Goal: Information Seeking & Learning: Check status

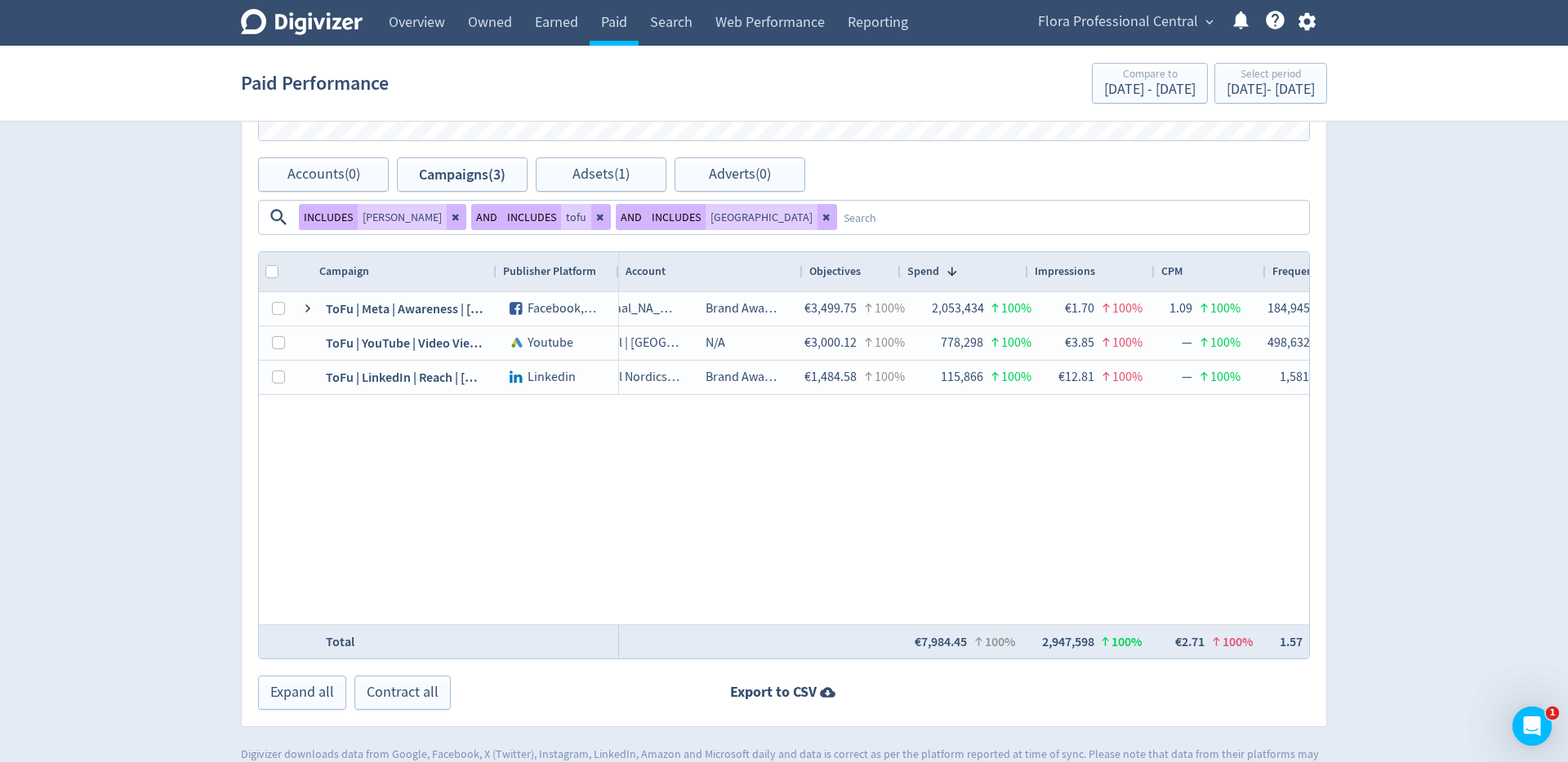
scroll to position [0, 147]
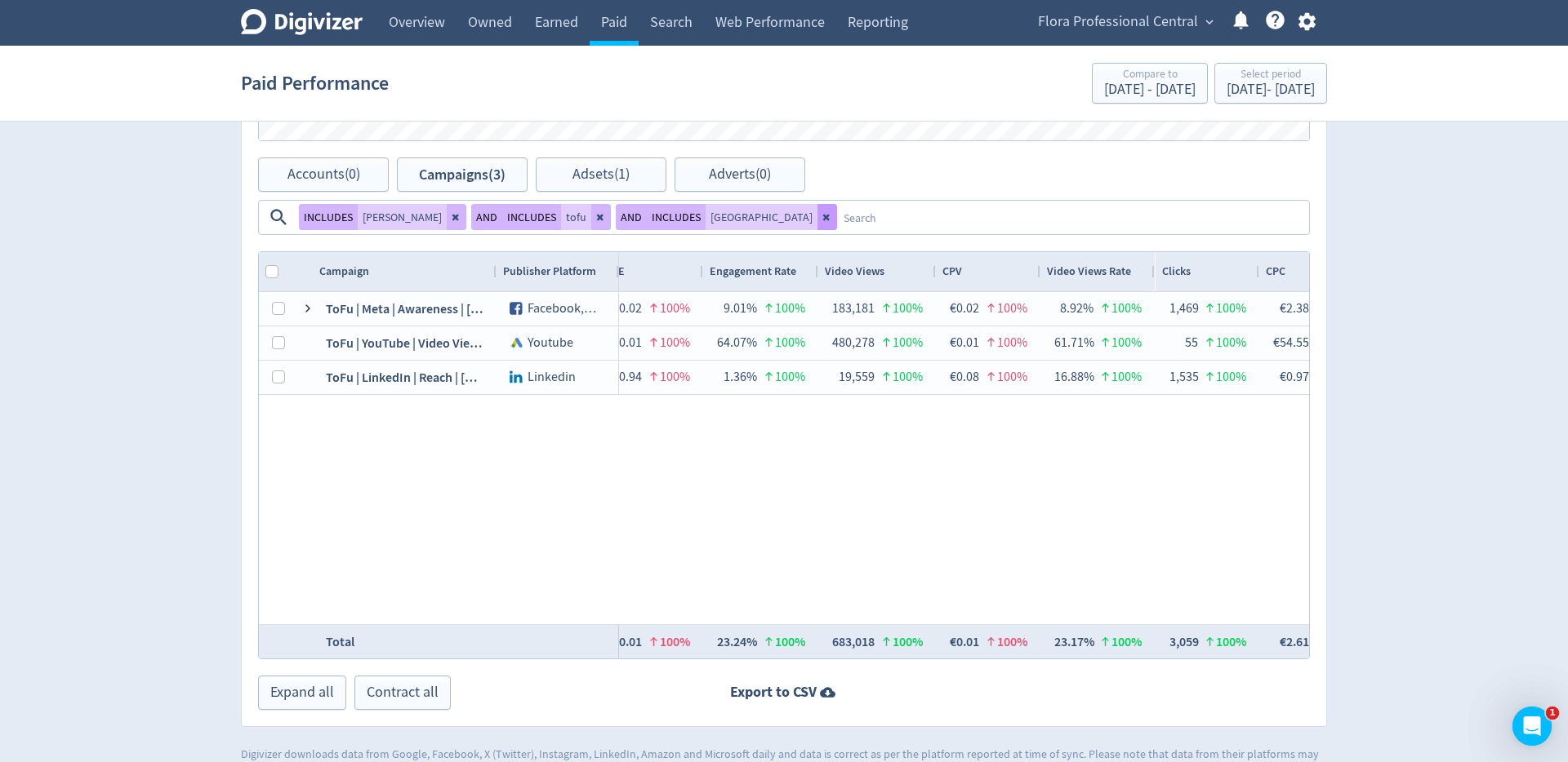
click at [817, 226] on button at bounding box center [826, 218] width 20 height 26
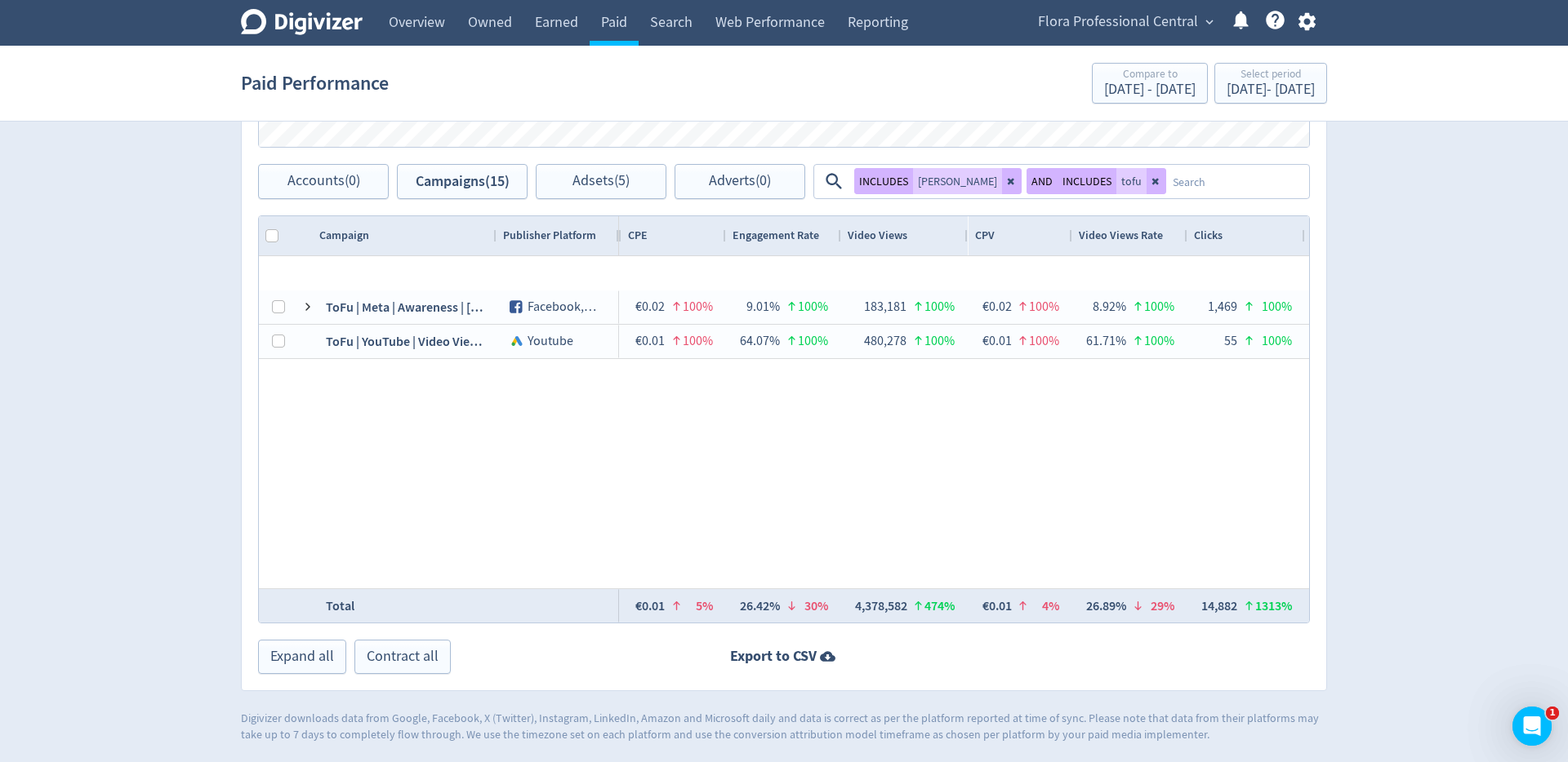
scroll to position [805, 0]
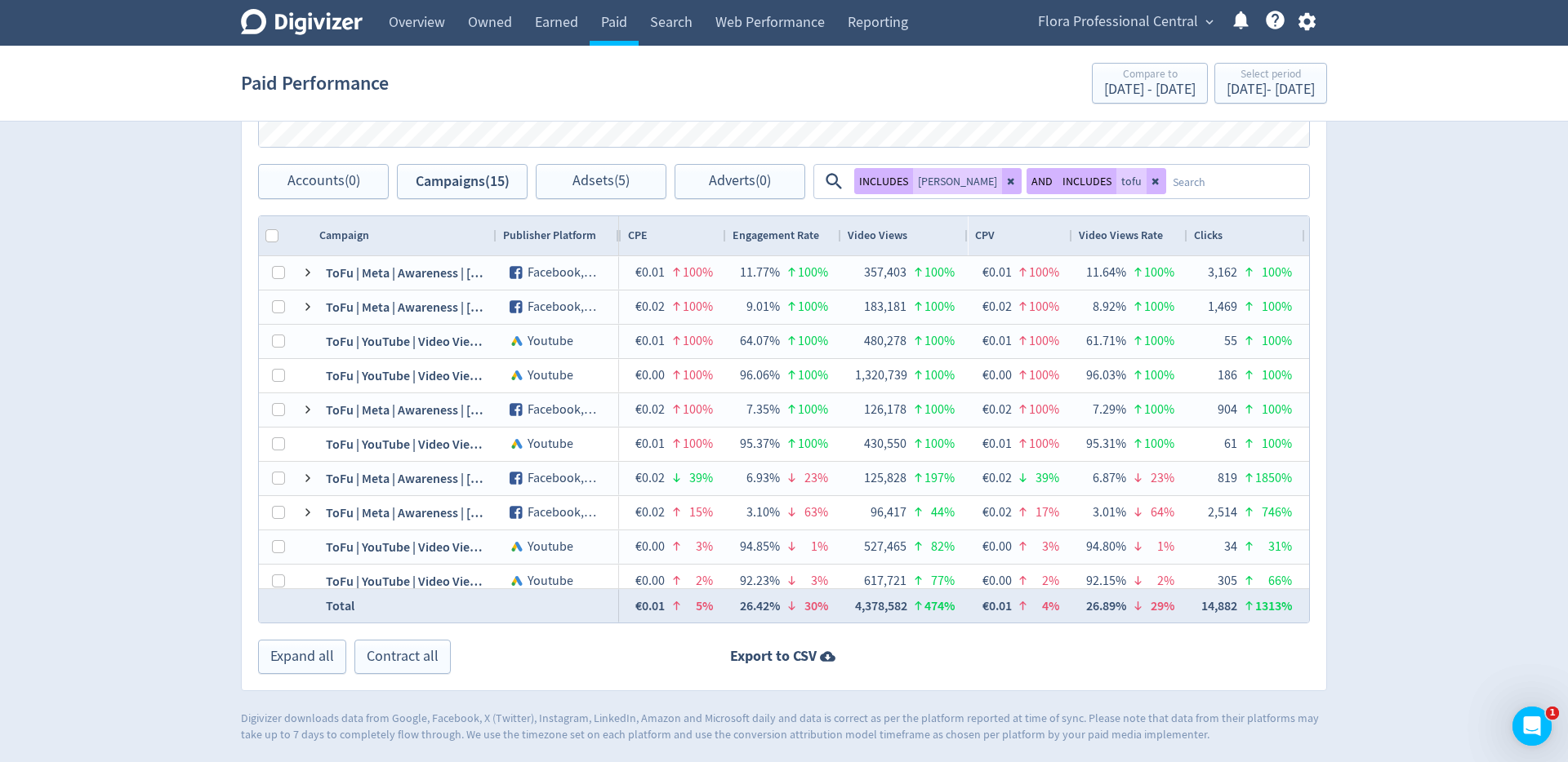
click at [1166, 184] on textarea at bounding box center [1236, 182] width 141 height 30
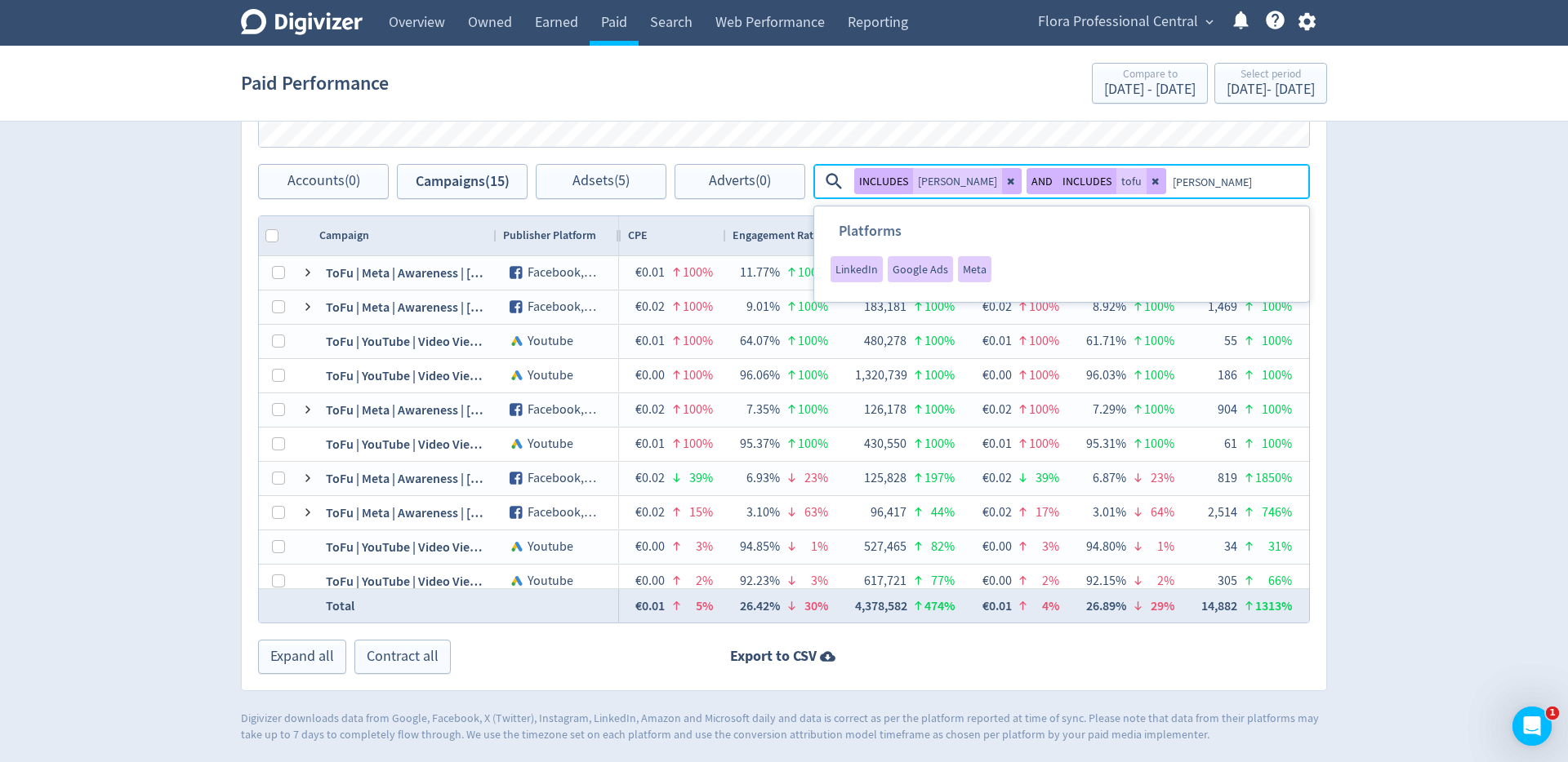
type textarea "[GEOGRAPHIC_DATA]"
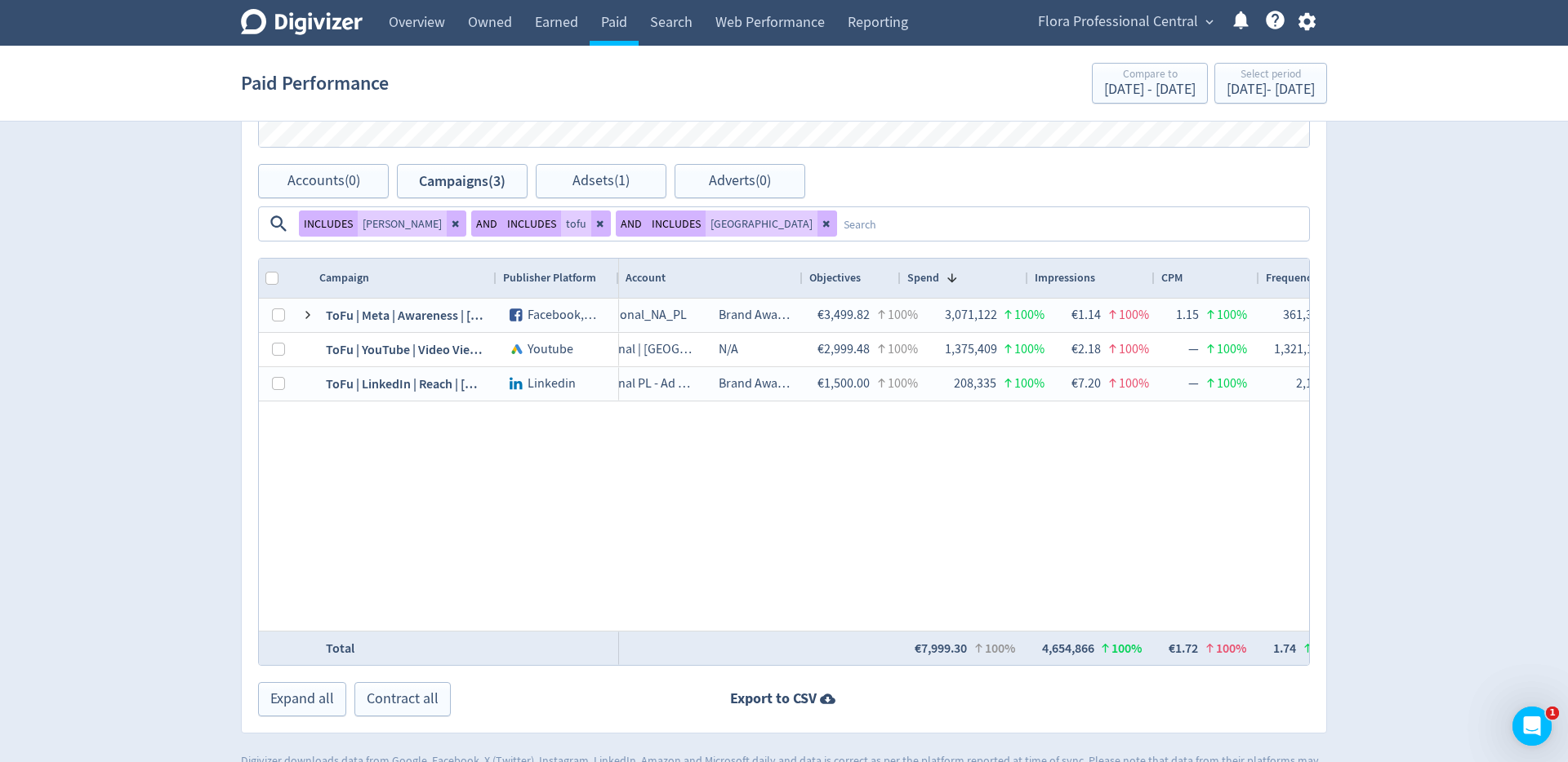
scroll to position [0, 97]
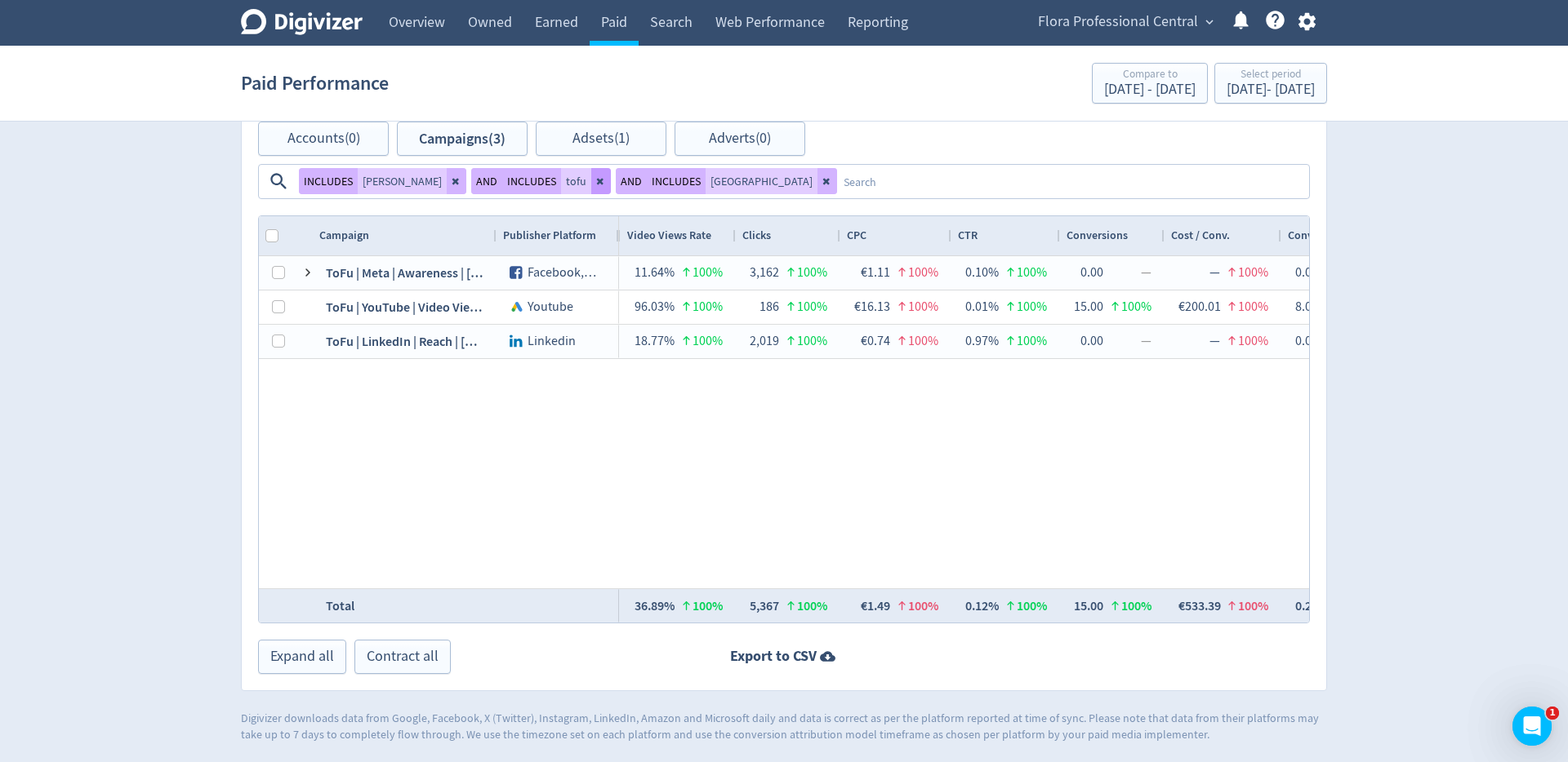
click at [591, 186] on button at bounding box center [600, 181] width 20 height 26
click at [547, 155] on button "Adsets (1)" at bounding box center [600, 138] width 131 height 34
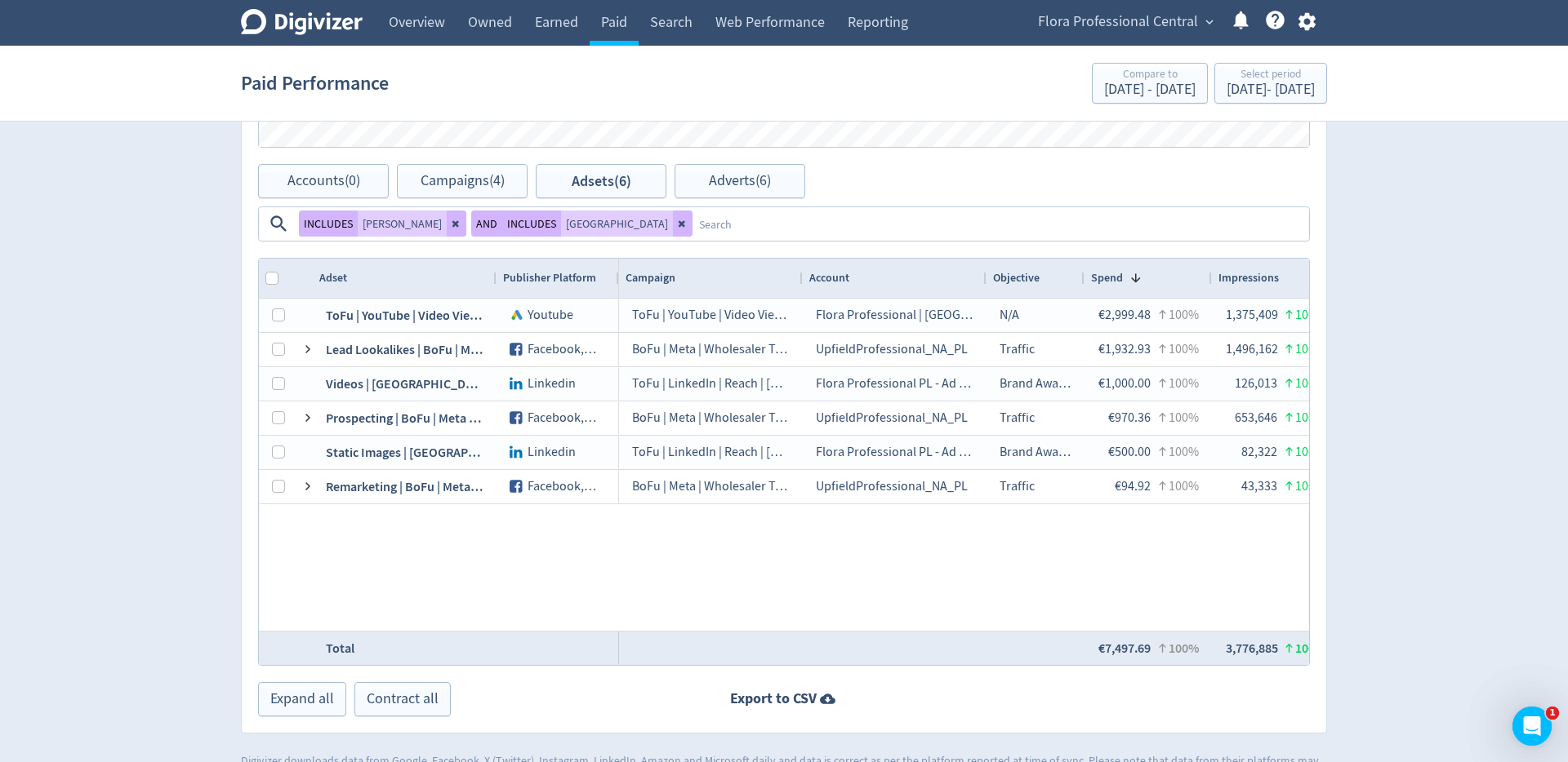
click at [1168, 209] on textarea at bounding box center [1000, 224] width 614 height 30
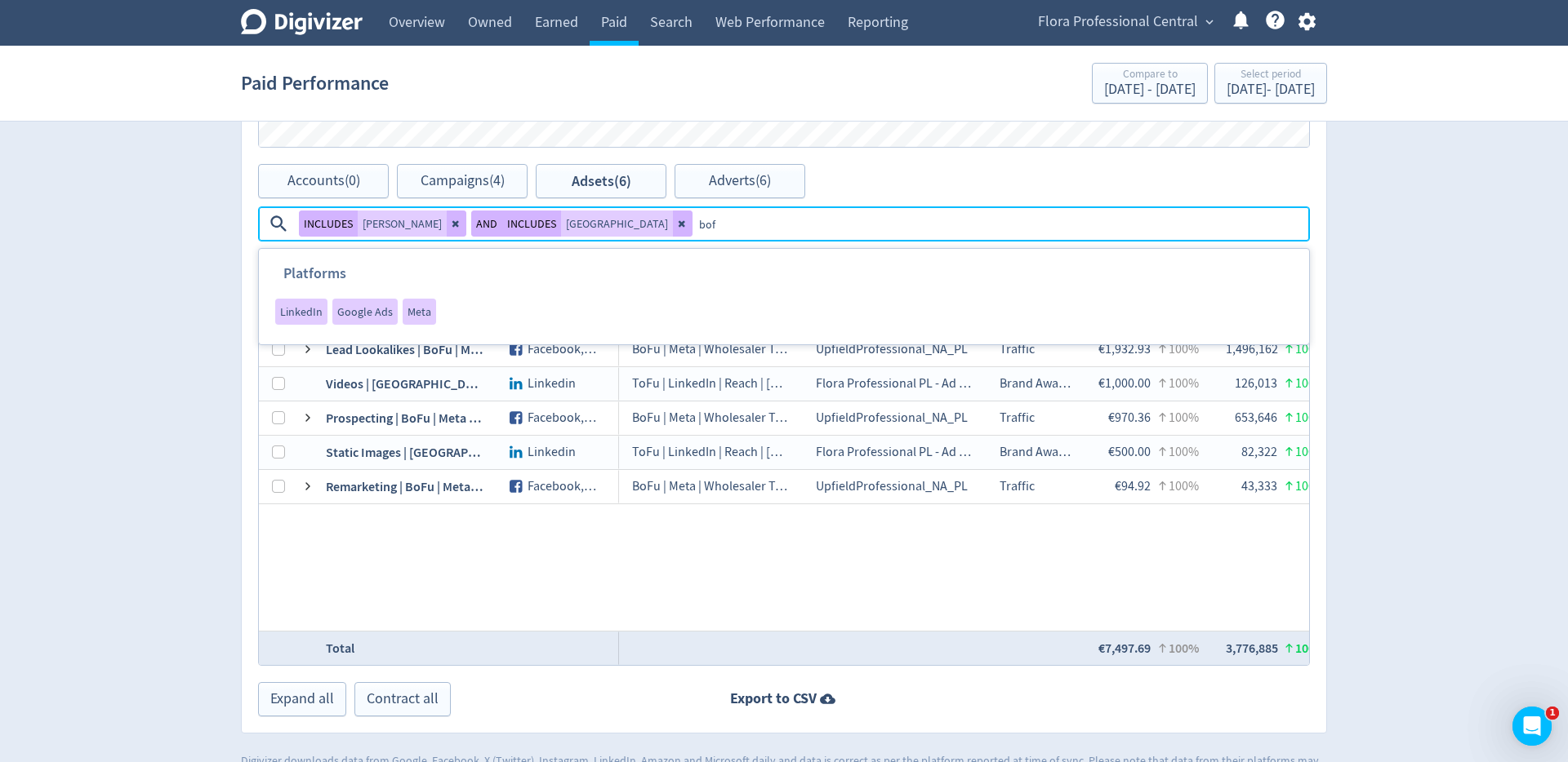
type textarea "bofu"
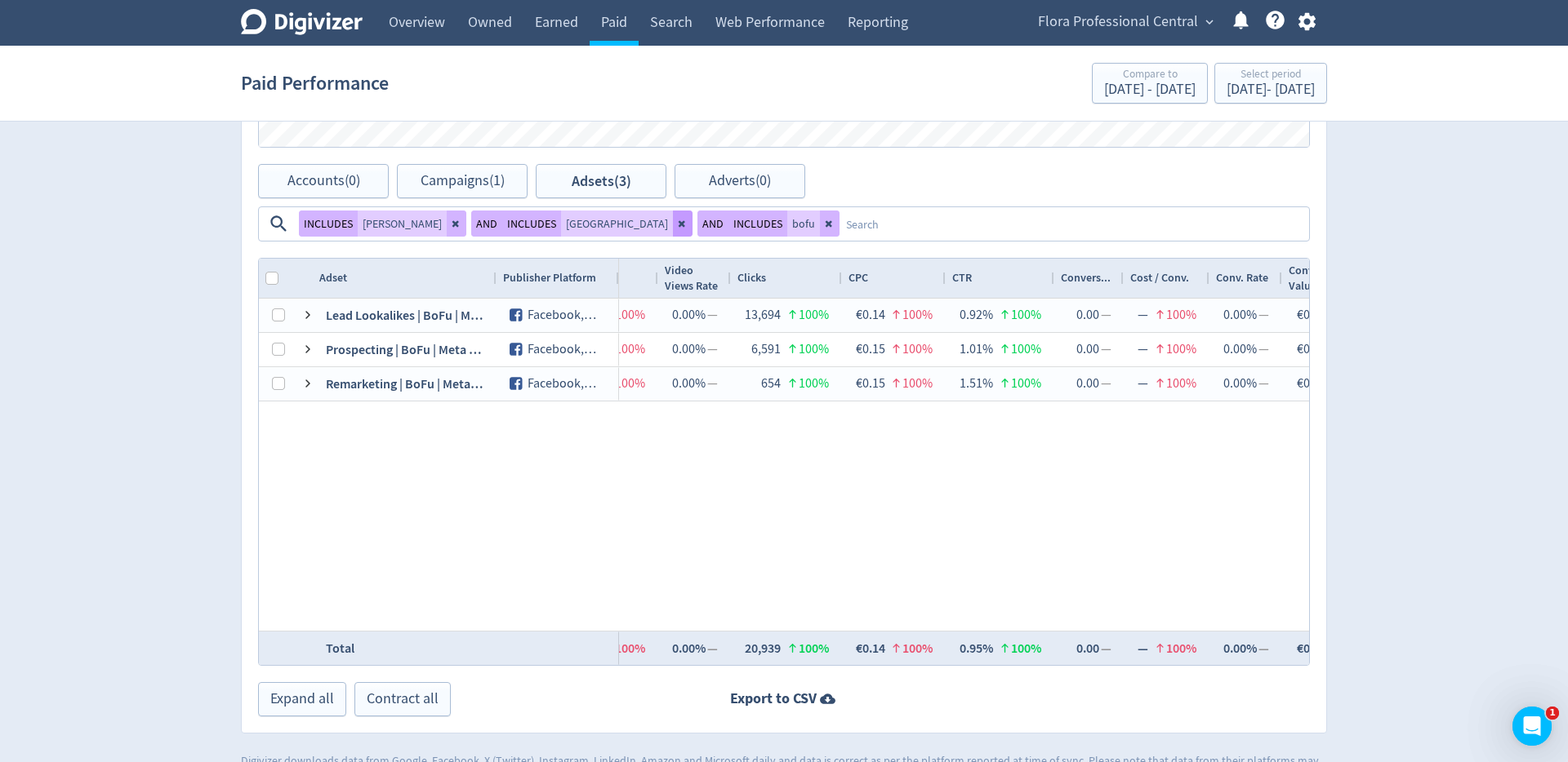
click at [678, 224] on icon at bounding box center [681, 224] width 7 height 7
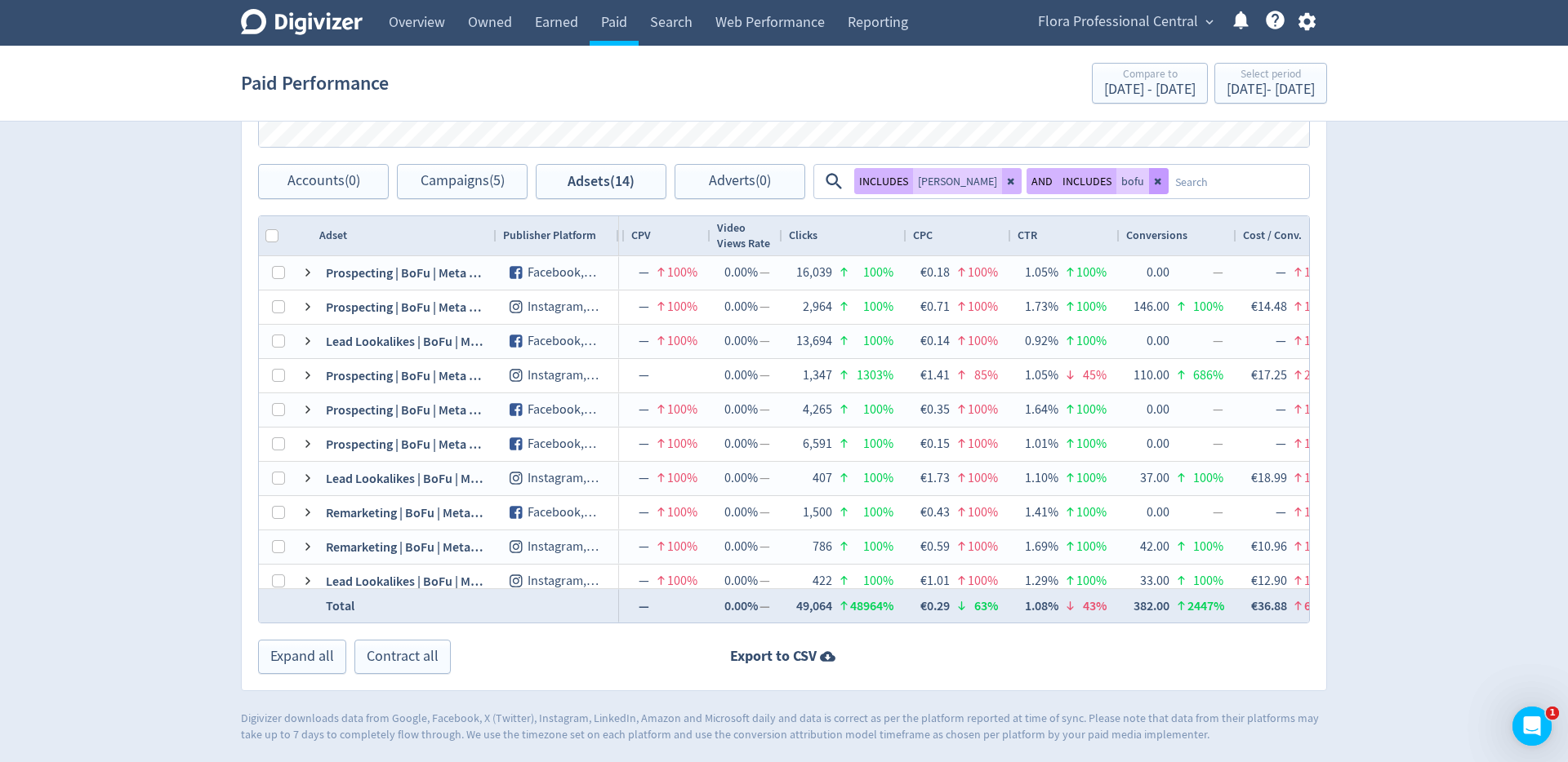
click at [1149, 181] on button at bounding box center [1158, 181] width 20 height 26
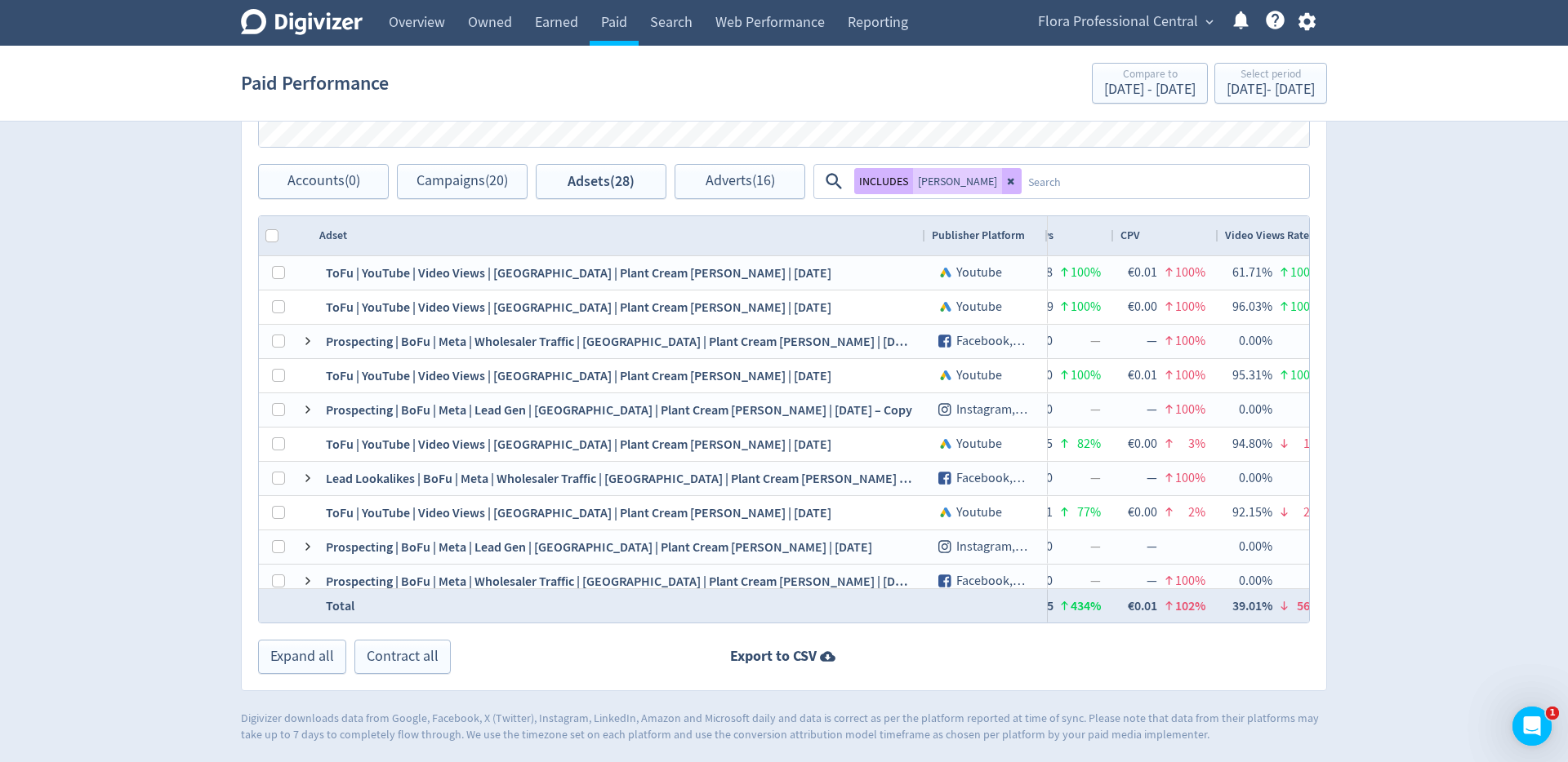
drag, startPoint x: 493, startPoint y: 235, endPoint x: 922, endPoint y: 241, distance: 429.0
click at [922, 241] on div at bounding box center [923, 236] width 7 height 40
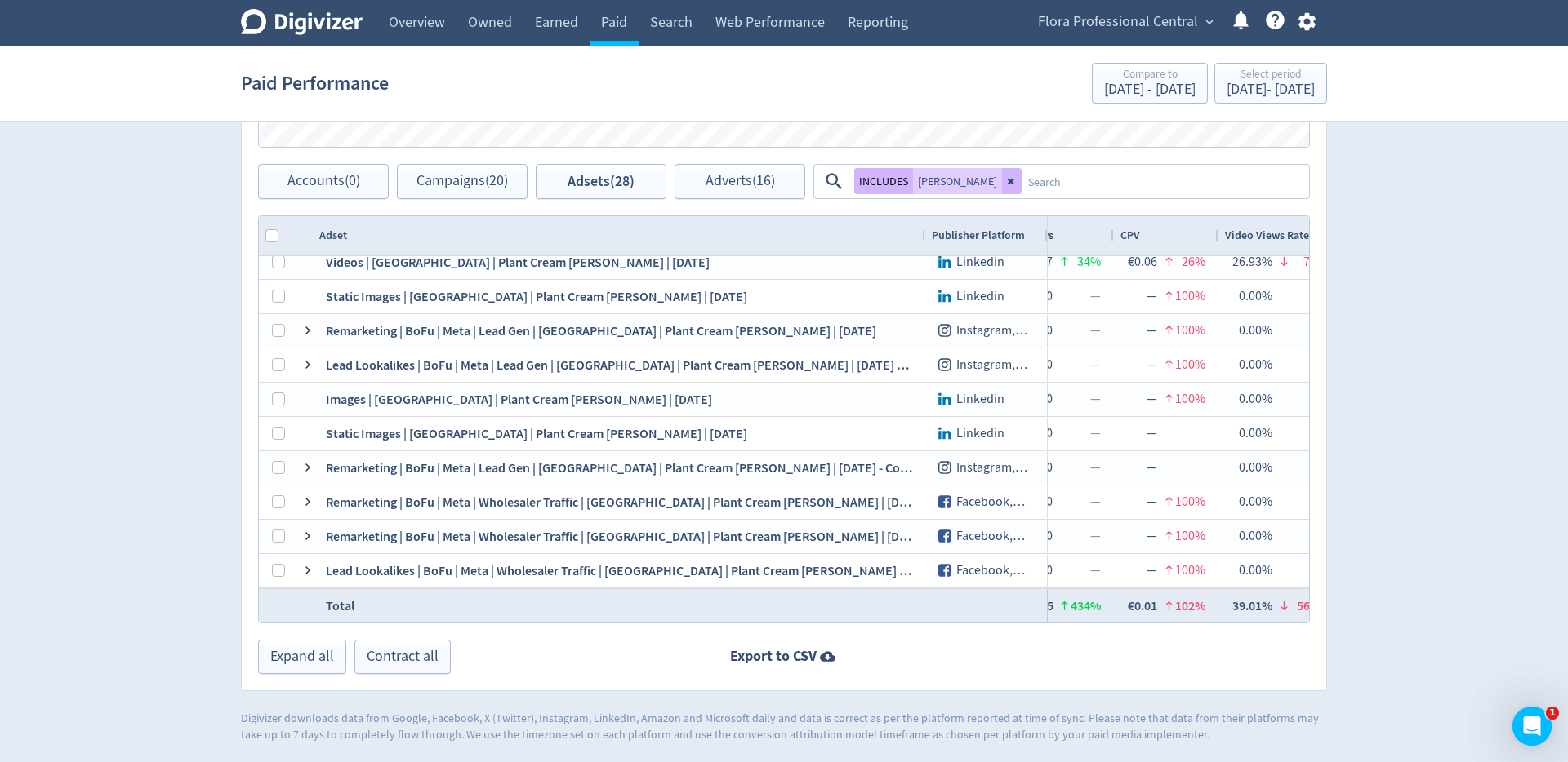
click at [1031, 187] on textarea at bounding box center [1164, 182] width 286 height 30
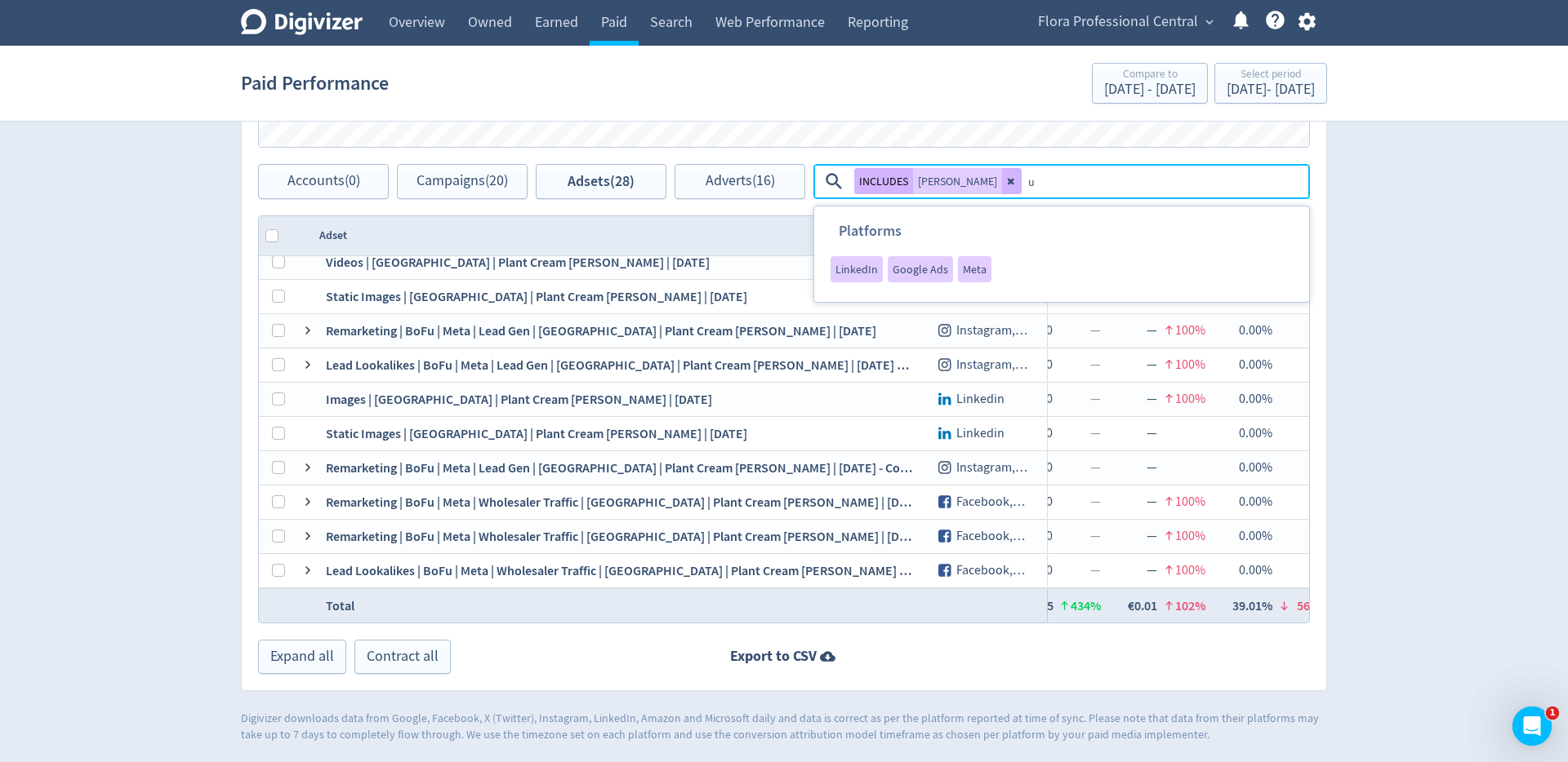
type textarea "uk"
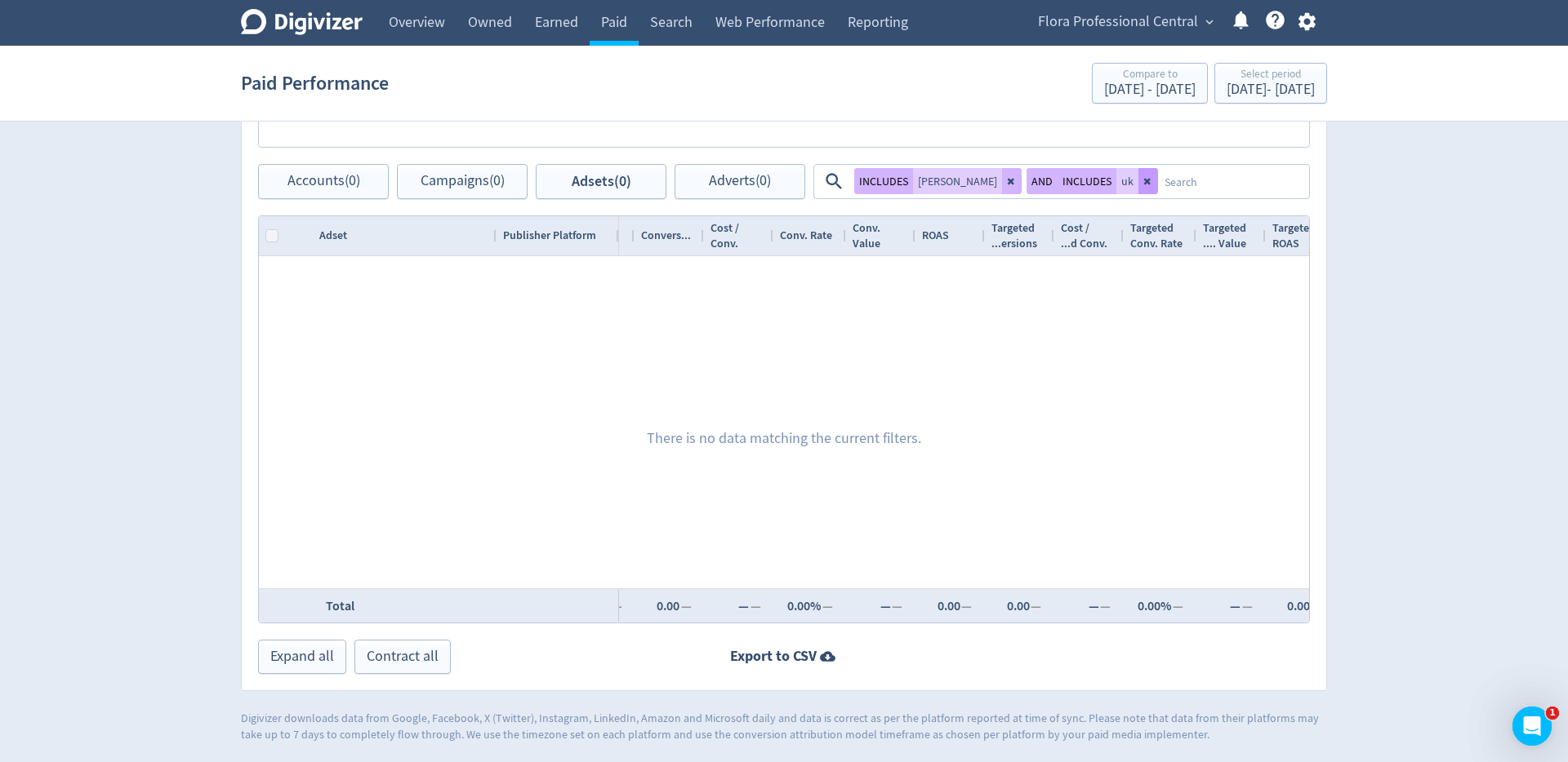
click at [1138, 187] on button at bounding box center [1148, 181] width 20 height 26
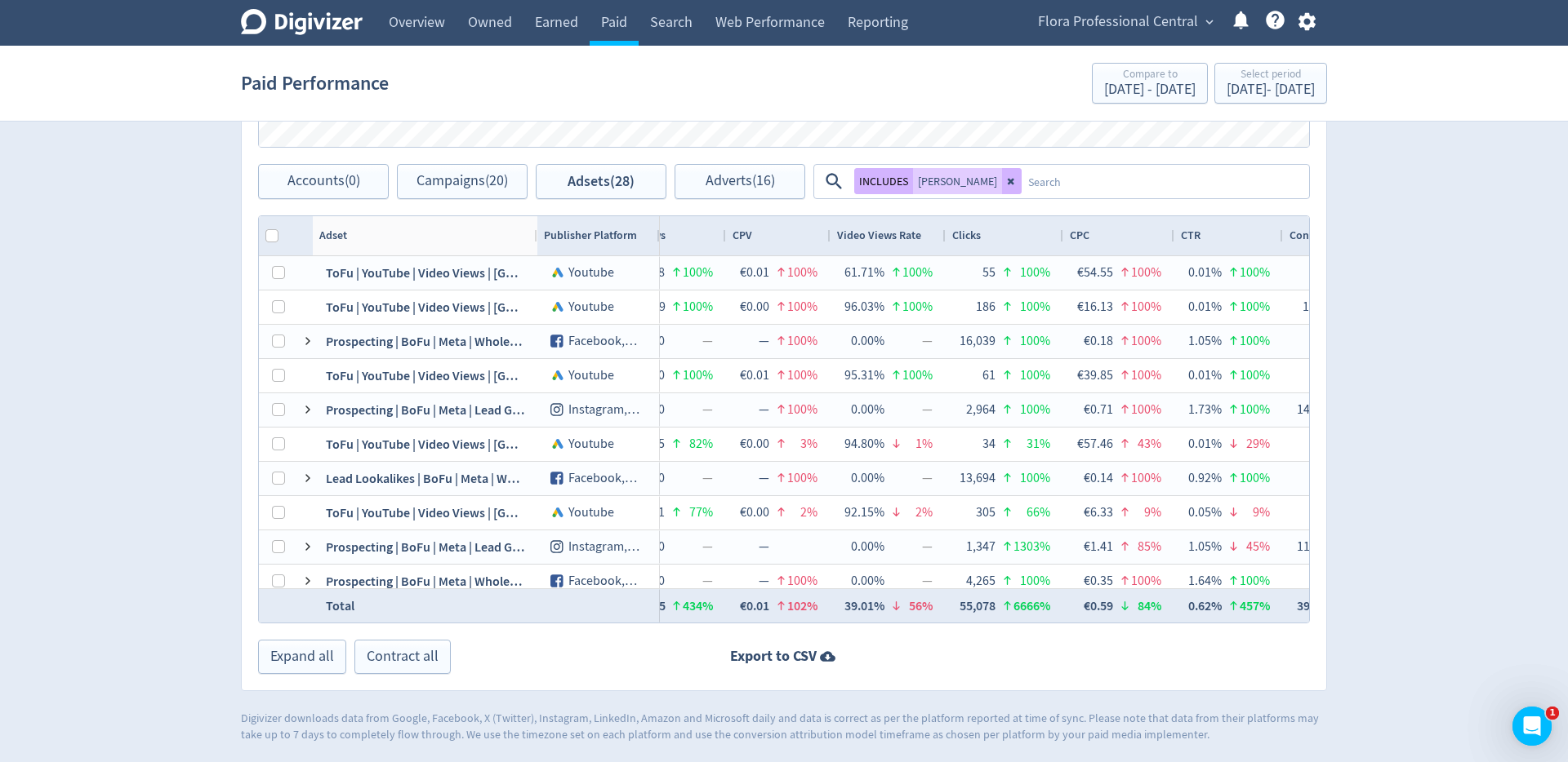
drag, startPoint x: 494, startPoint y: 236, endPoint x: 664, endPoint y: 253, distance: 170.8
click at [664, 253] on div "Entity Id Drag here to set column labels Adset" at bounding box center [784, 419] width 1052 height 408
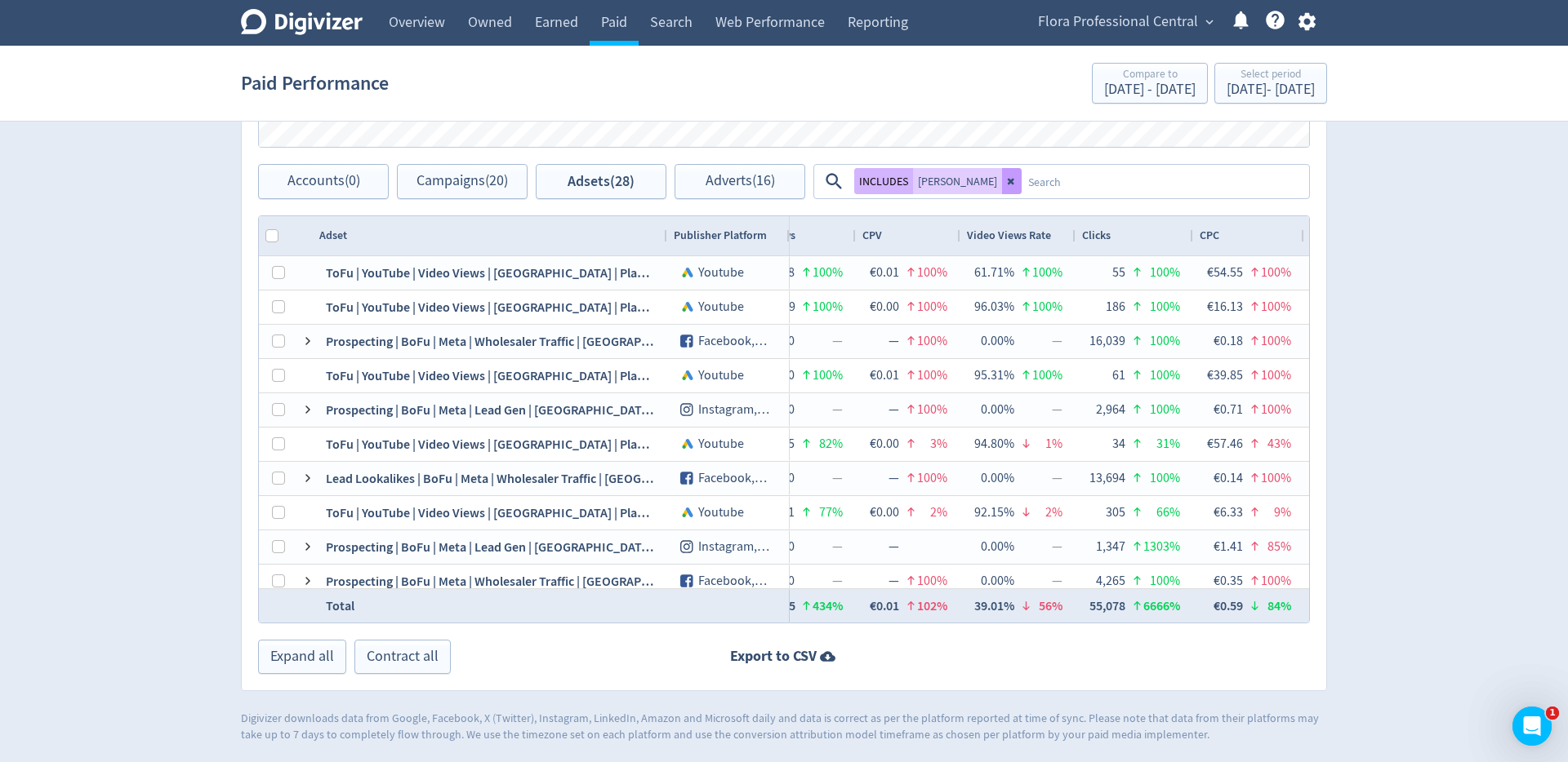
click at [1006, 180] on icon at bounding box center [1011, 181] width 9 height 9
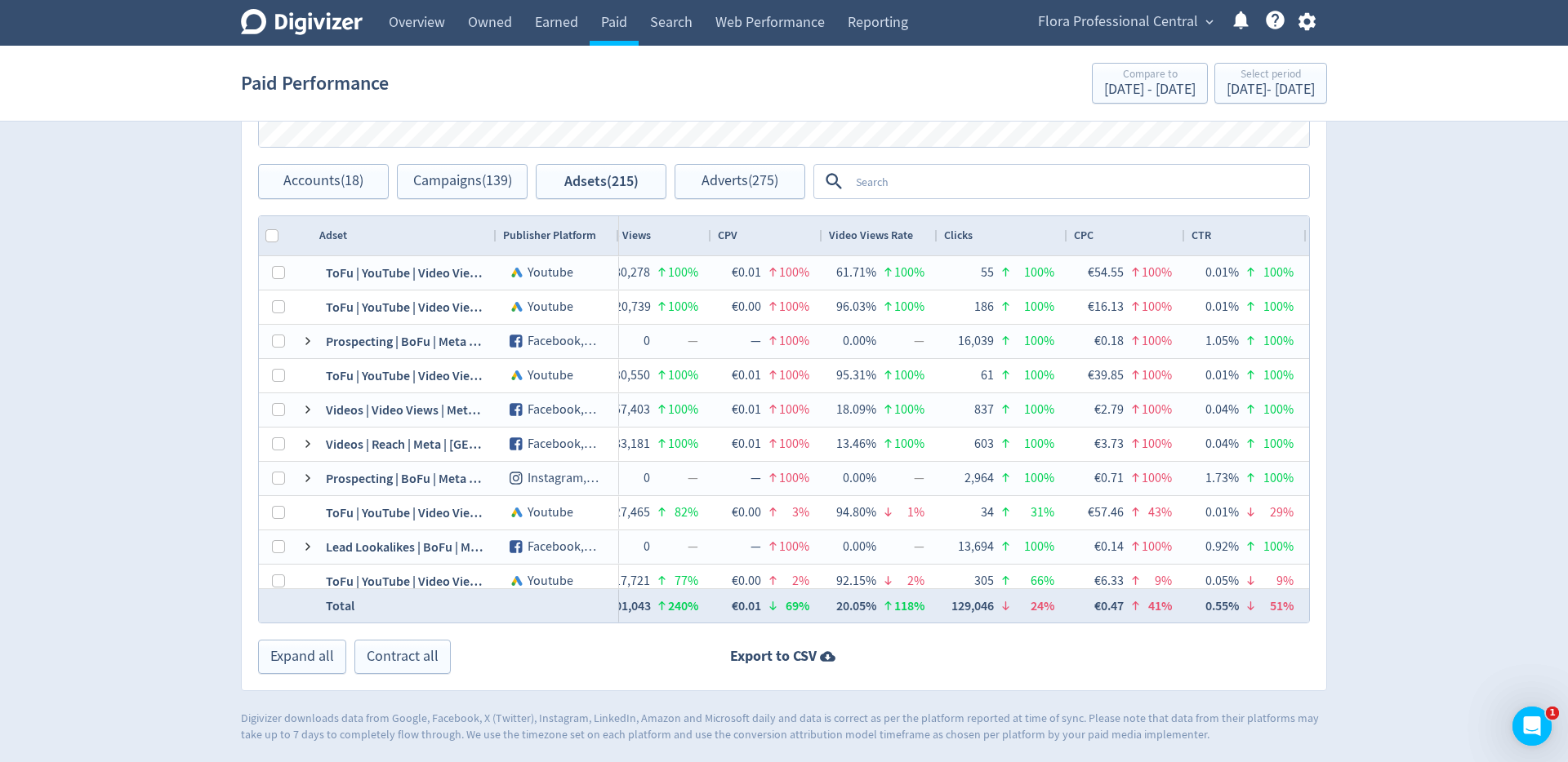
click at [939, 180] on textarea at bounding box center [1078, 182] width 458 height 30
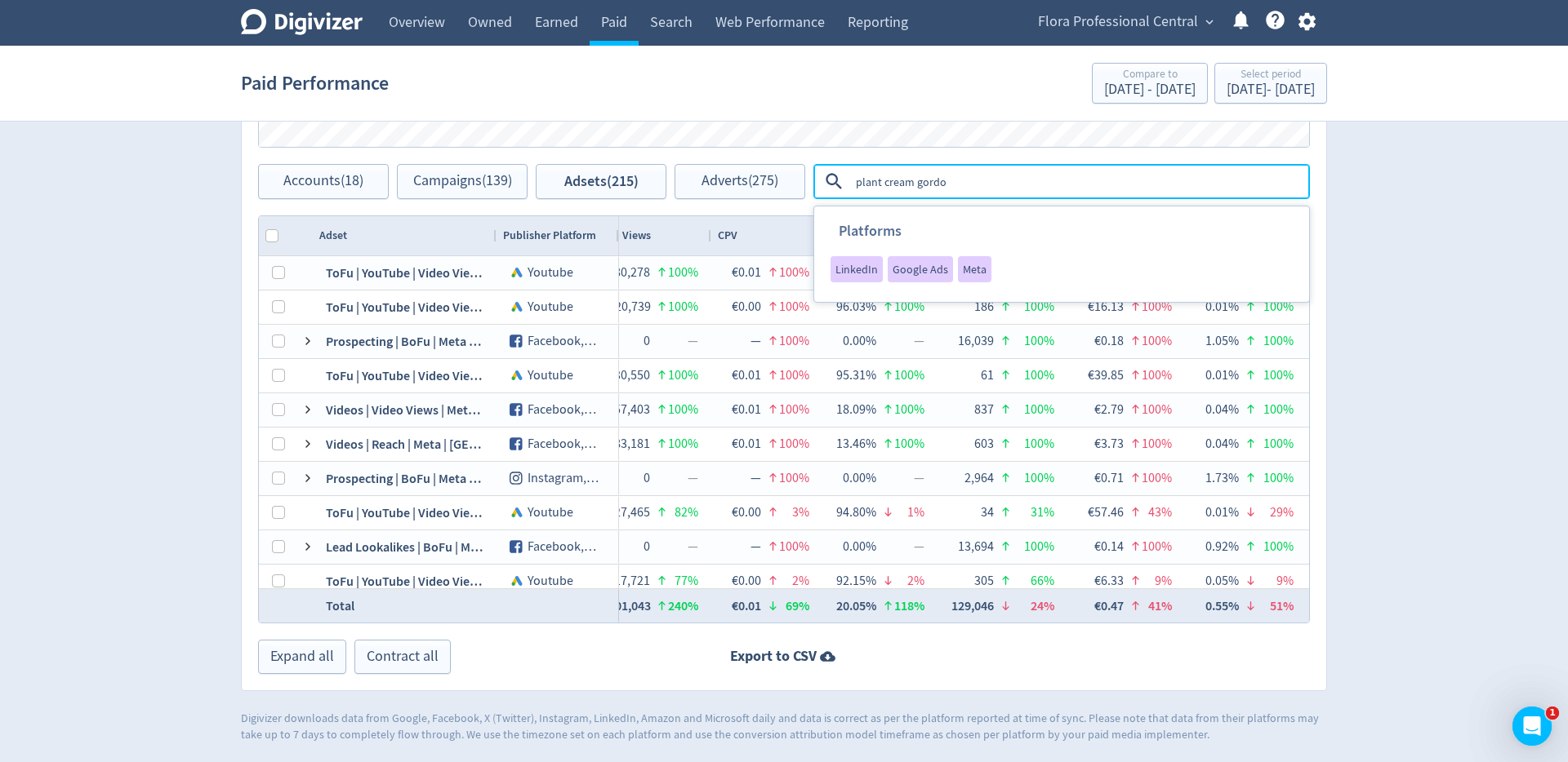
type textarea "plant cream [PERSON_NAME]"
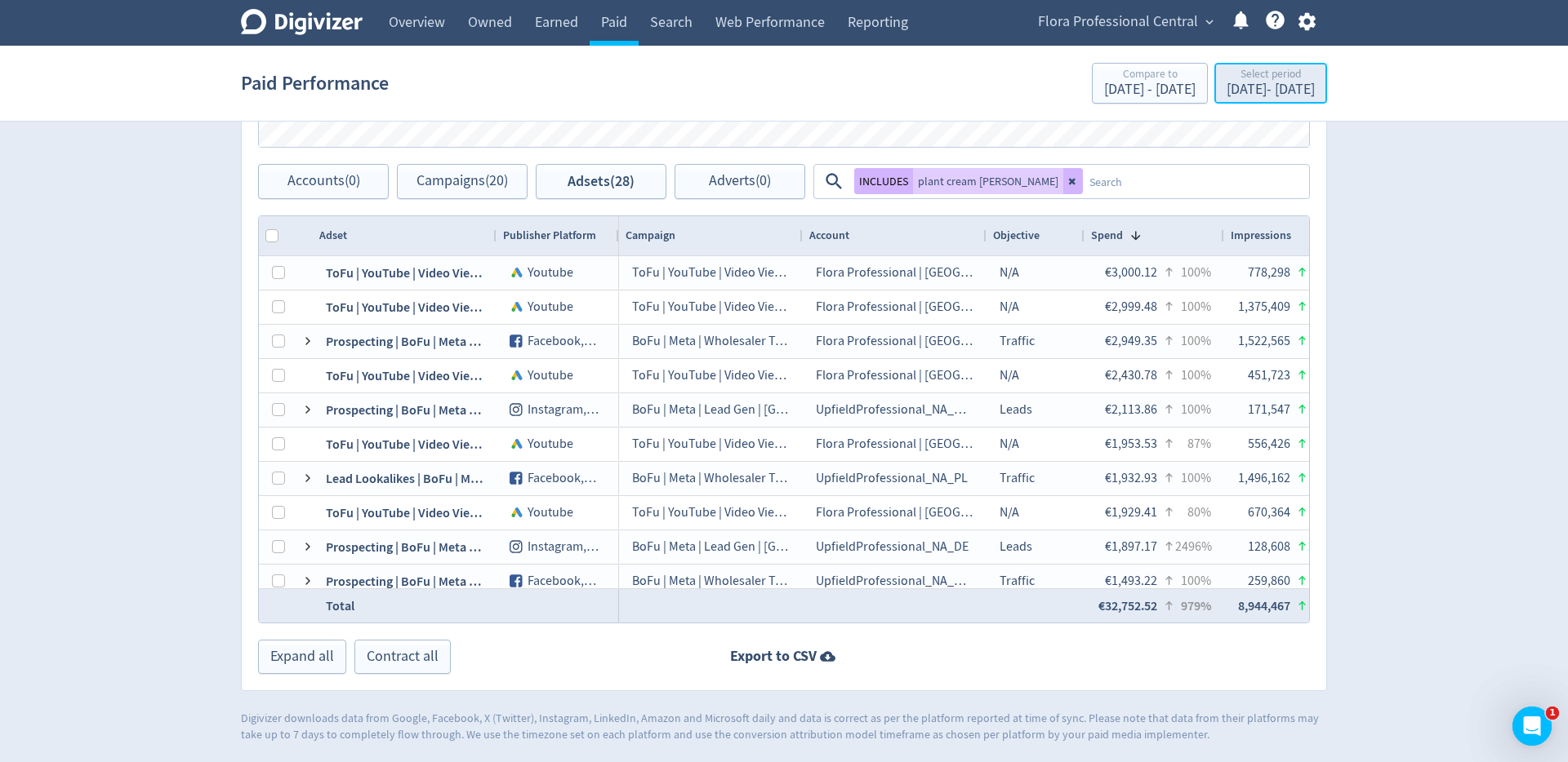
click at [1239, 86] on div "[DATE] - [DATE]" at bounding box center [1270, 90] width 89 height 15
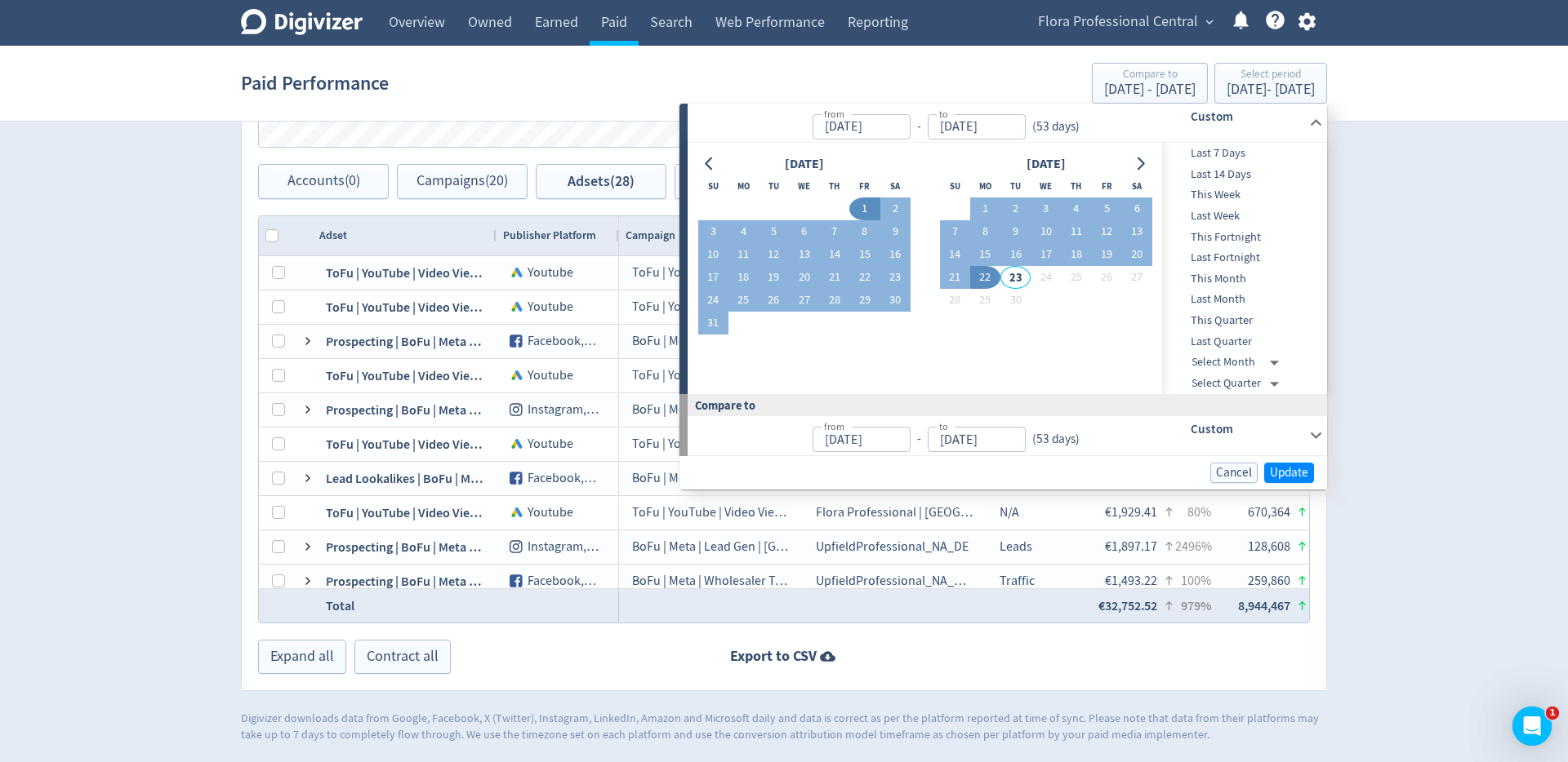
click at [701, 174] on div at bounding box center [710, 164] width 24 height 24
click at [708, 168] on icon "Go to previous month" at bounding box center [710, 164] width 13 height 13
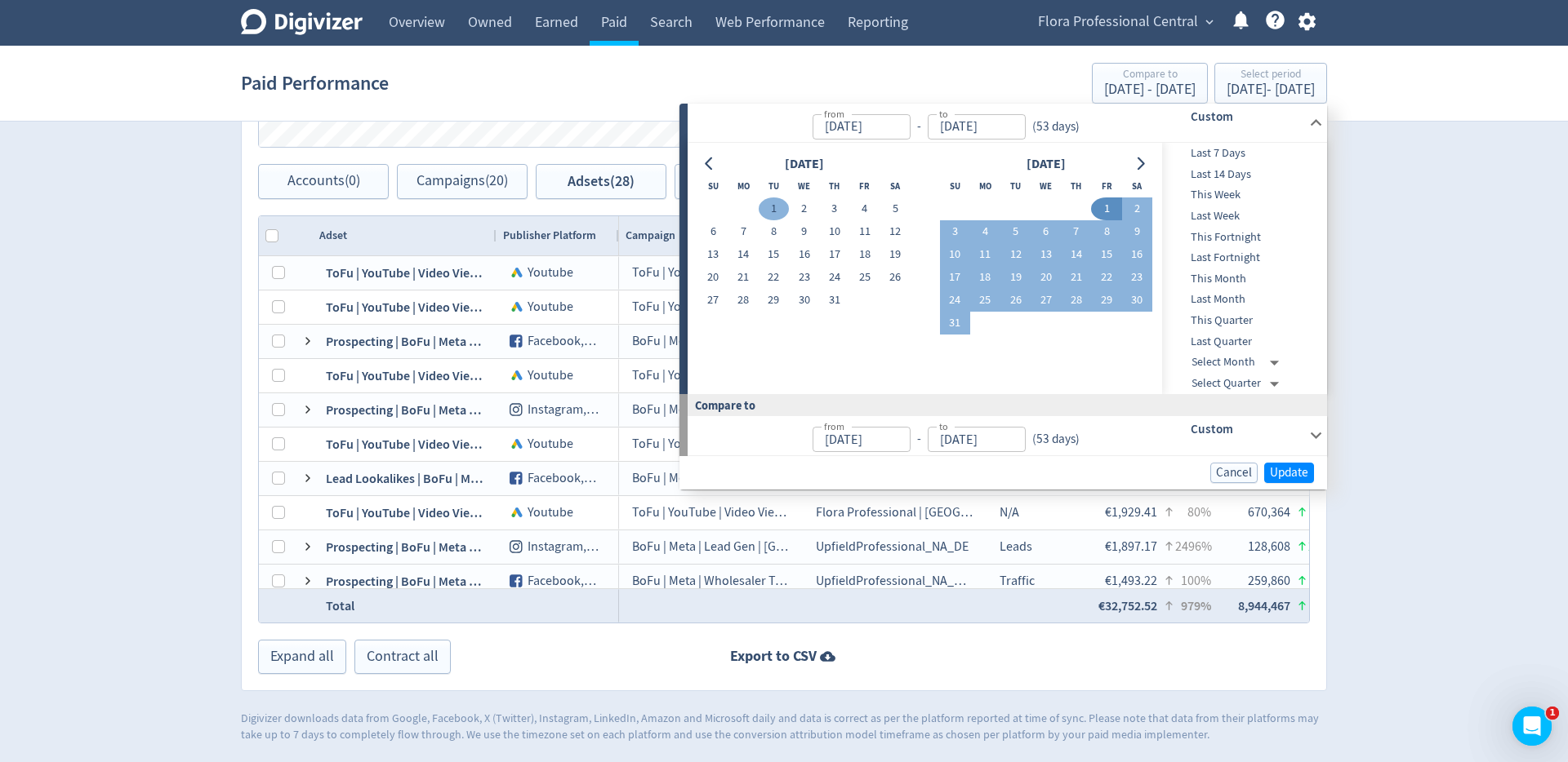
click at [770, 209] on button "1" at bounding box center [774, 209] width 30 height 23
type input "[DATE]"
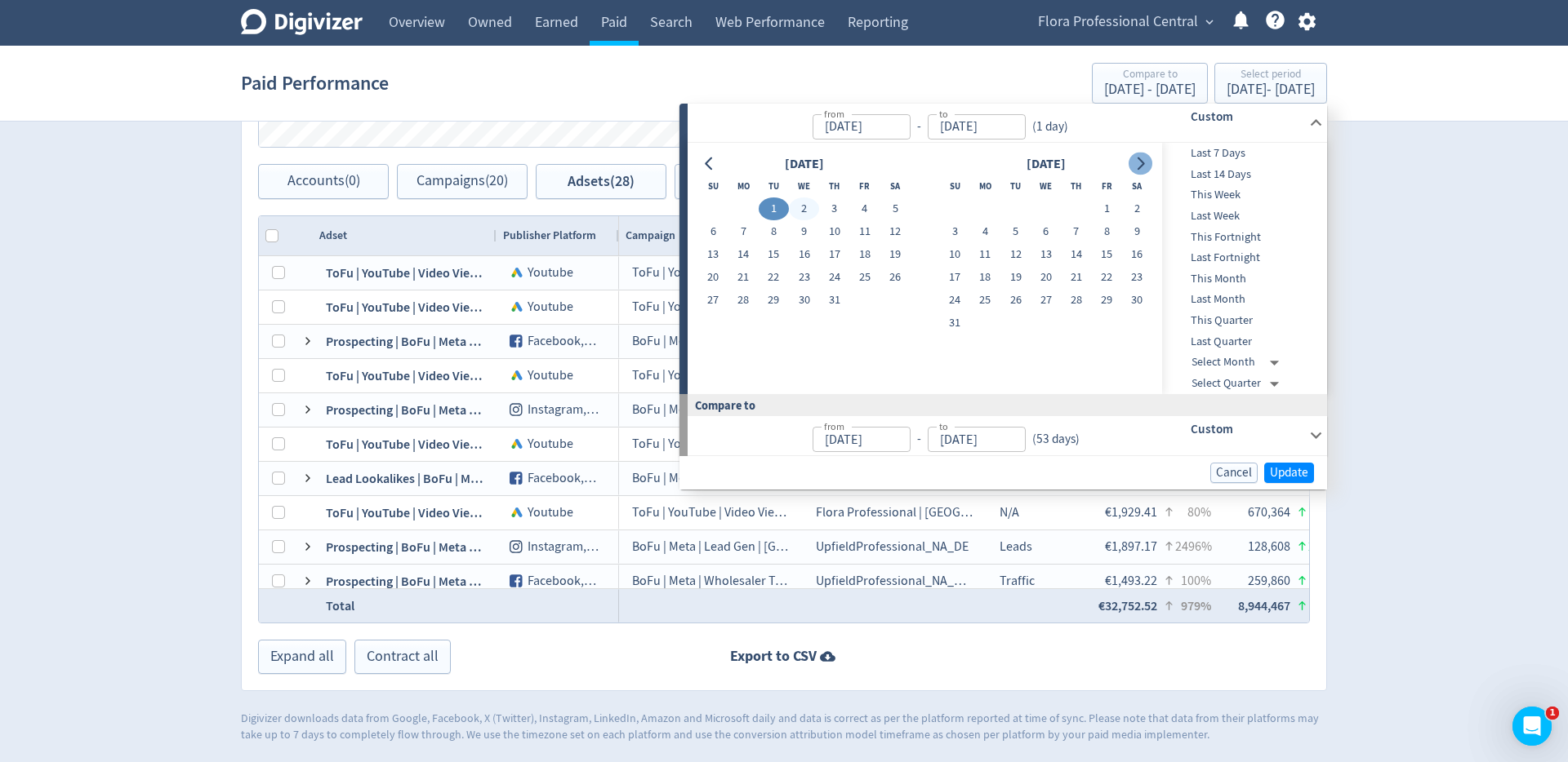
click at [1149, 158] on button "Go to next month" at bounding box center [1139, 164] width 24 height 23
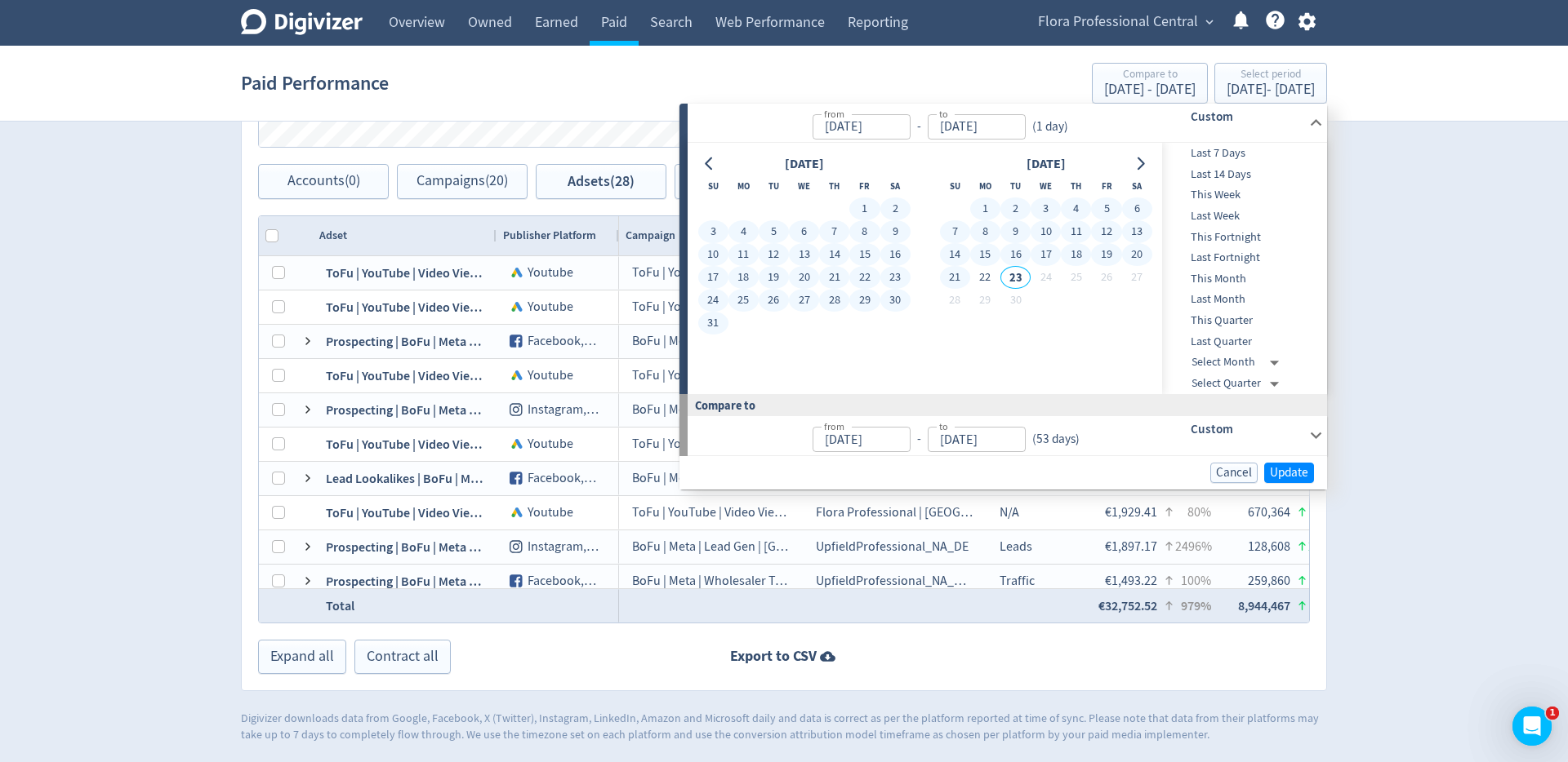
click at [957, 277] on button "21" at bounding box center [955, 277] width 30 height 23
type input "[DATE]"
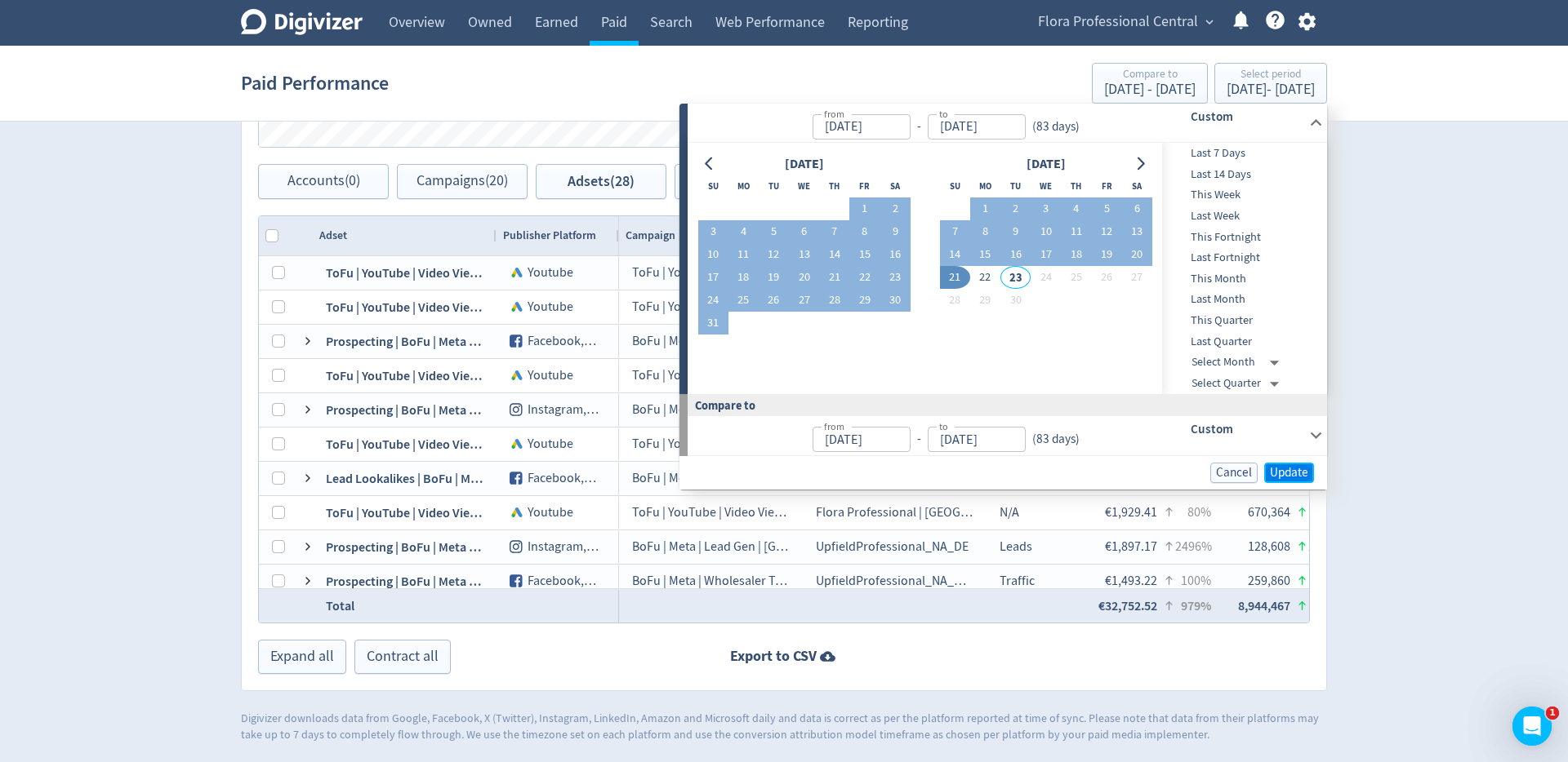
click at [1310, 469] on button "Update" at bounding box center [1288, 473] width 50 height 21
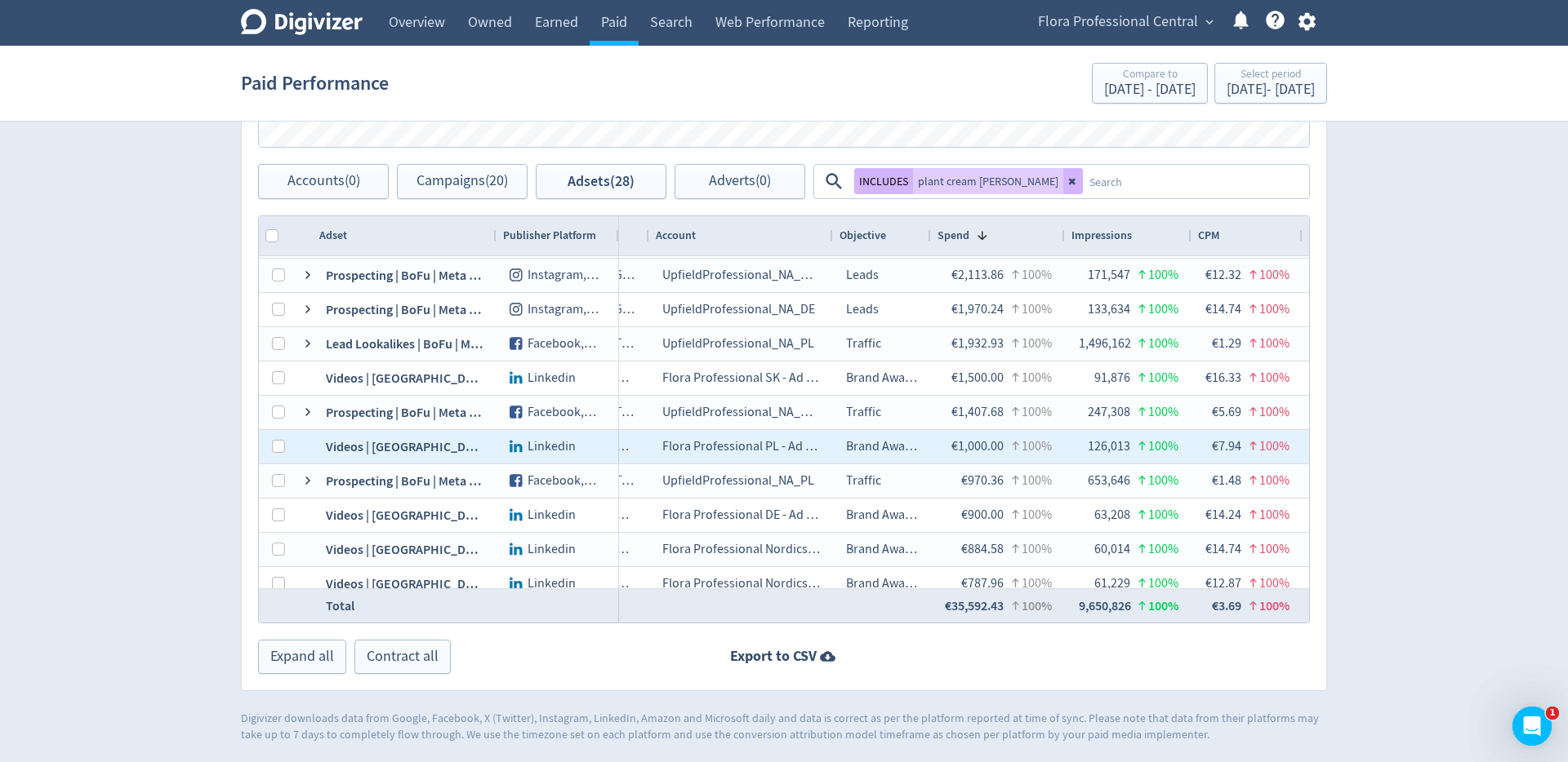
scroll to position [0, 155]
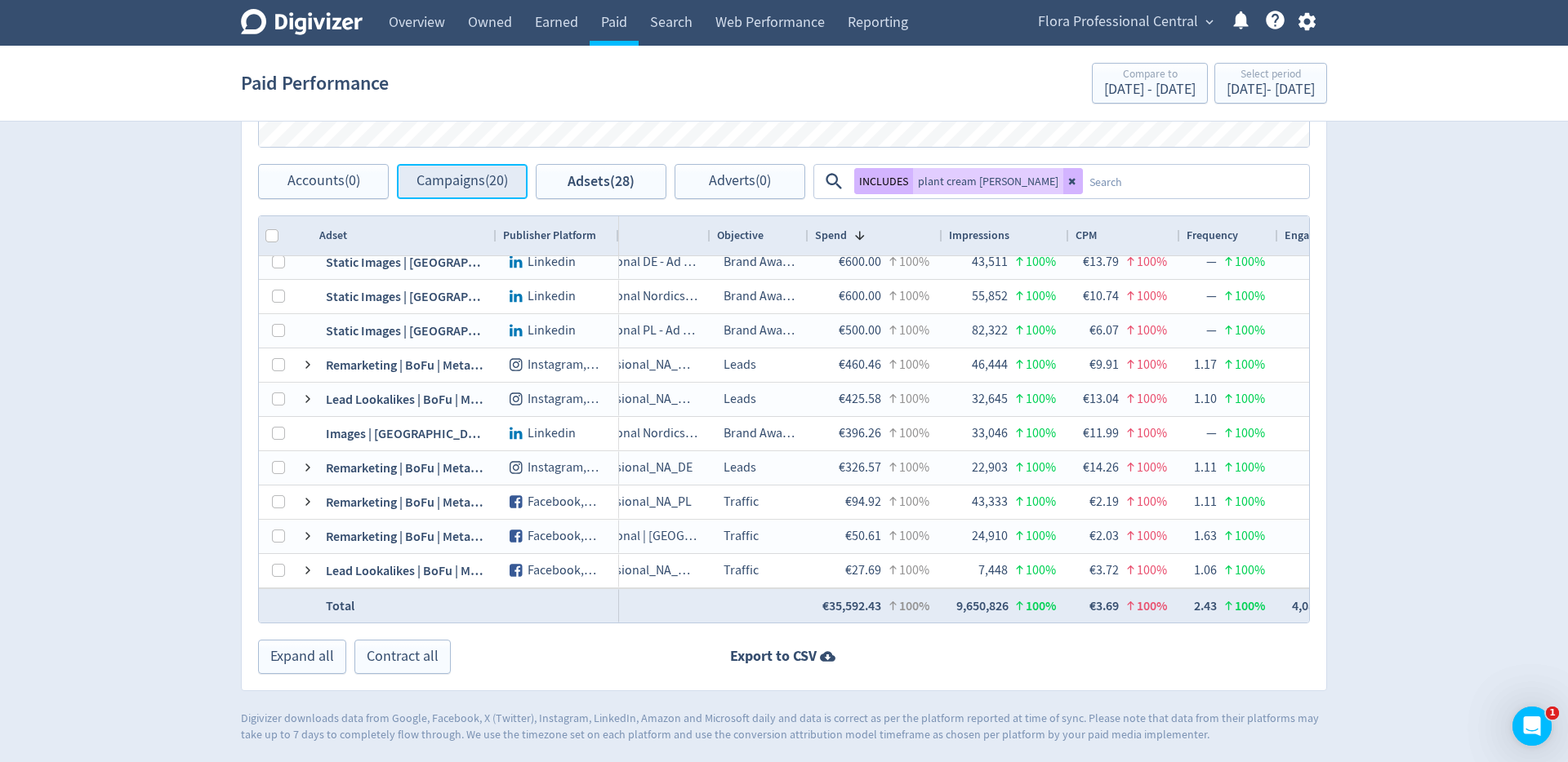
click at [465, 177] on span "Campaigns (20)" at bounding box center [462, 182] width 91 height 15
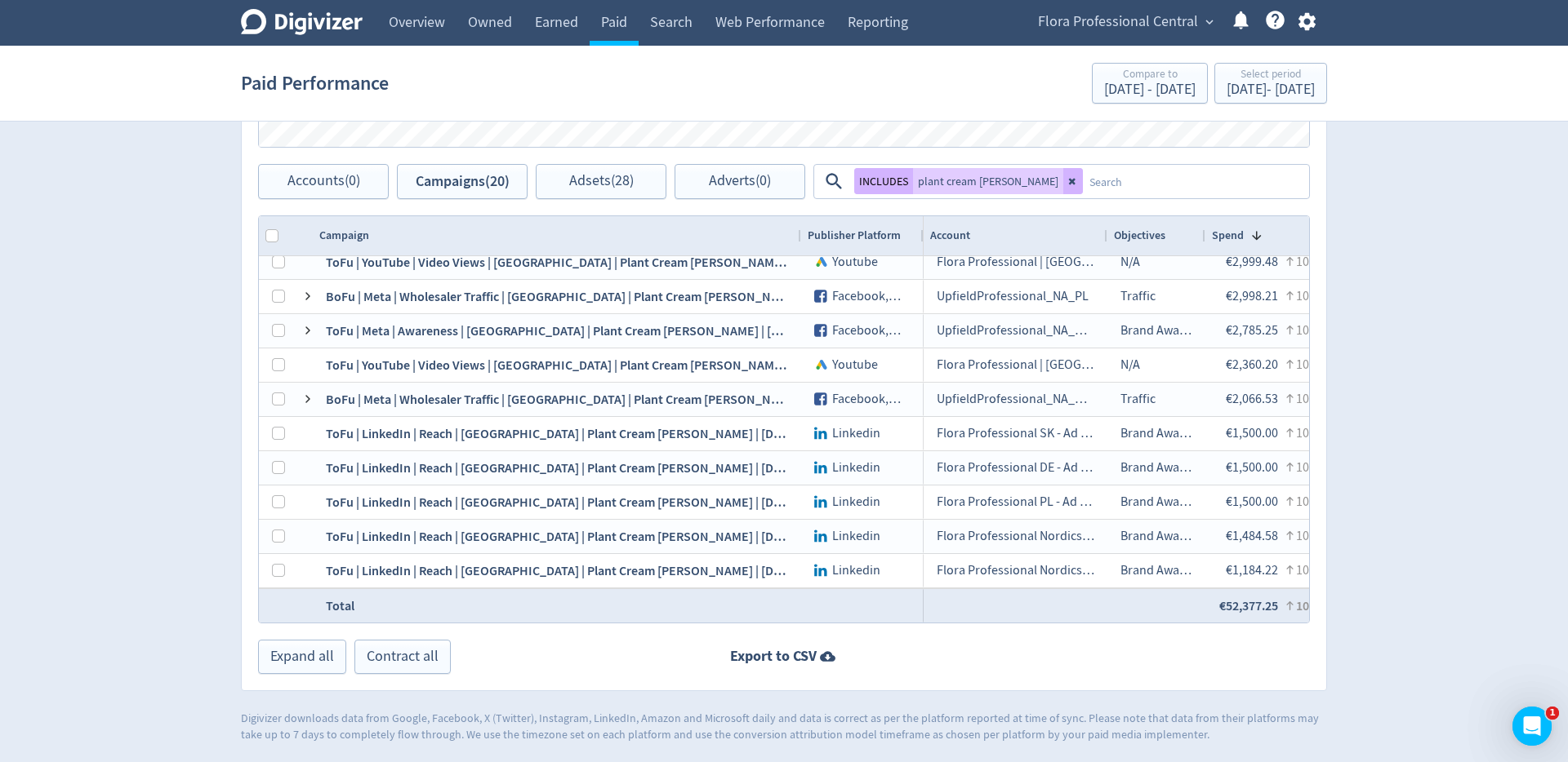
drag, startPoint x: 493, startPoint y: 237, endPoint x: 798, endPoint y: 251, distance: 305.3
click at [798, 251] on div at bounding box center [800, 236] width 7 height 40
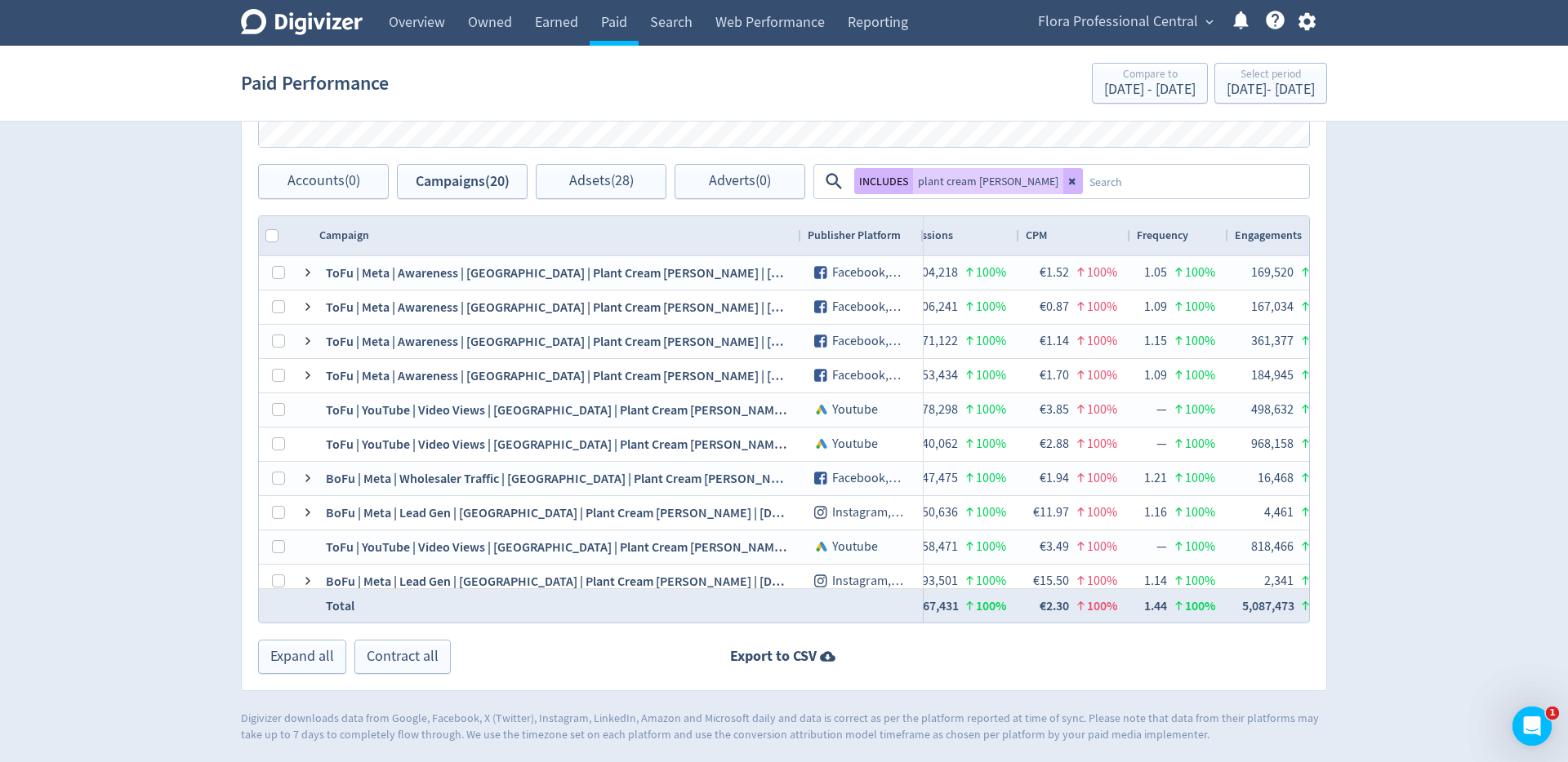
click at [1092, 190] on textarea at bounding box center [1195, 182] width 224 height 30
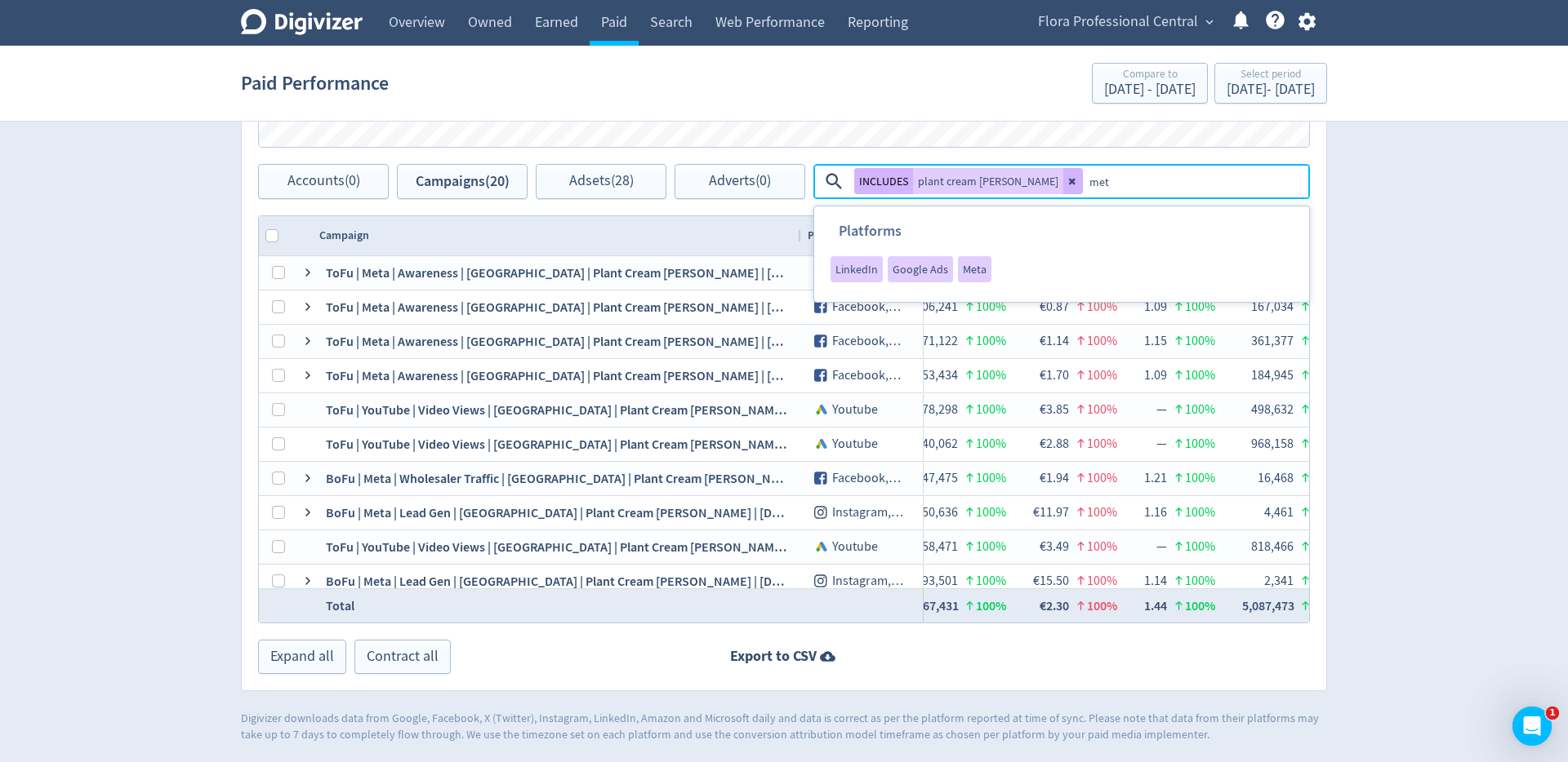
type textarea "meta"
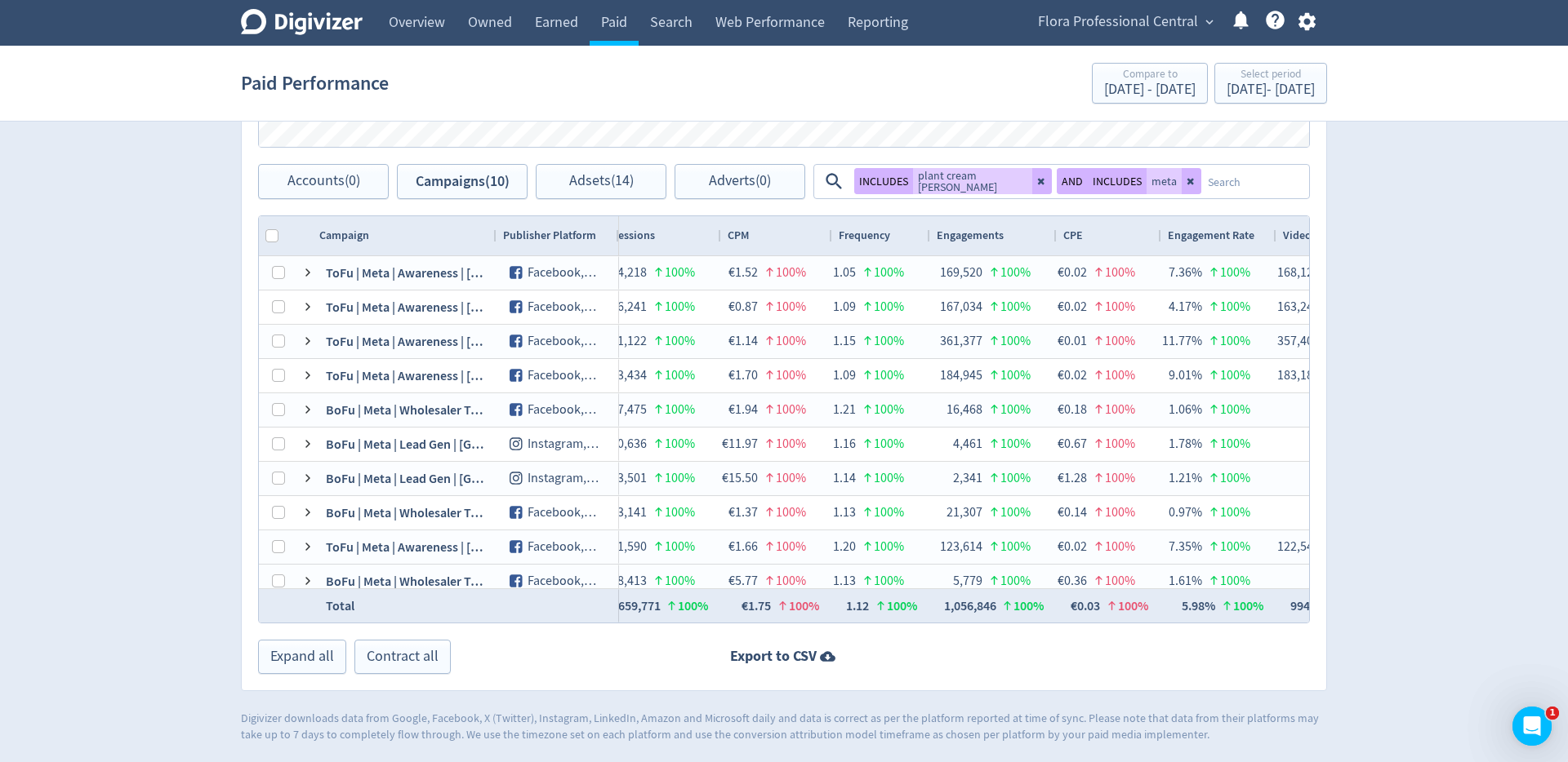
scroll to position [0, 480]
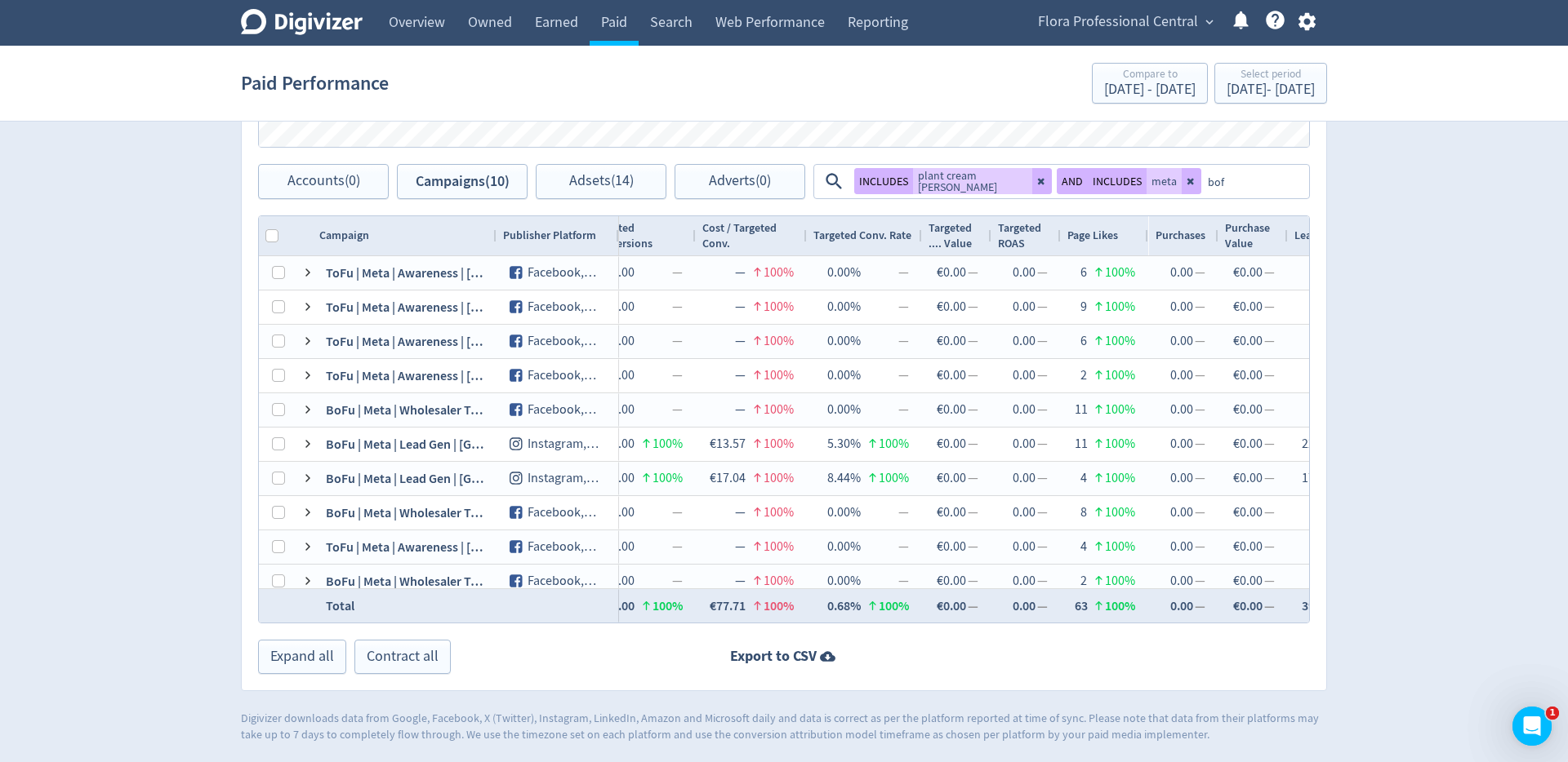
type textarea "bofu"
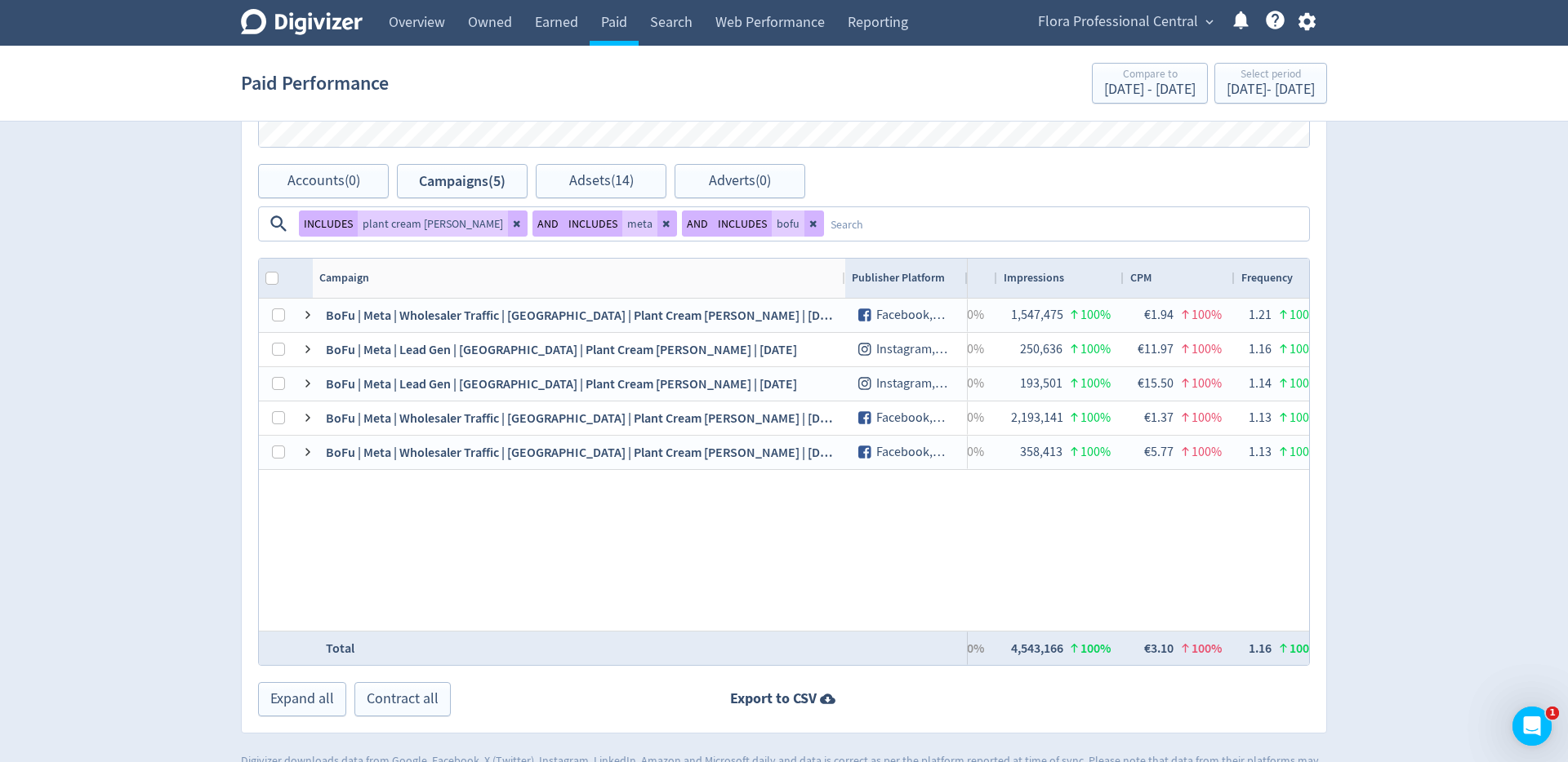
drag, startPoint x: 493, startPoint y: 278, endPoint x: 841, endPoint y: 307, distance: 349.2
click at [841, 307] on div "Campaign Publisher Platform 1" at bounding box center [784, 462] width 1050 height 407
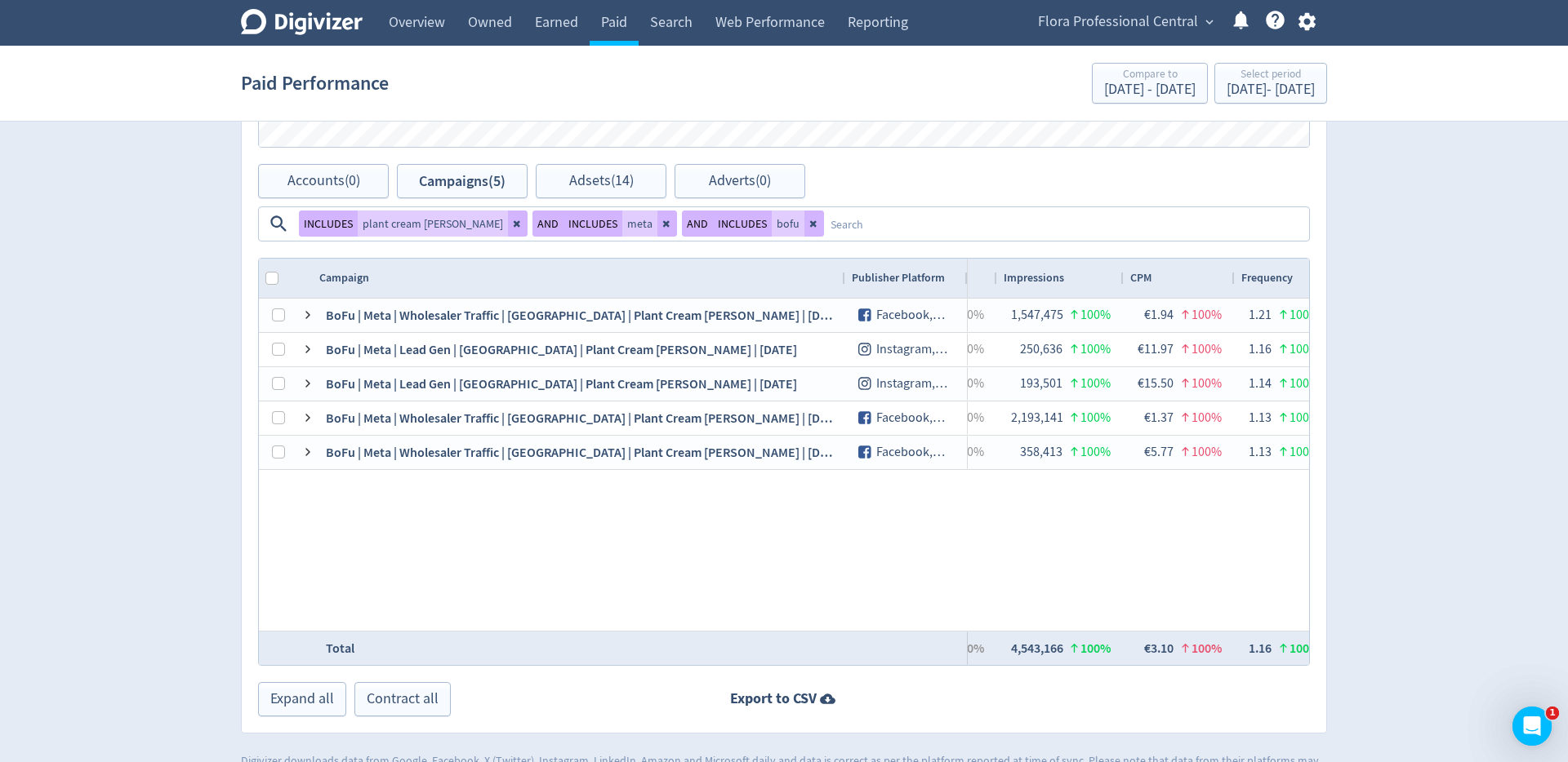
click at [826, 223] on textarea at bounding box center [1065, 224] width 483 height 30
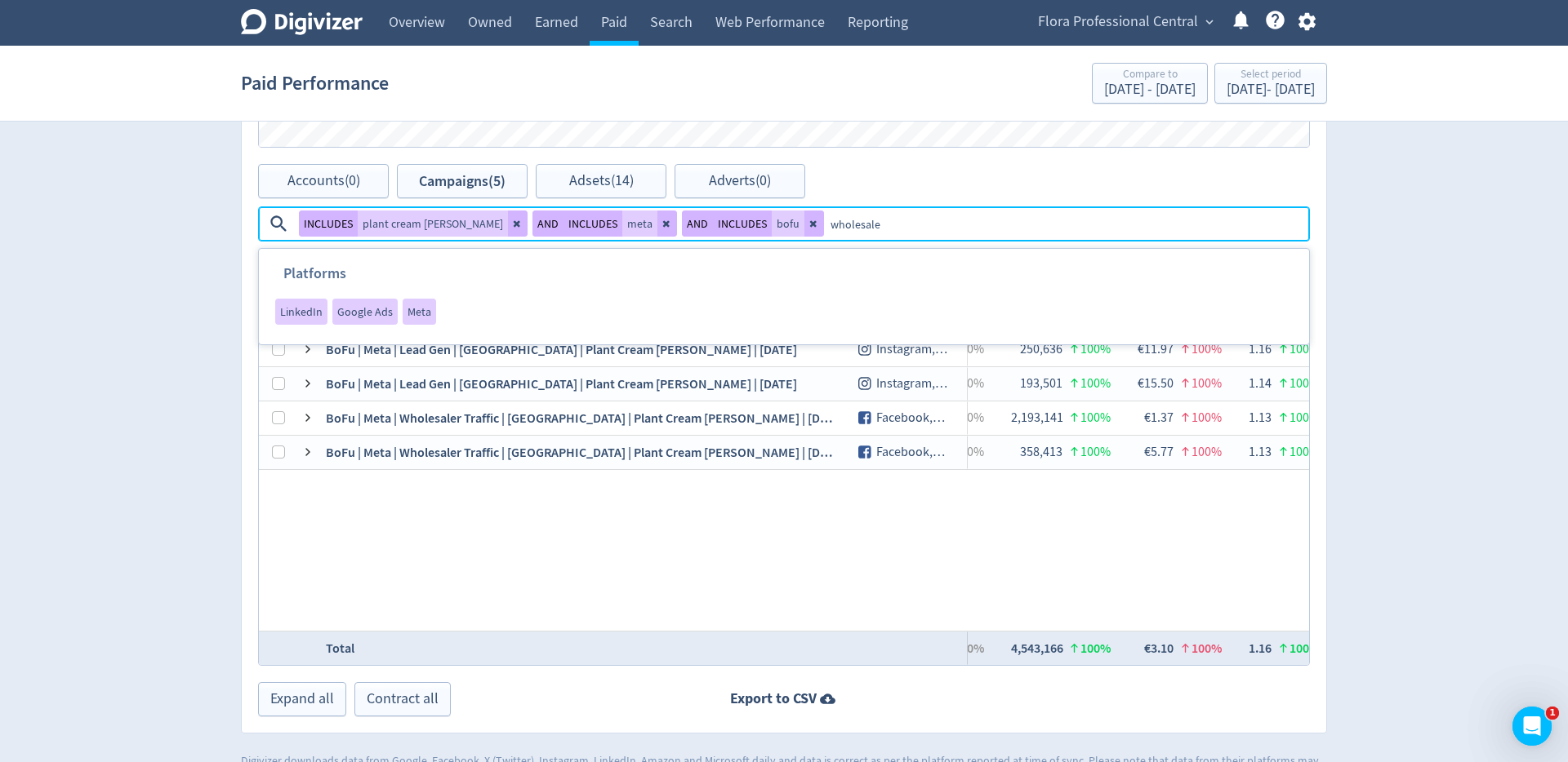
type textarea "wholesaler"
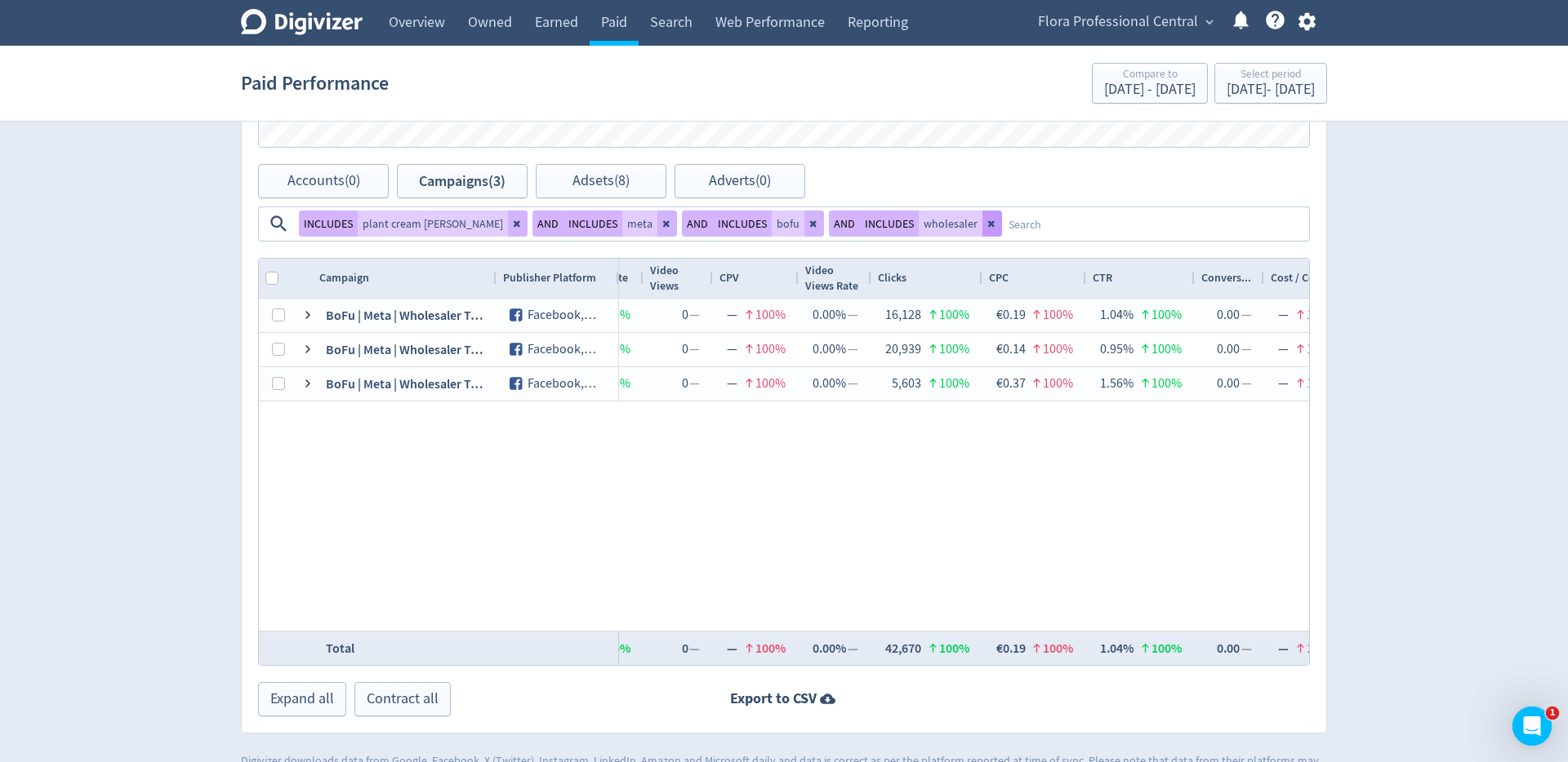
click at [988, 222] on icon at bounding box center [992, 223] width 9 height 9
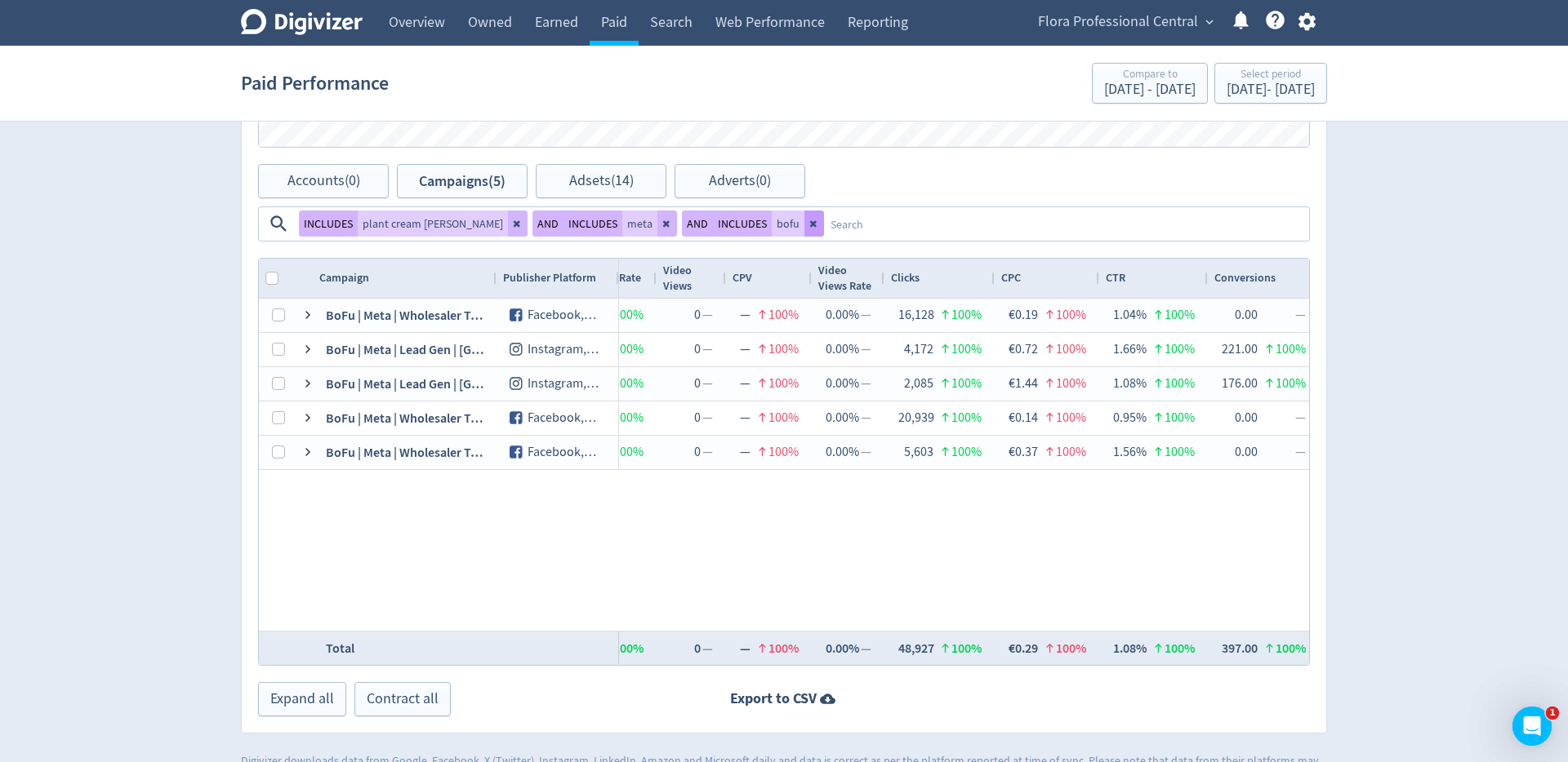
click at [809, 223] on icon at bounding box center [814, 223] width 9 height 9
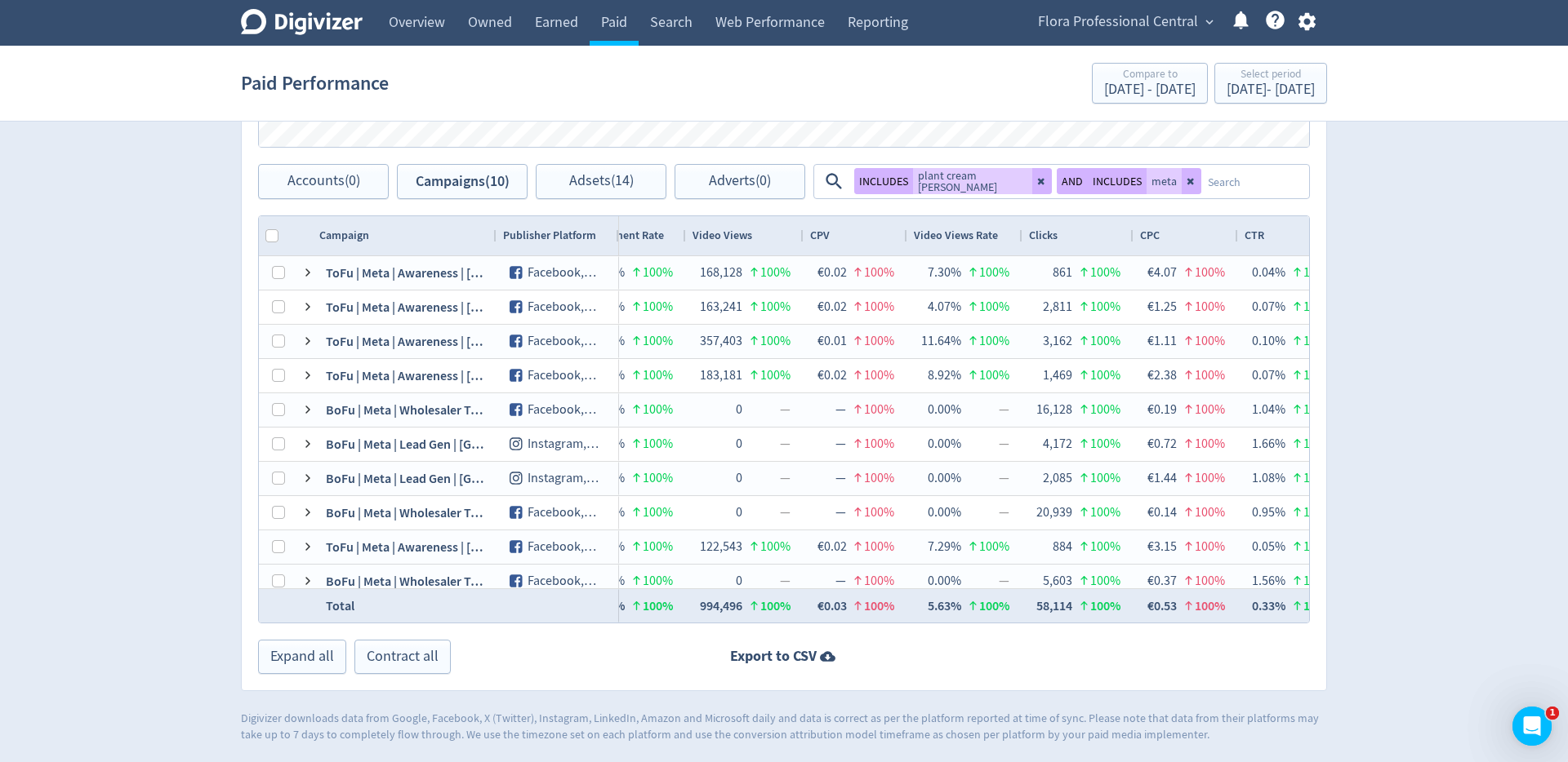
click at [1233, 180] on textarea at bounding box center [1254, 182] width 106 height 30
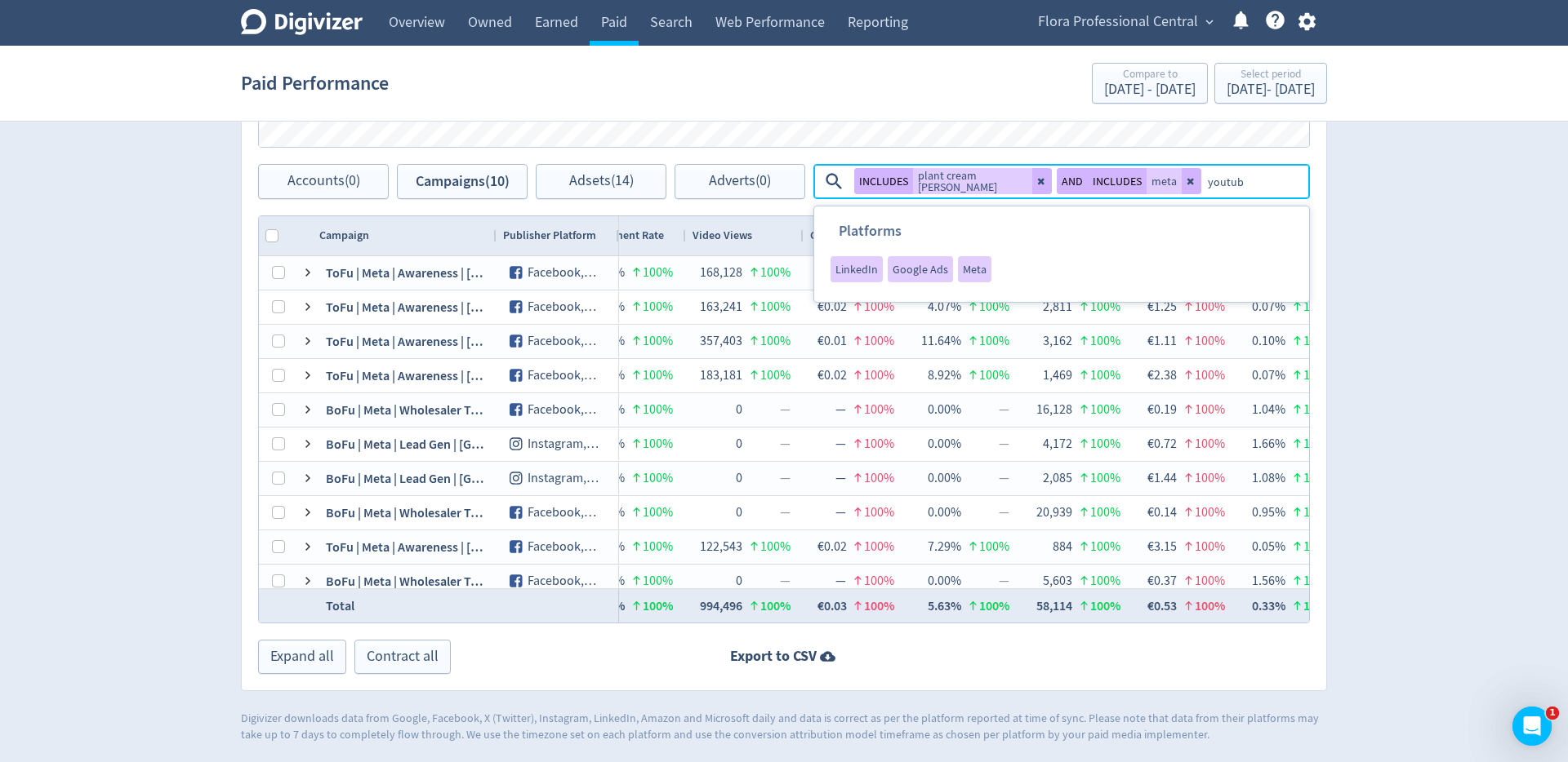
type textarea "youtube"
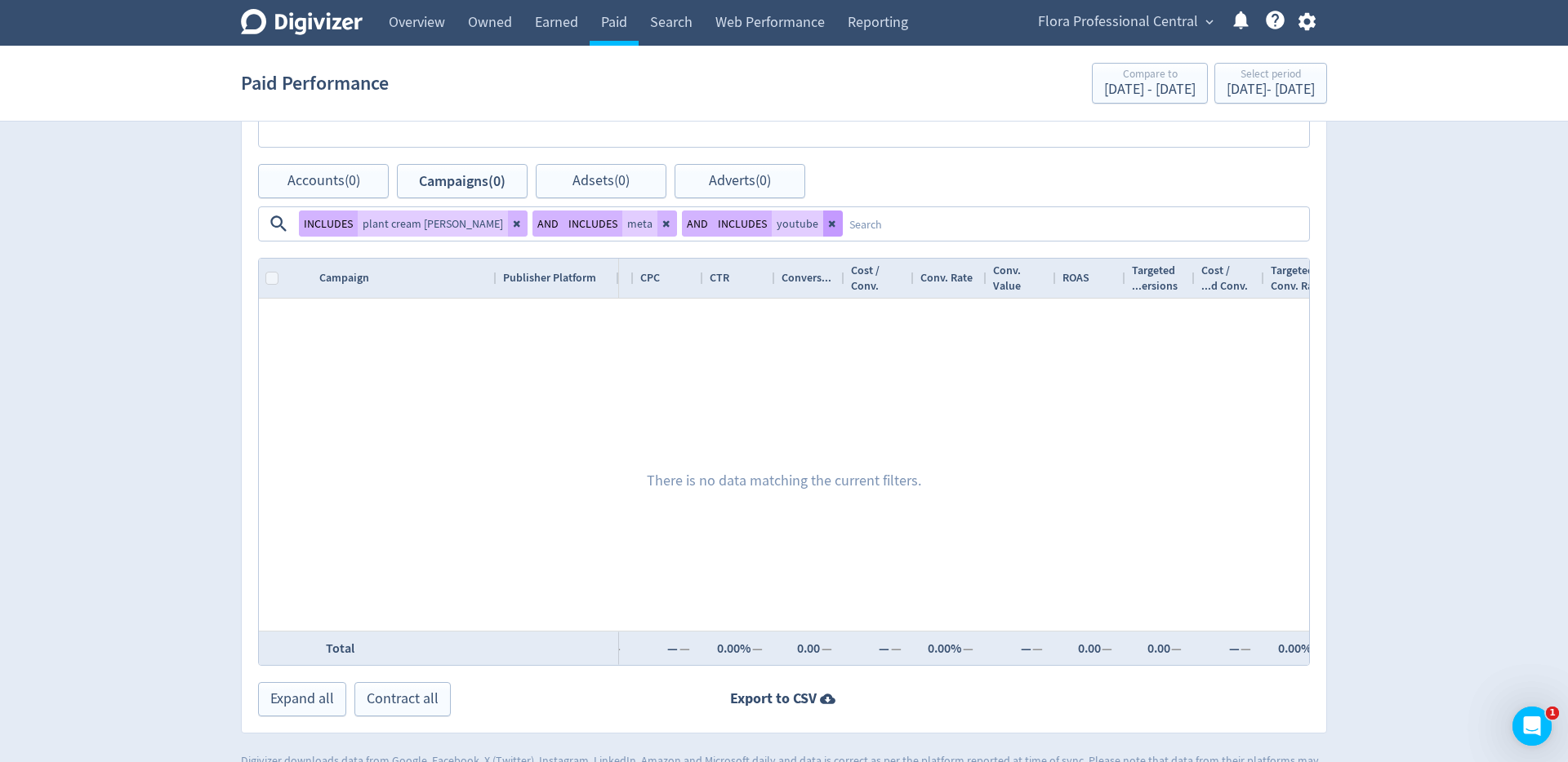
click at [828, 225] on icon at bounding box center [833, 223] width 9 height 9
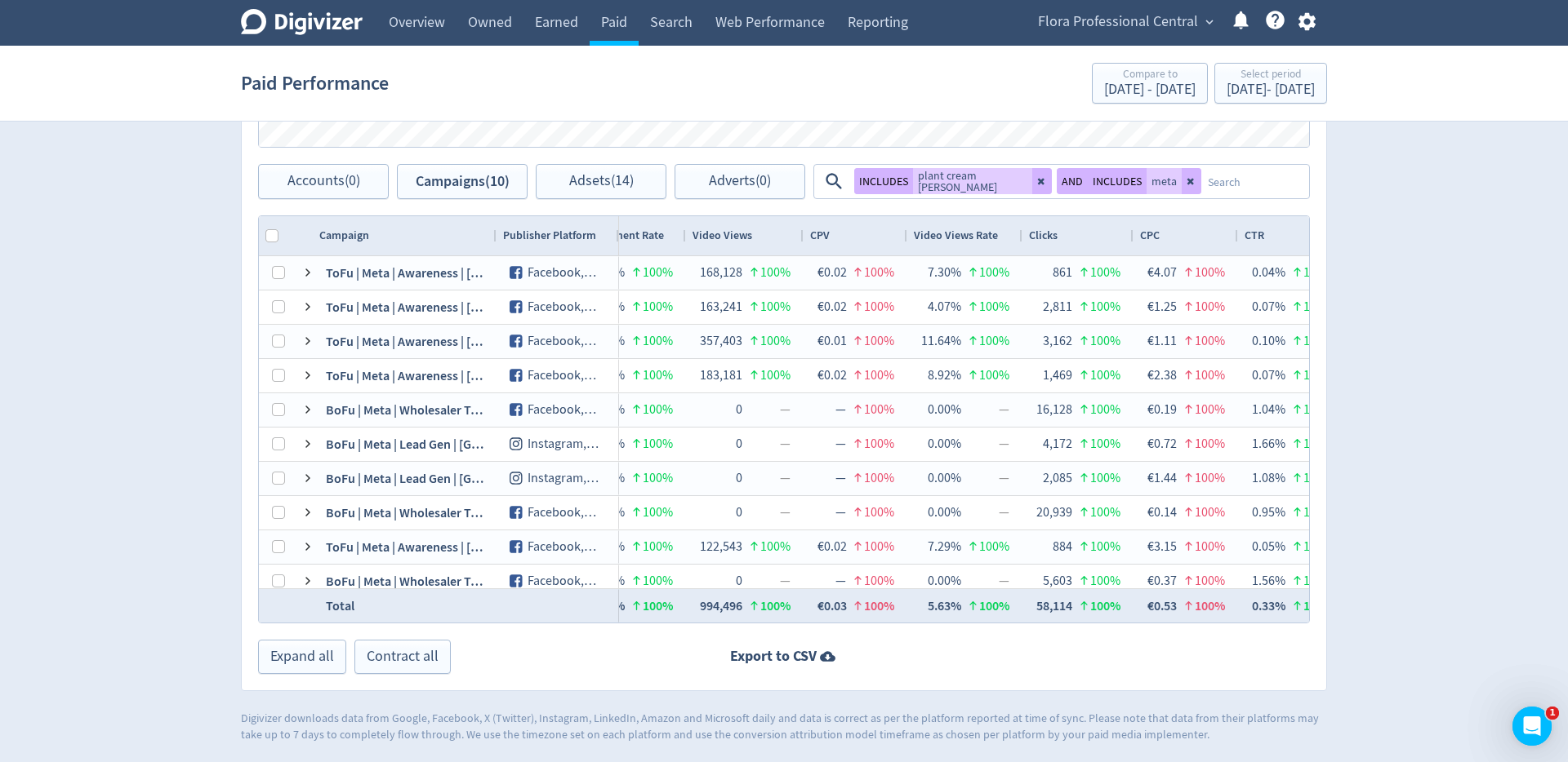
click at [1182, 179] on button at bounding box center [1191, 181] width 20 height 26
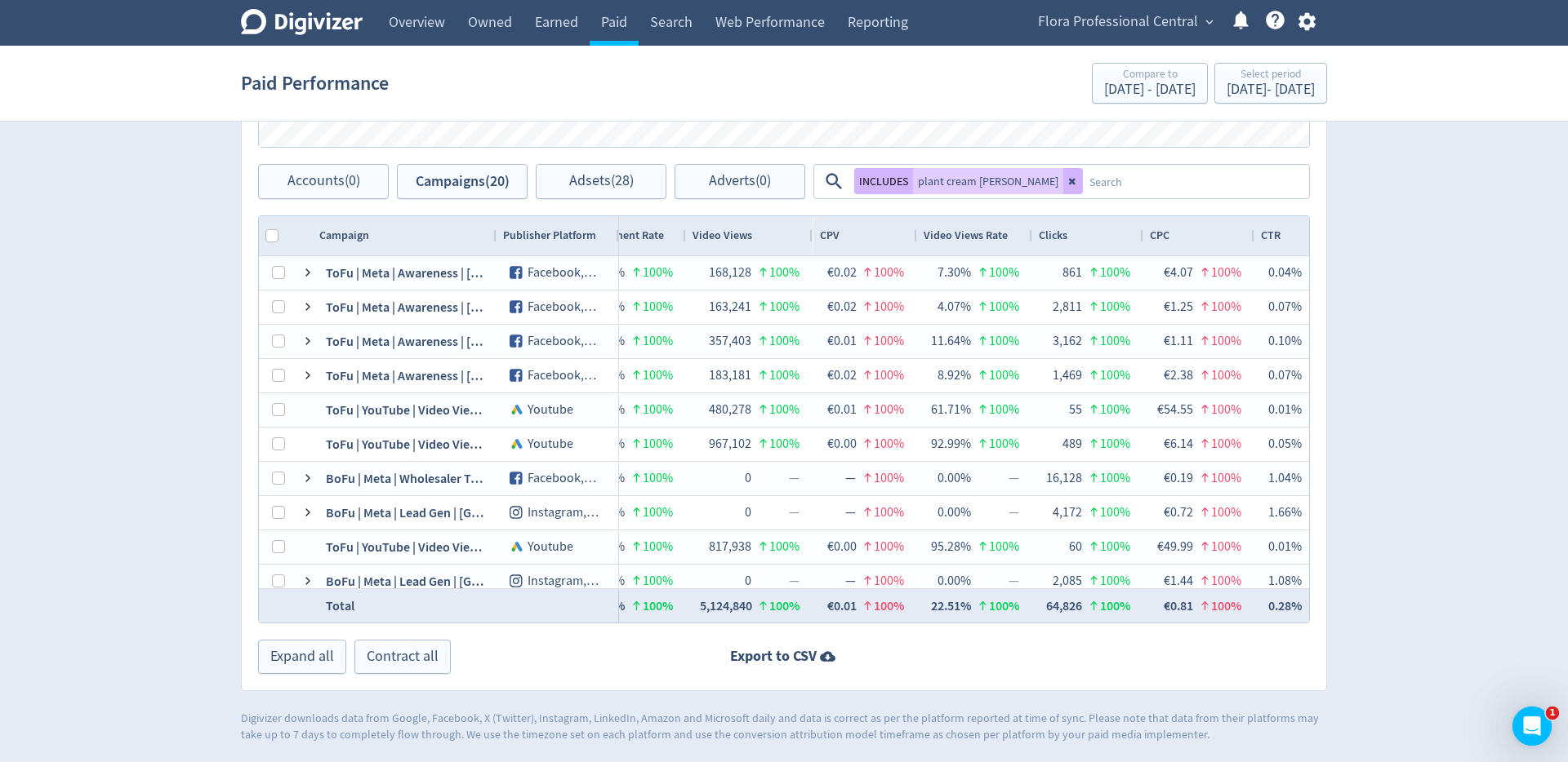
click at [1136, 181] on textarea at bounding box center [1195, 182] width 224 height 30
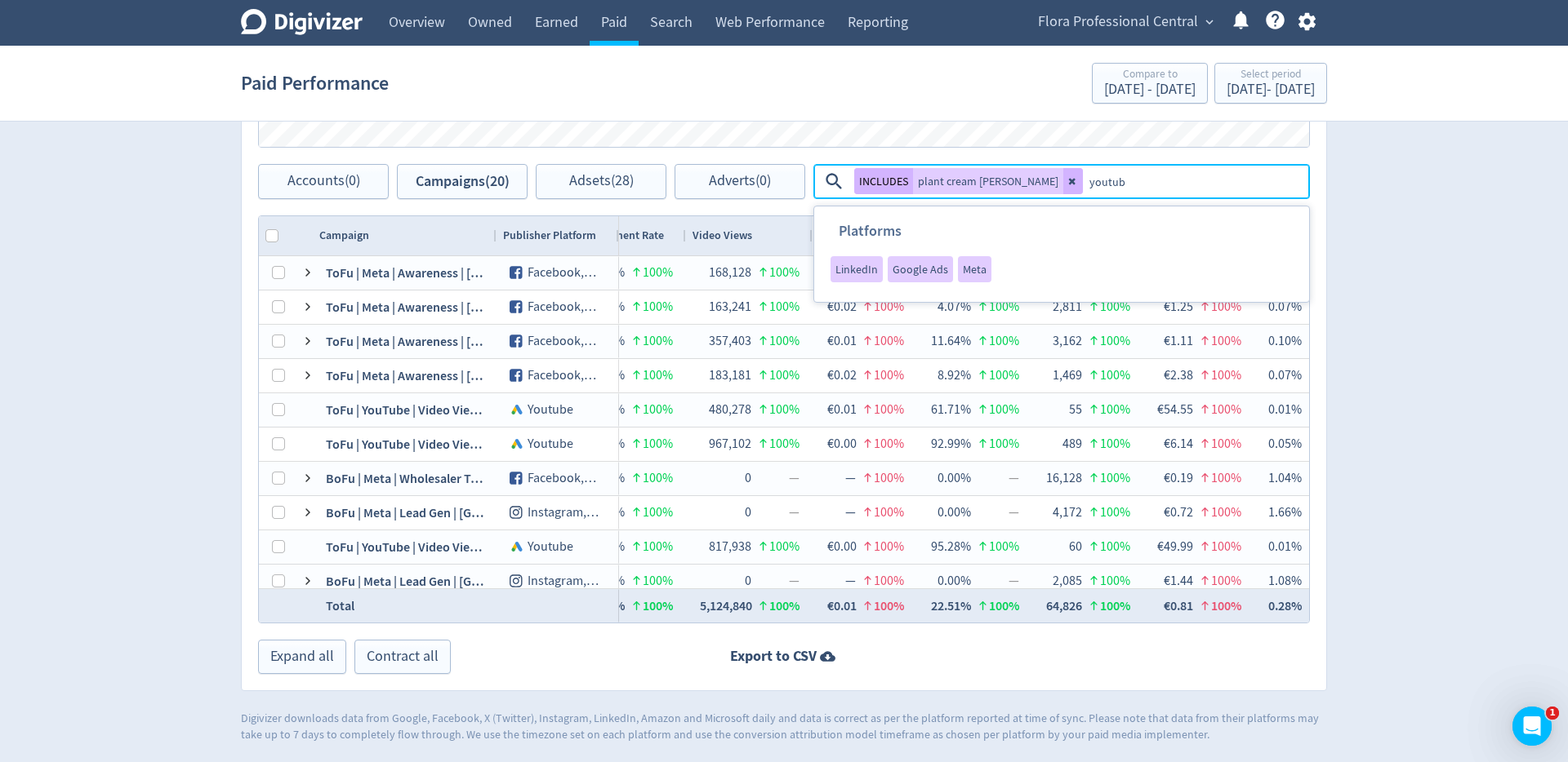
type textarea "youtube"
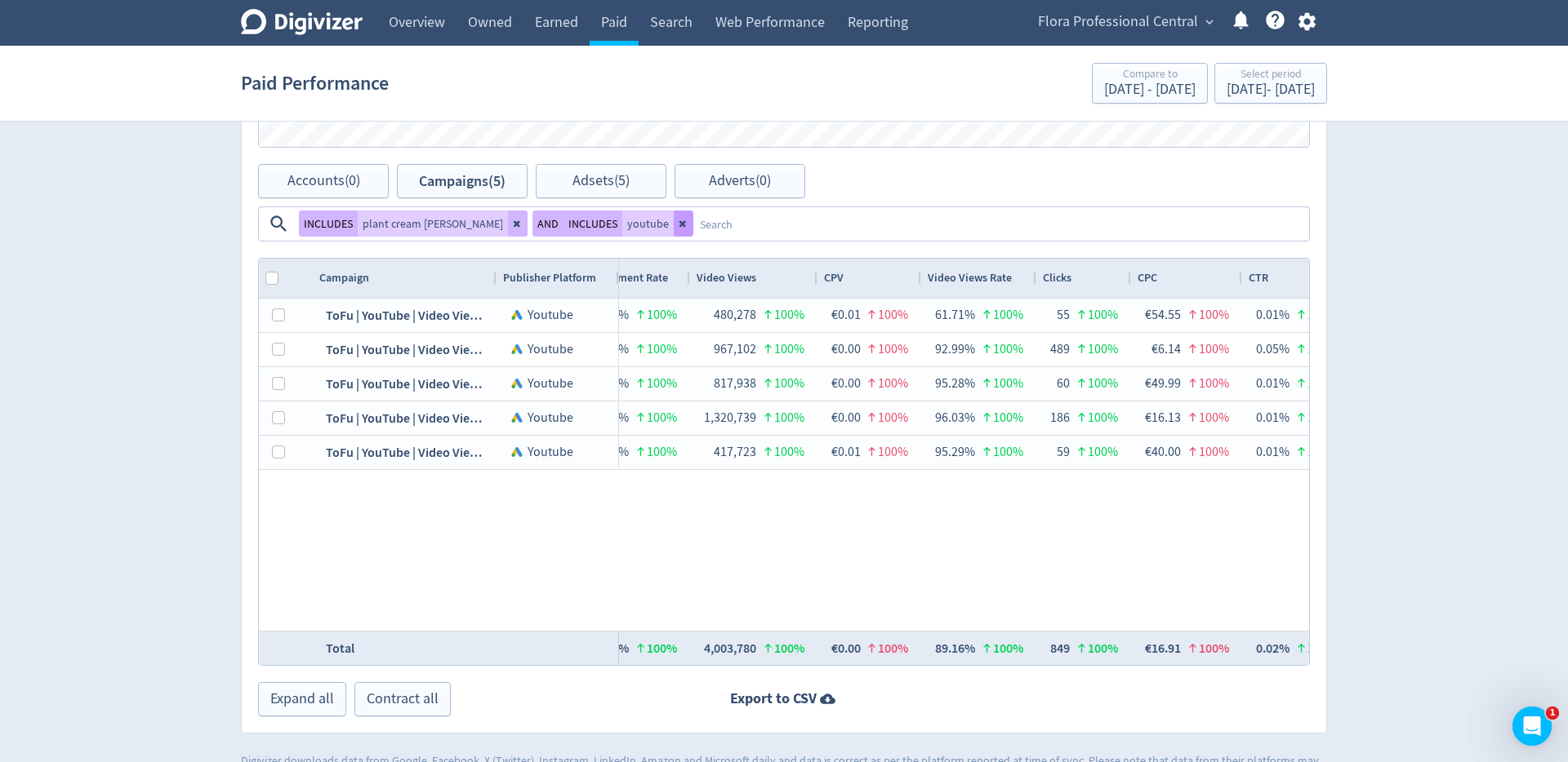
click at [694, 211] on button at bounding box center [683, 224] width 20 height 26
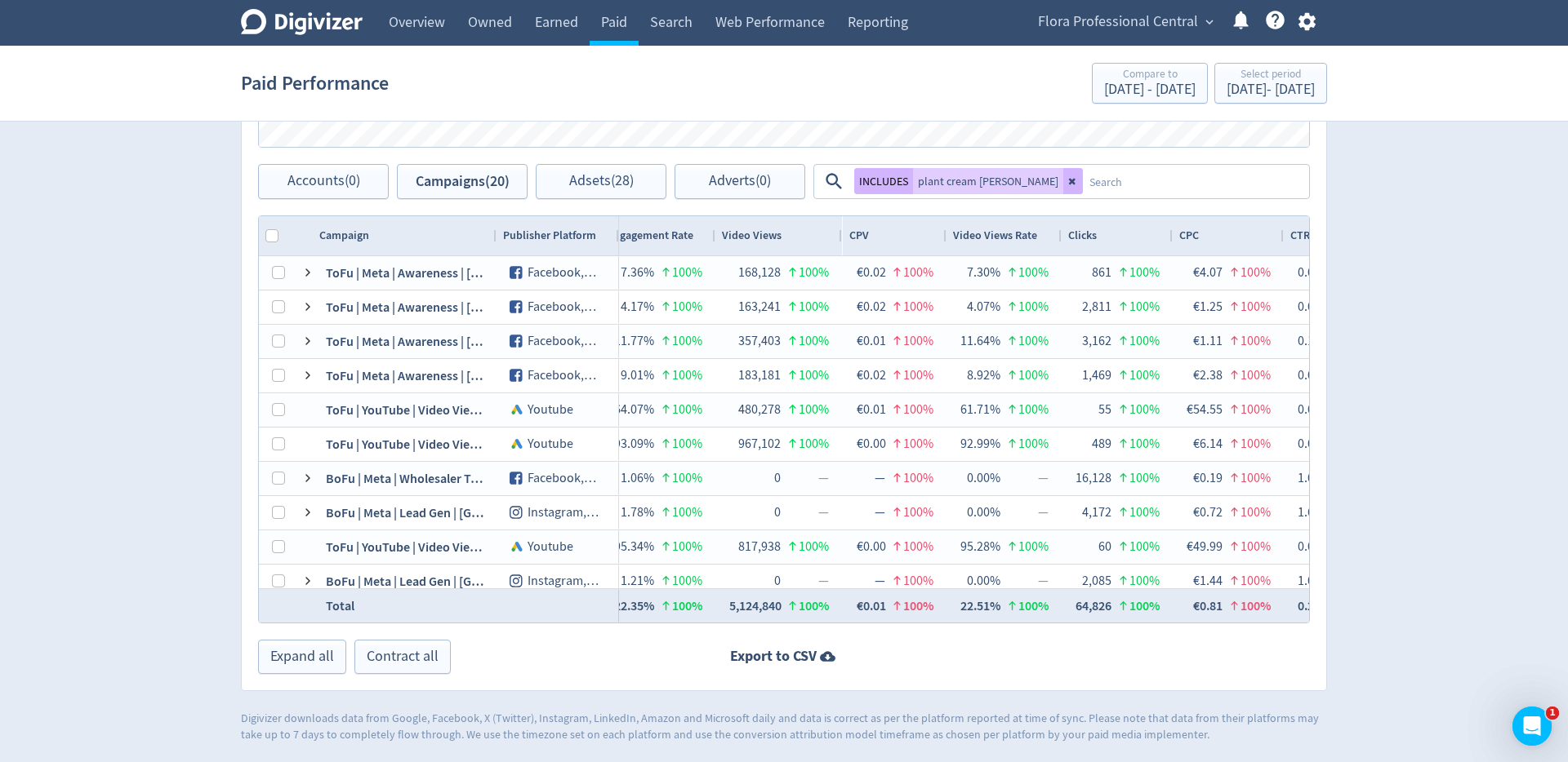
click at [1131, 181] on textarea at bounding box center [1195, 182] width 224 height 30
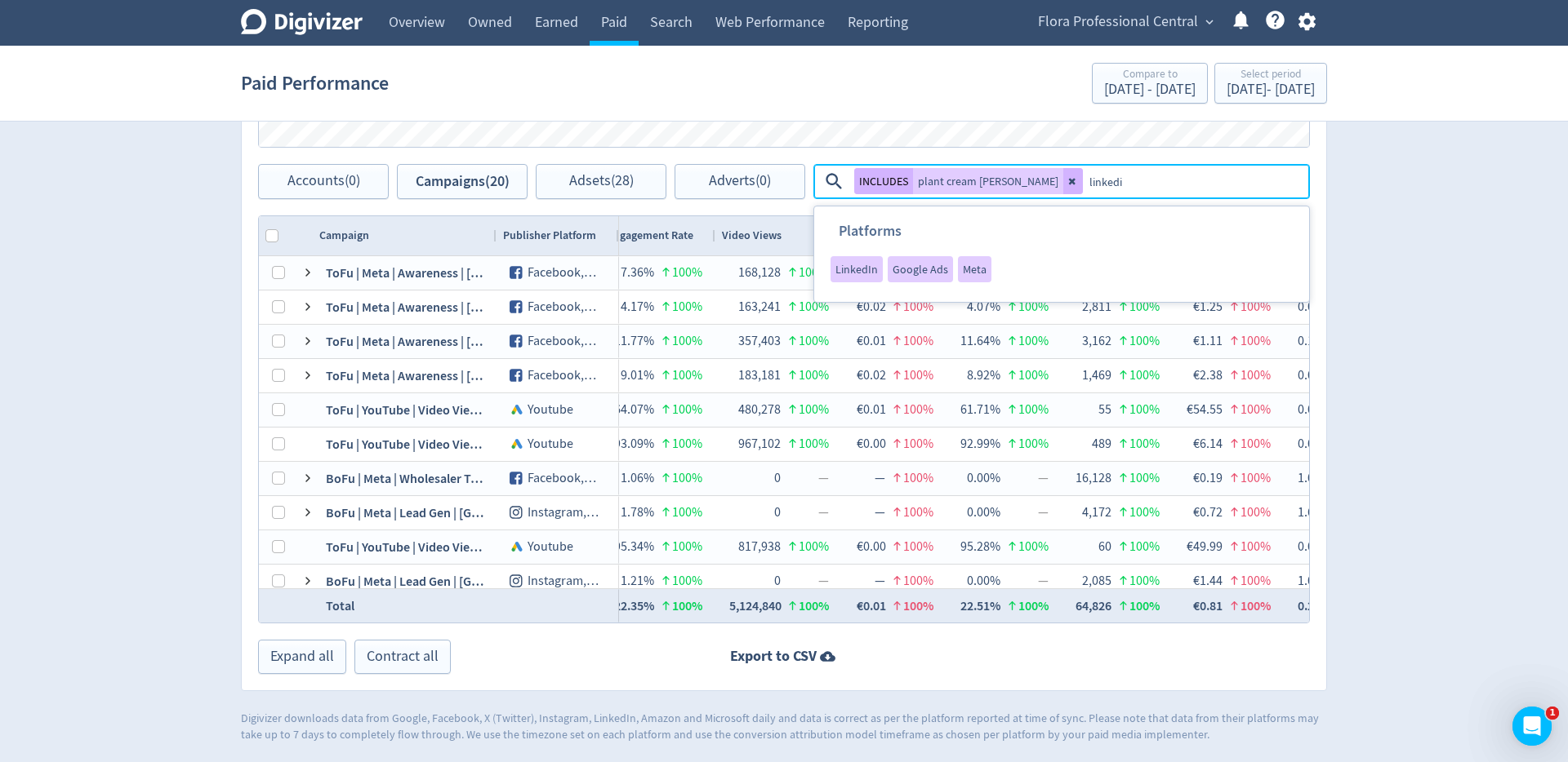
type textarea "linkedin"
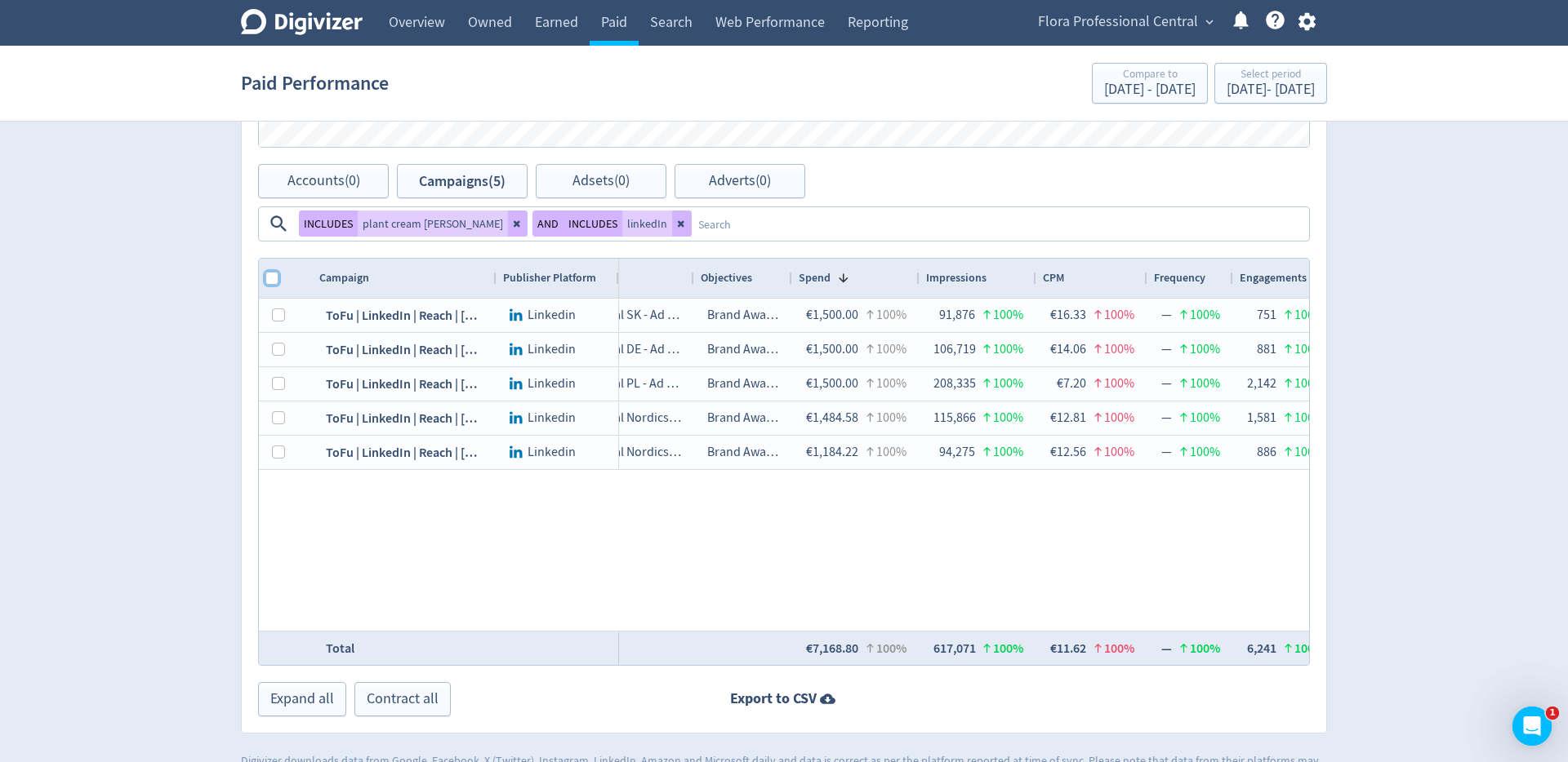
click at [270, 272] on input "Column with Header Selection" at bounding box center [272, 279] width 13 height 13
checkbox input "true"
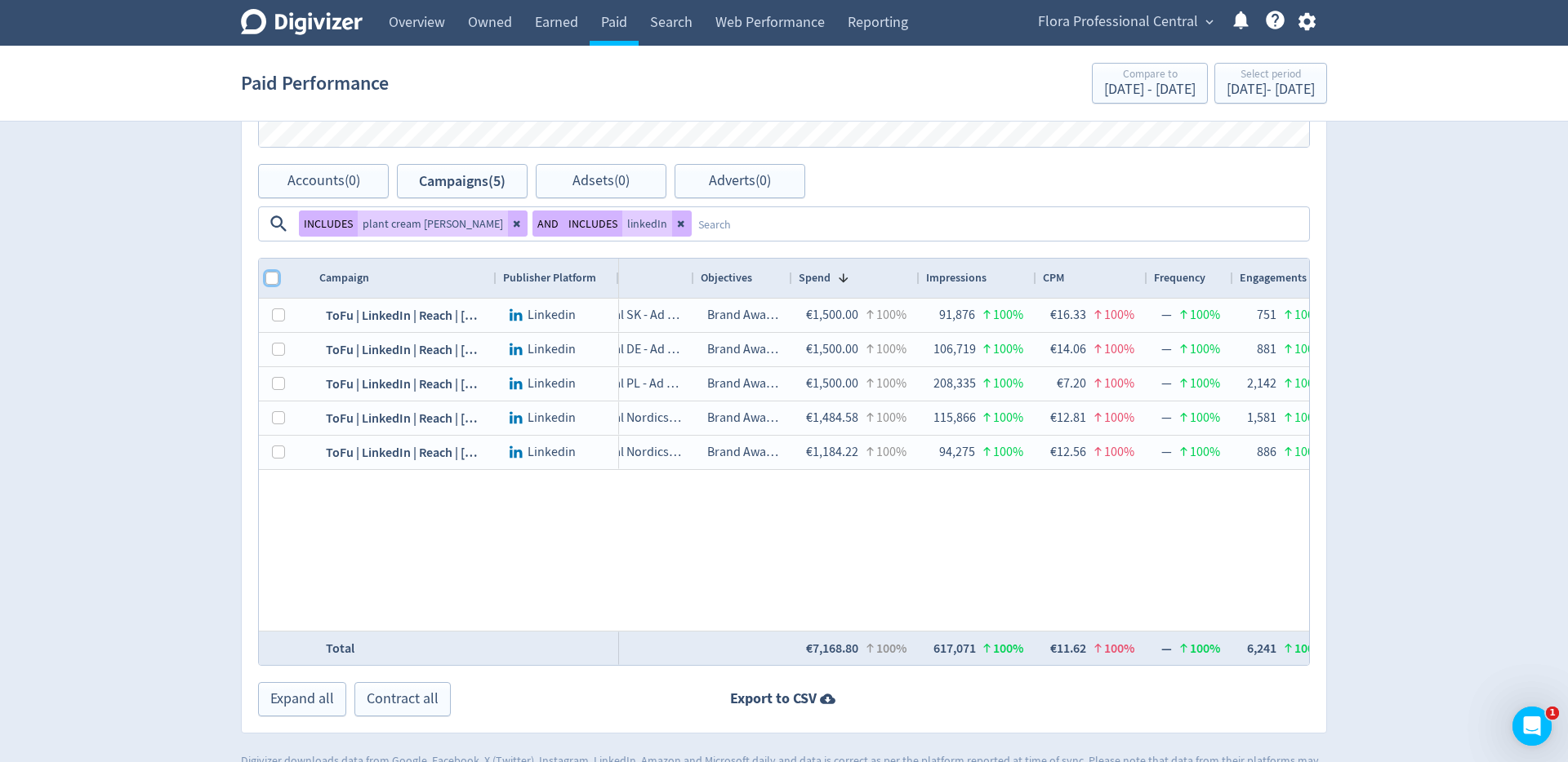
checkbox input "true"
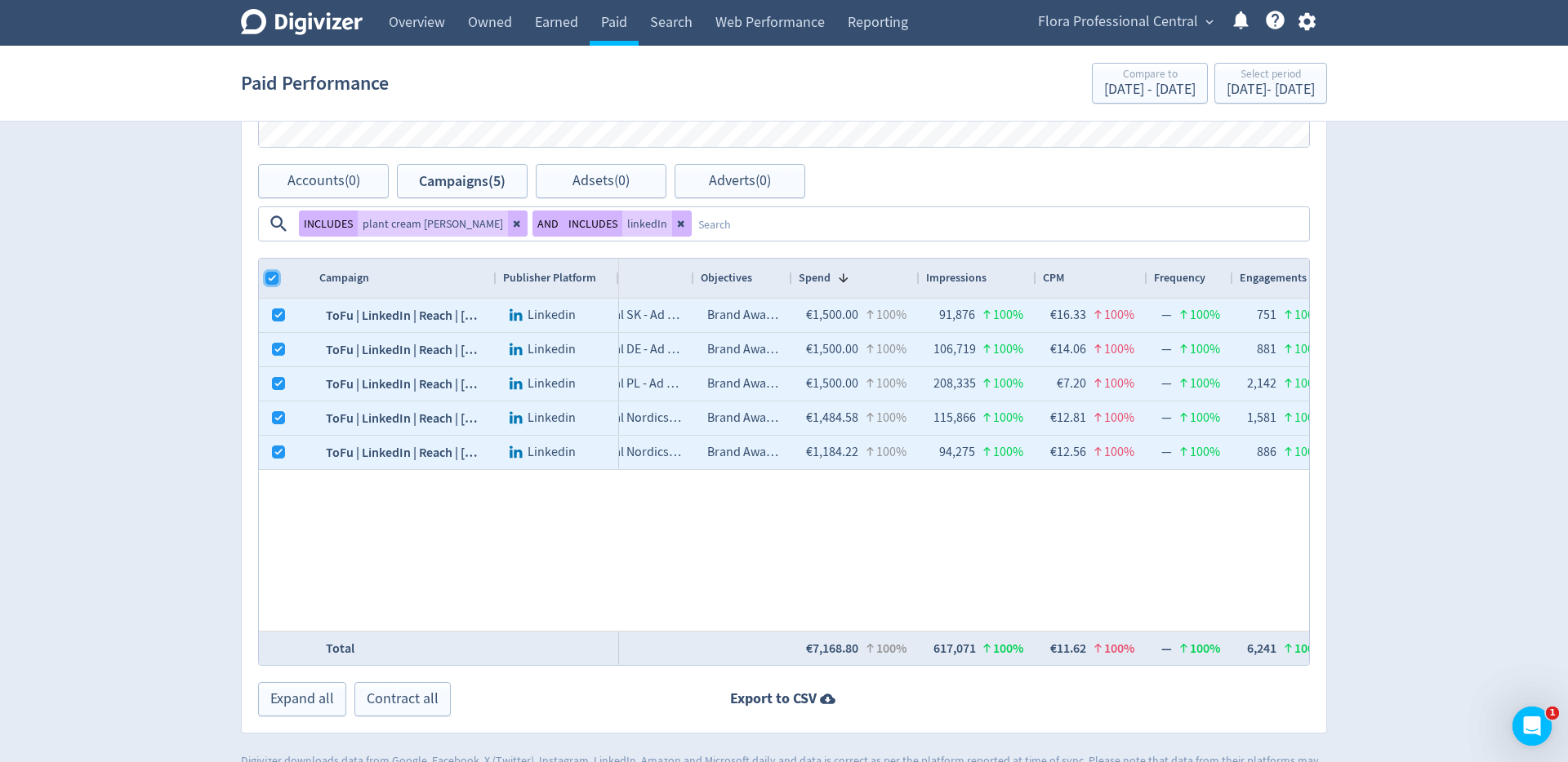
click at [270, 272] on input "Column with Header Selection" at bounding box center [272, 279] width 13 height 13
checkbox input "false"
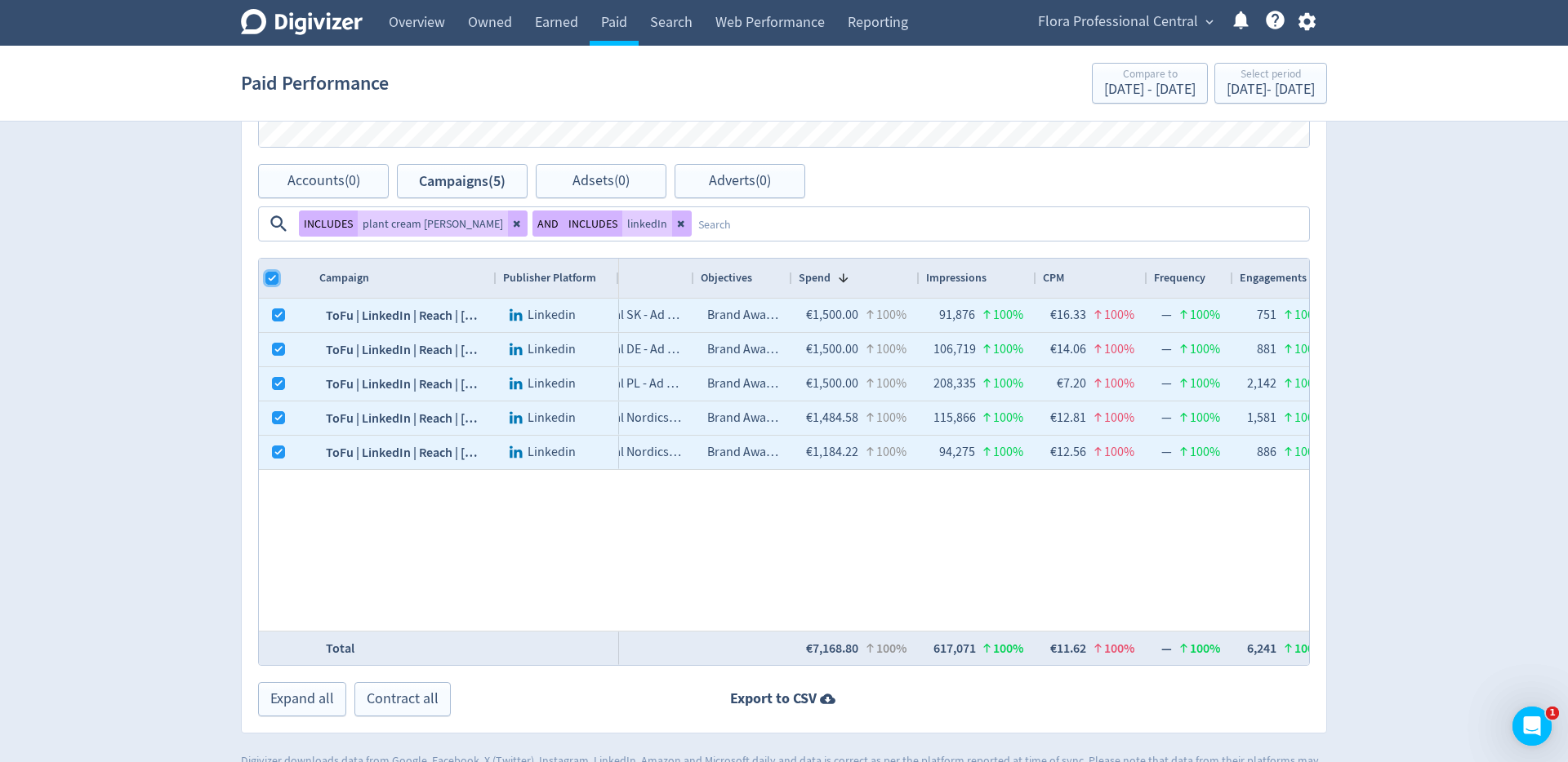
checkbox input "false"
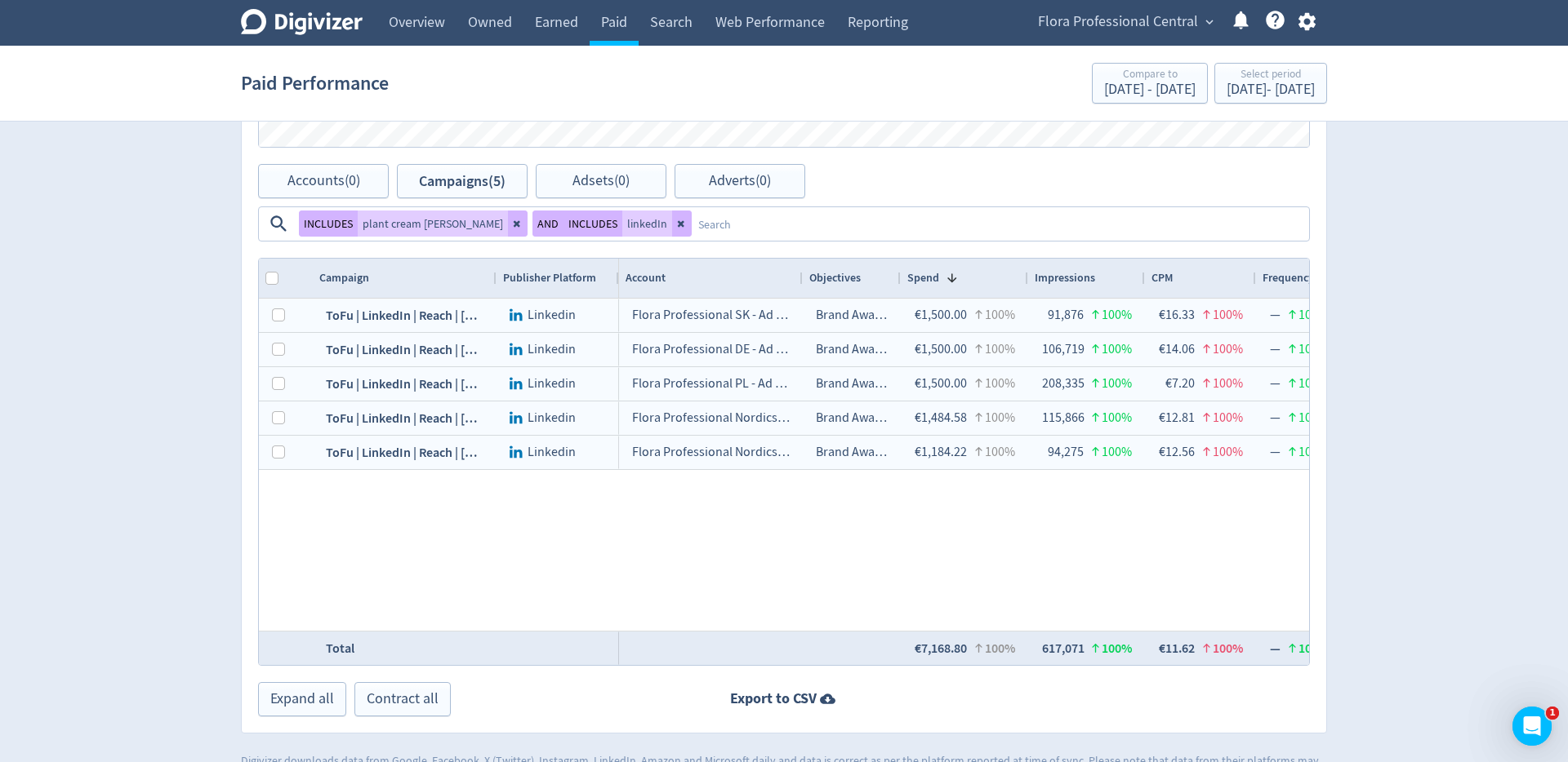
scroll to position [0, 108]
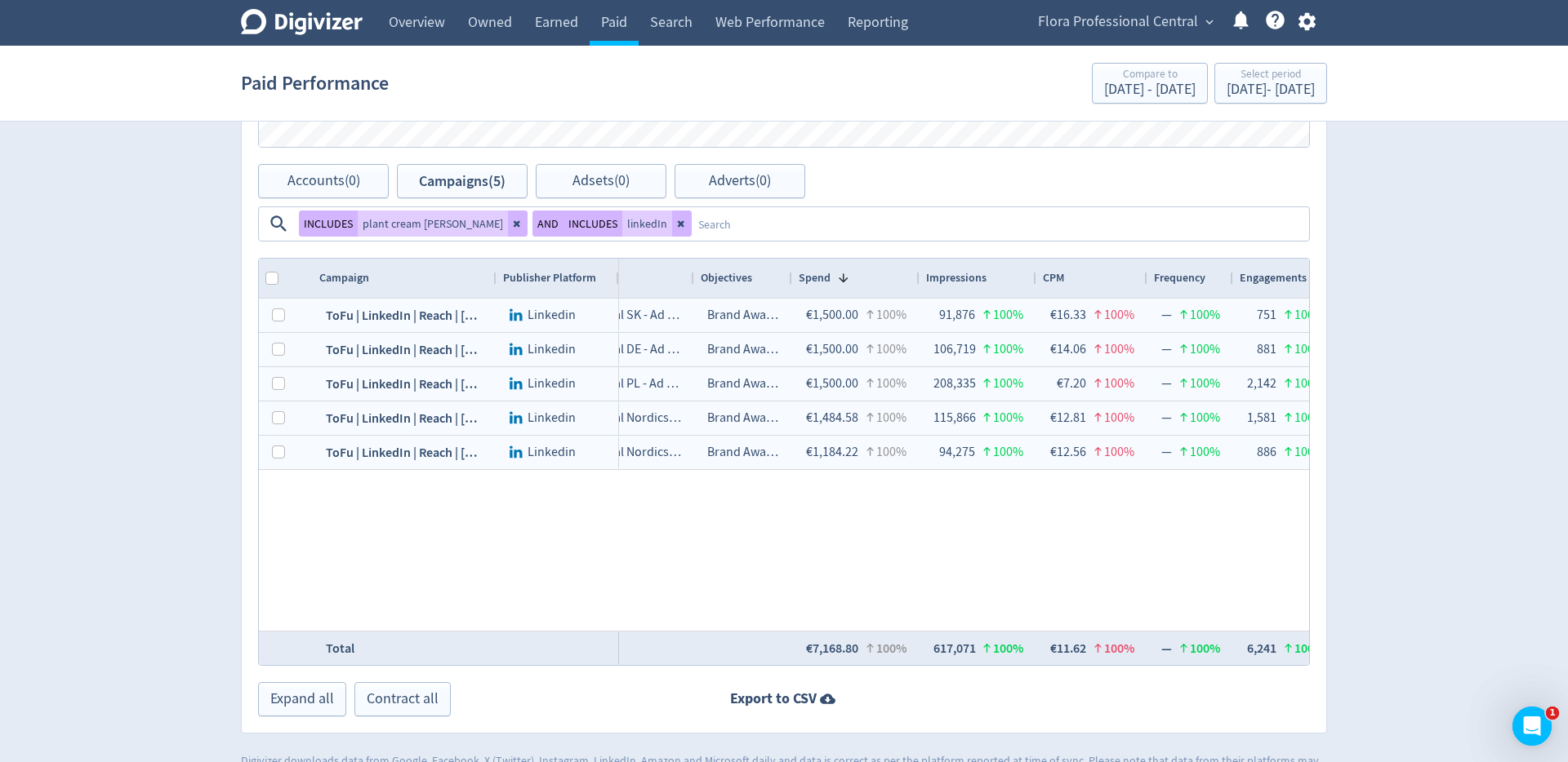
drag, startPoint x: 1191, startPoint y: 186, endPoint x: 1178, endPoint y: 178, distance: 15.3
click at [687, 219] on icon at bounding box center [681, 223] width 9 height 9
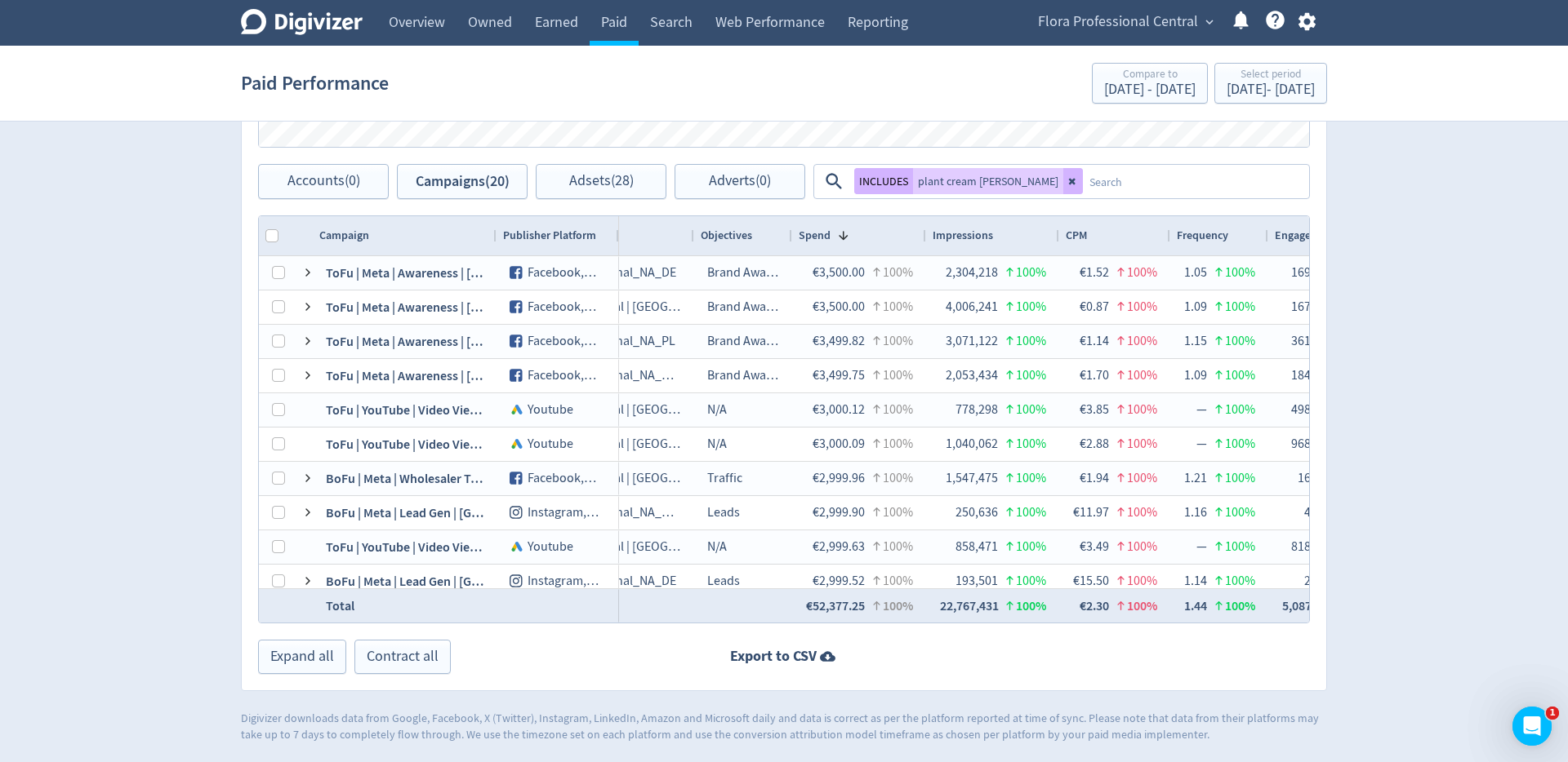
click at [1175, 180] on textarea at bounding box center [1195, 182] width 224 height 30
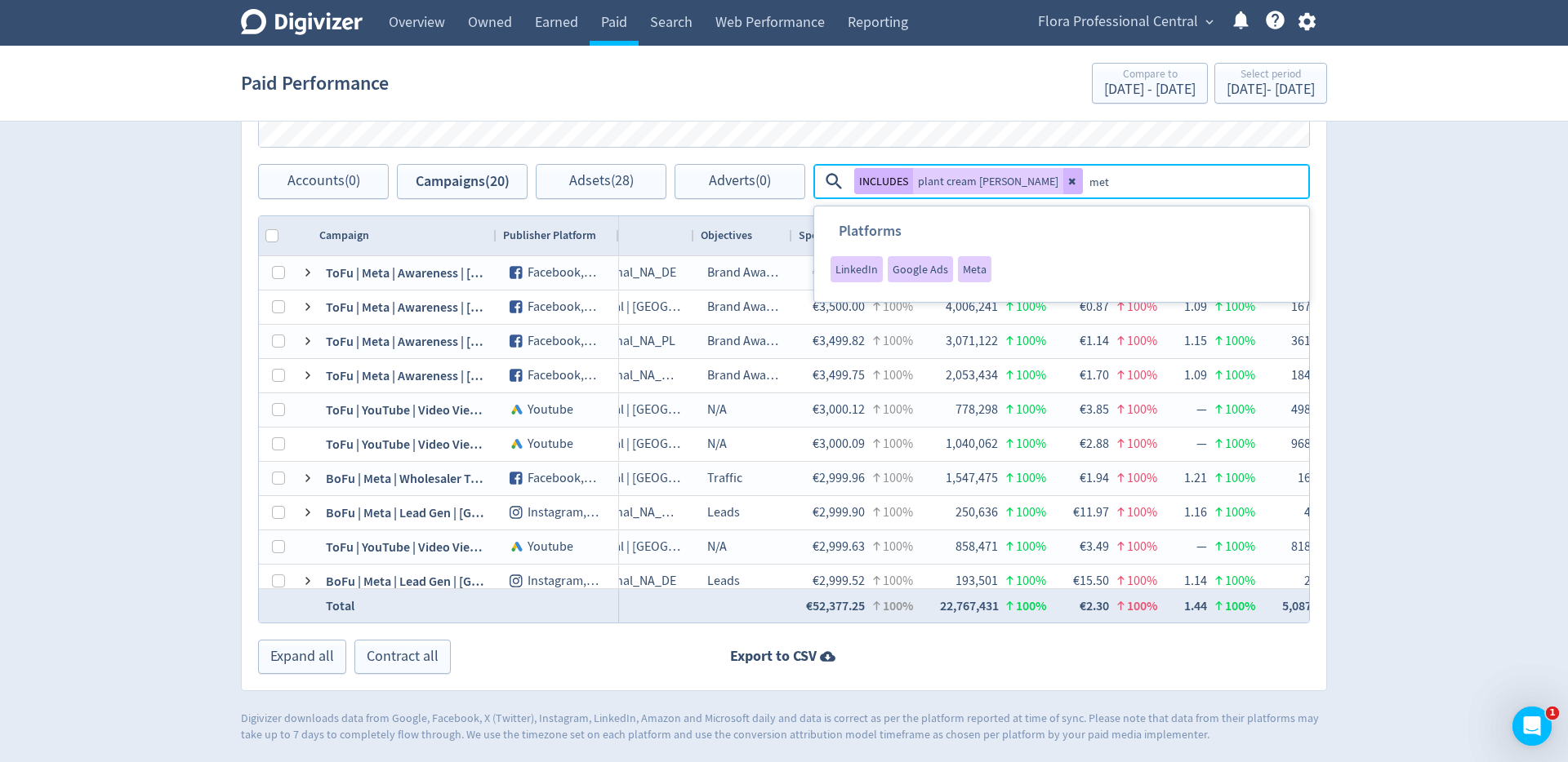
type textarea "meta"
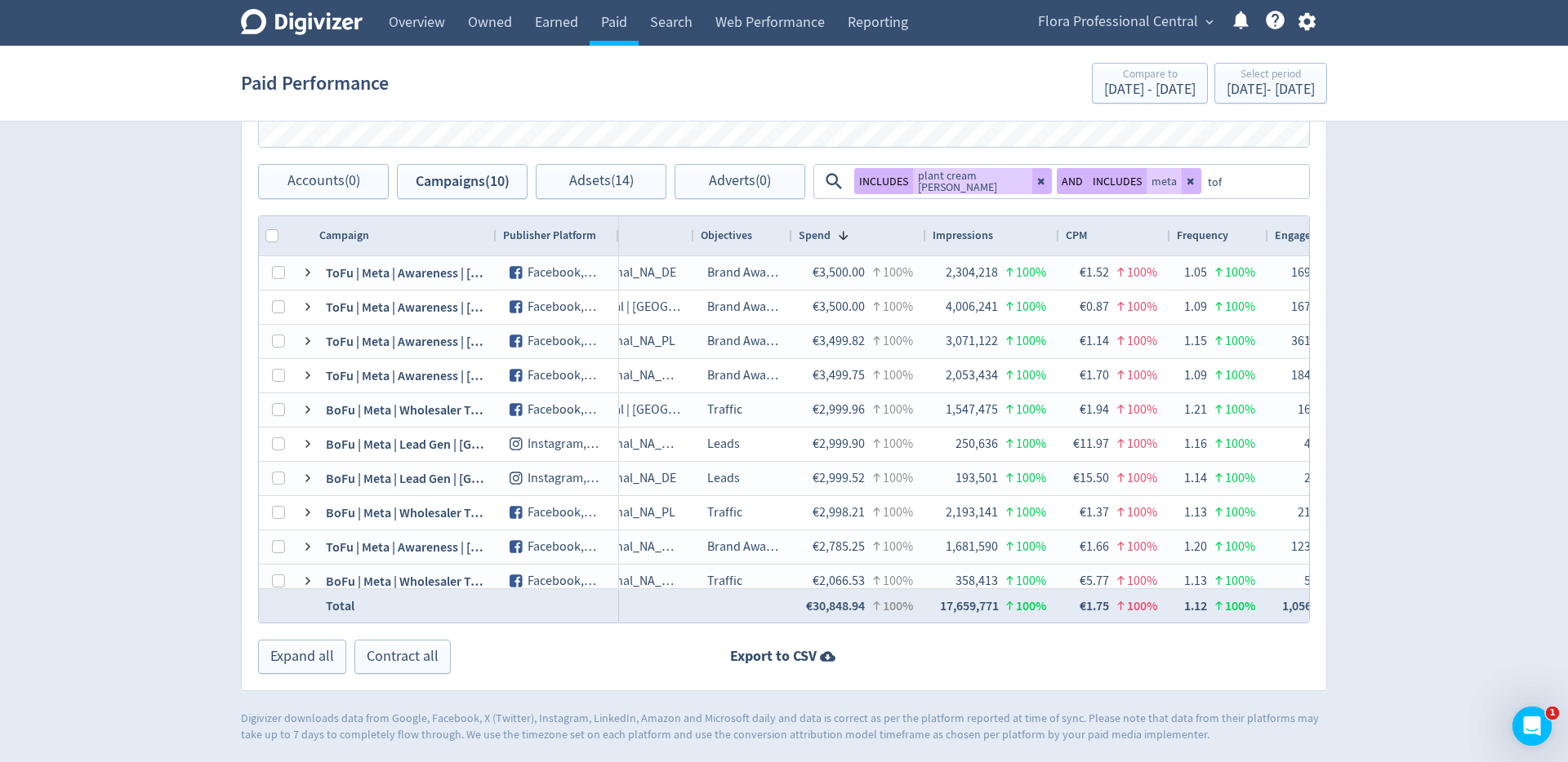
type textarea "tofu"
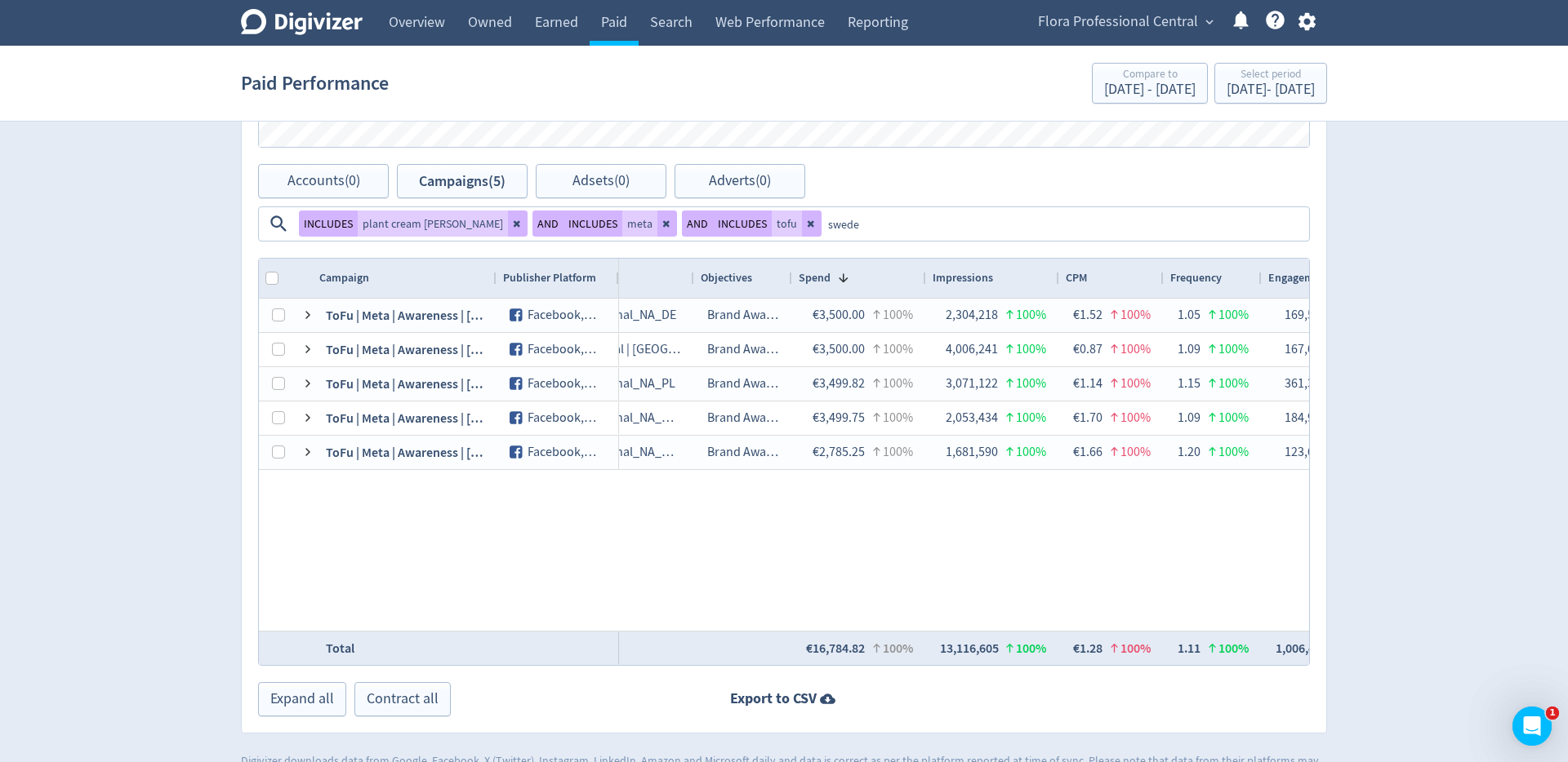
type textarea "[GEOGRAPHIC_DATA]"
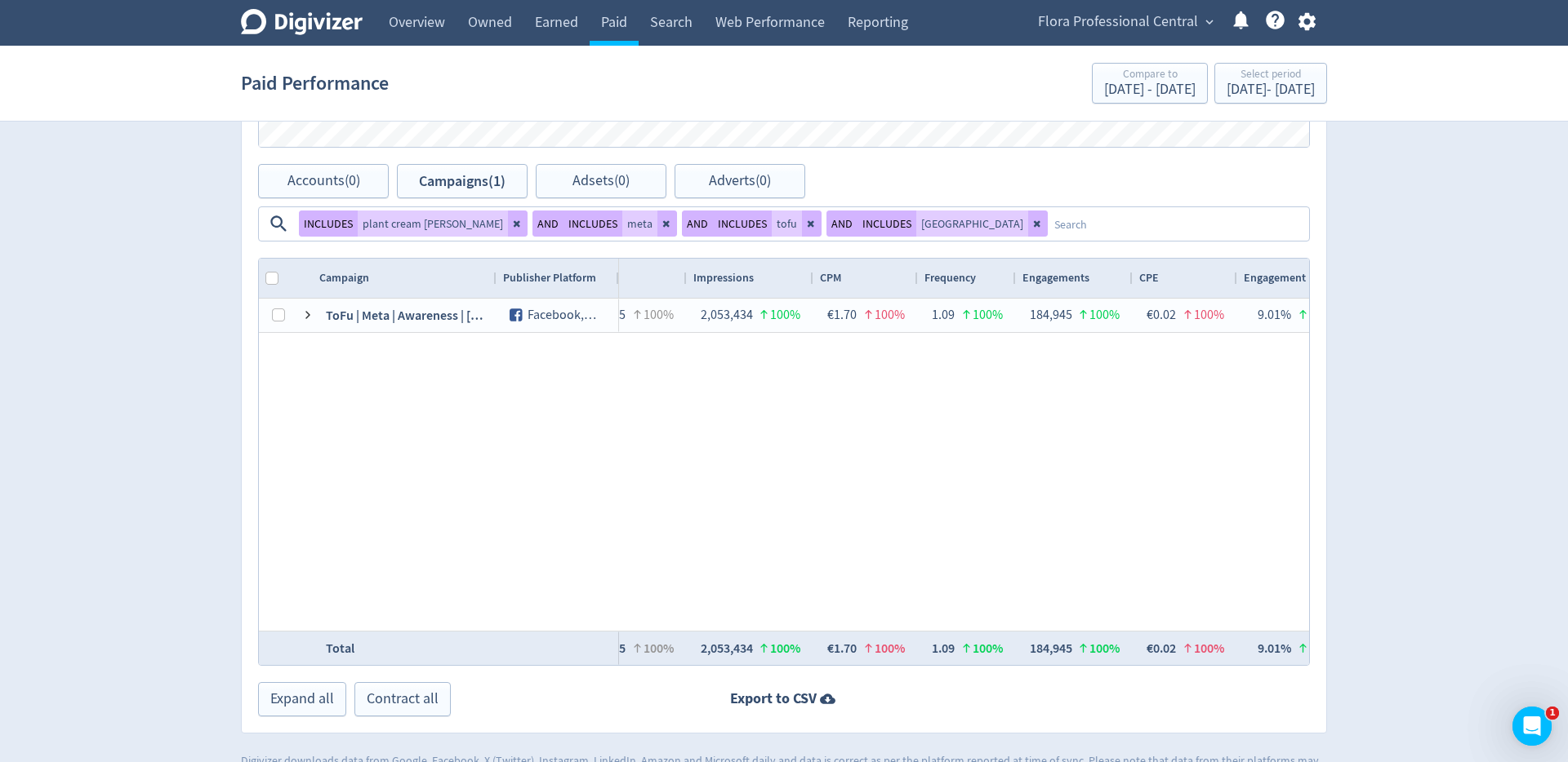
scroll to position [0, 0]
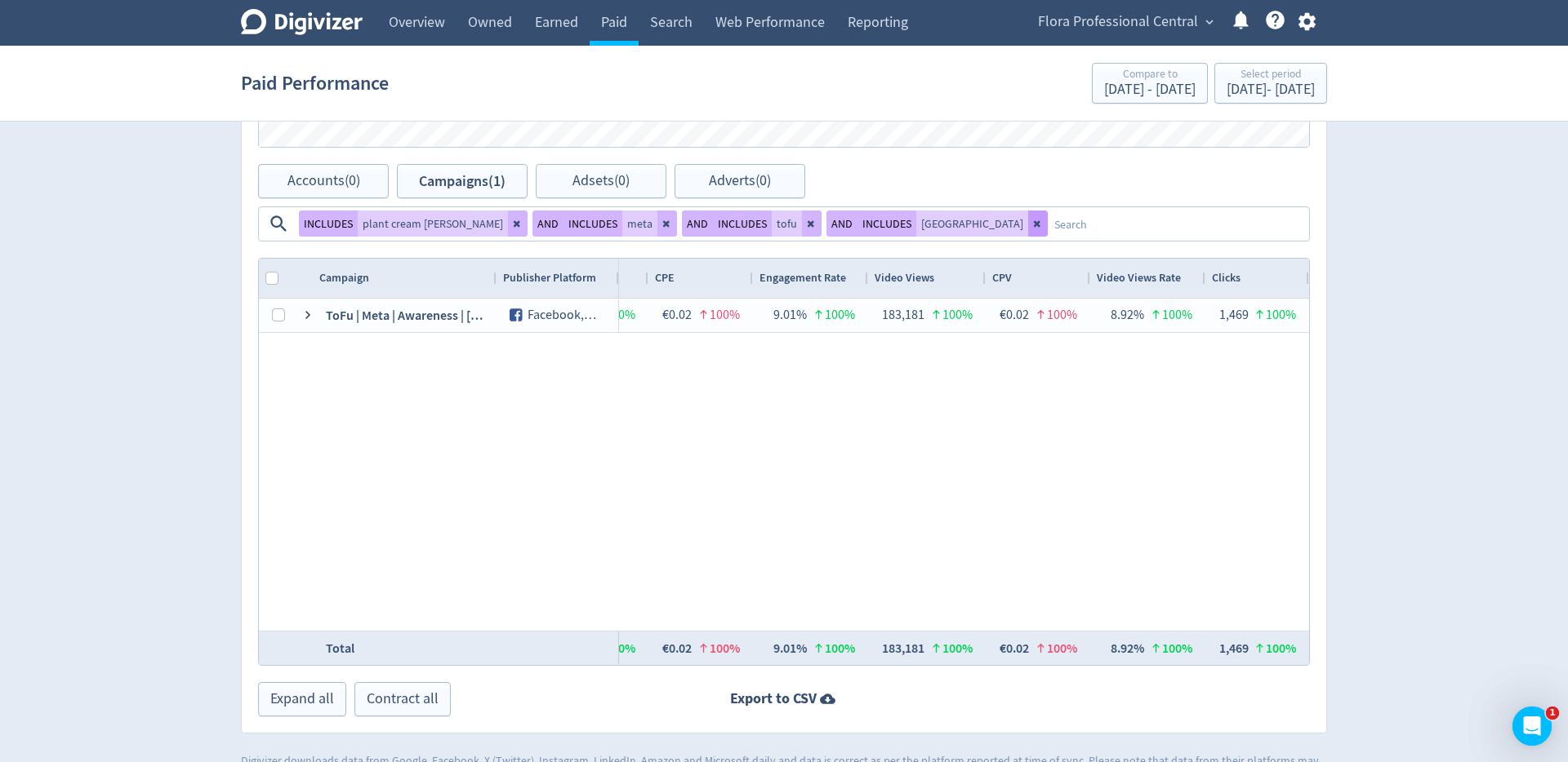
click at [1033, 224] on icon at bounding box center [1037, 223] width 9 height 9
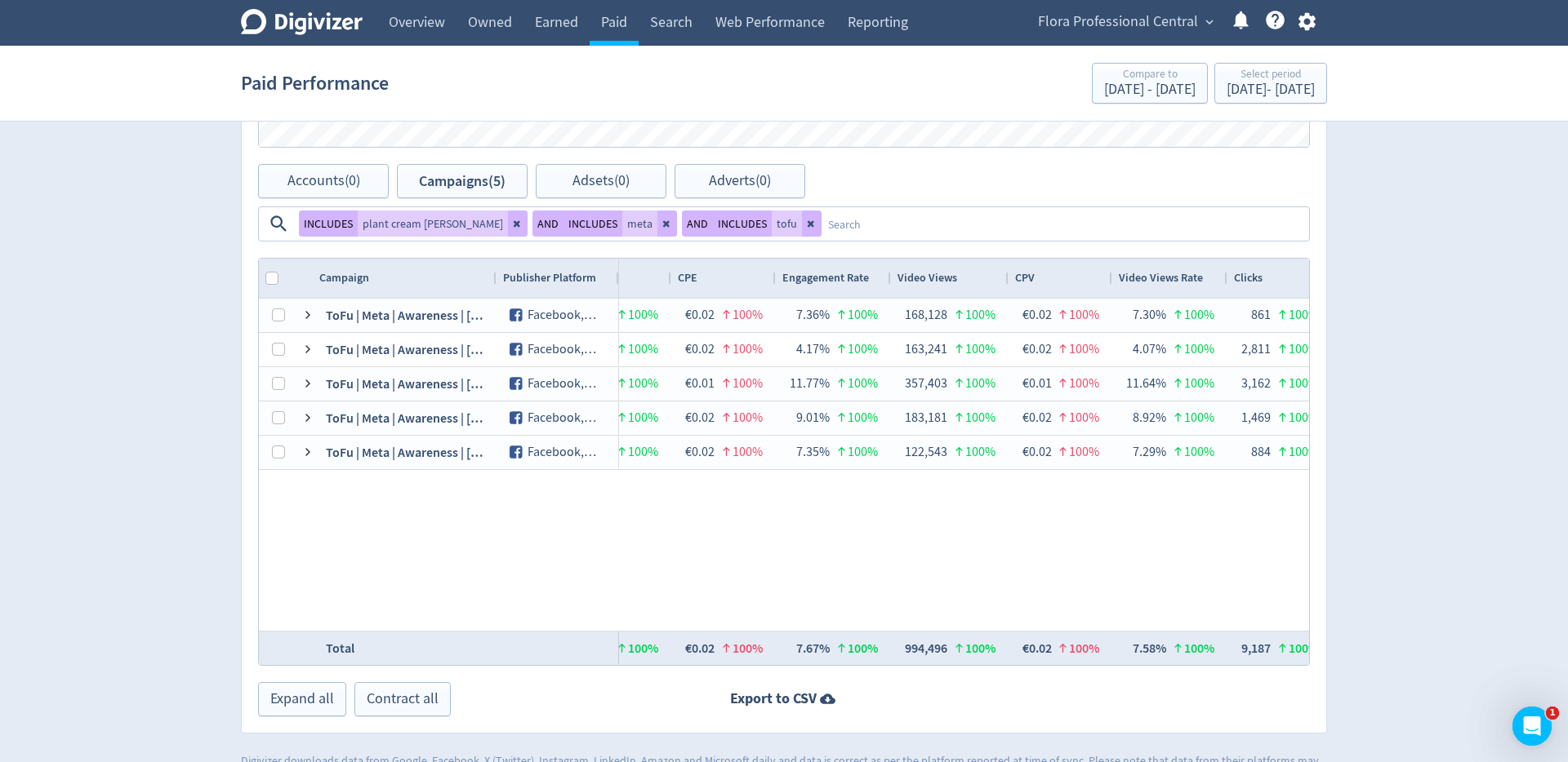
click at [943, 224] on textarea at bounding box center [1065, 224] width 486 height 30
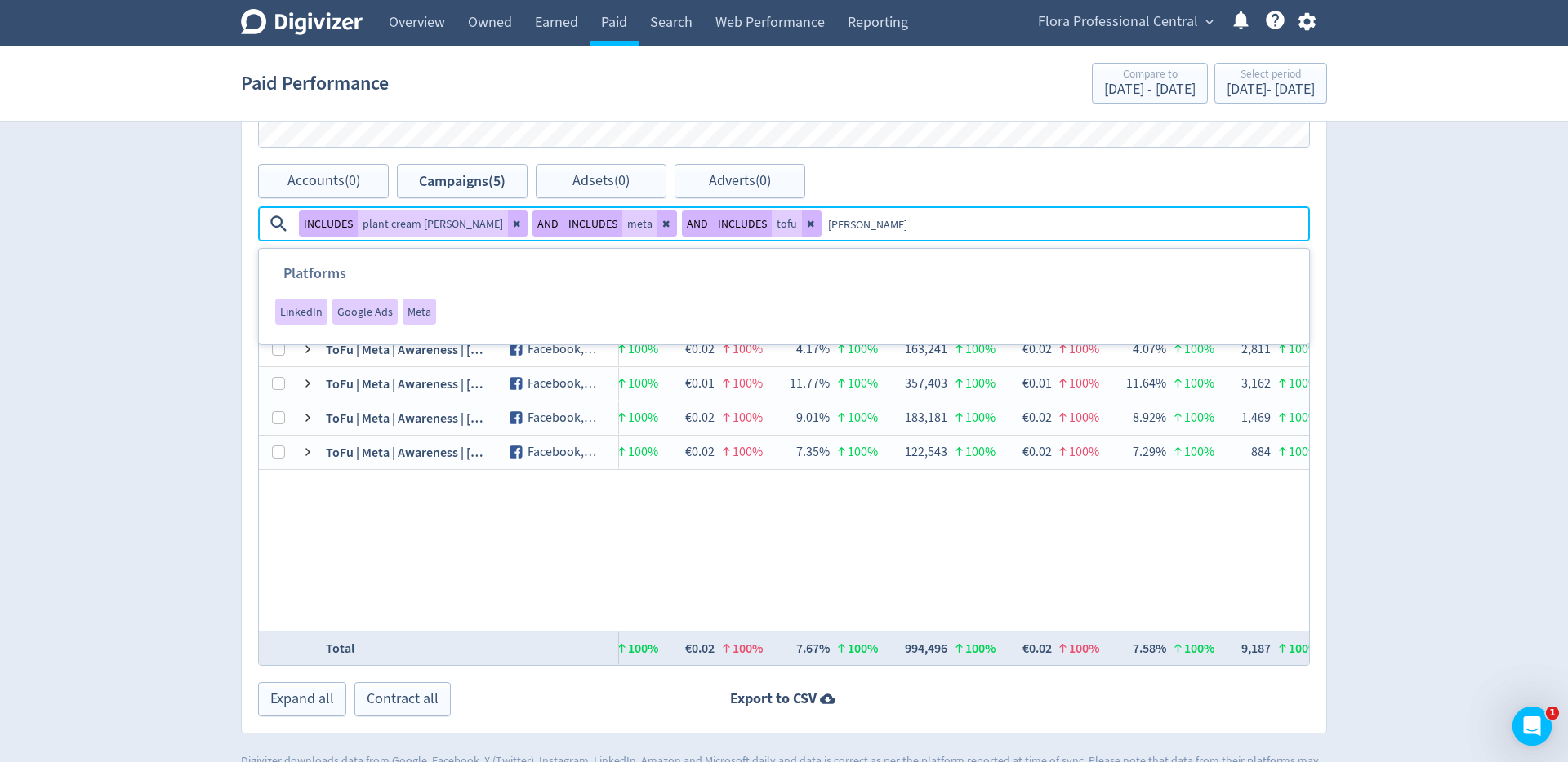
type textarea "[GEOGRAPHIC_DATA]"
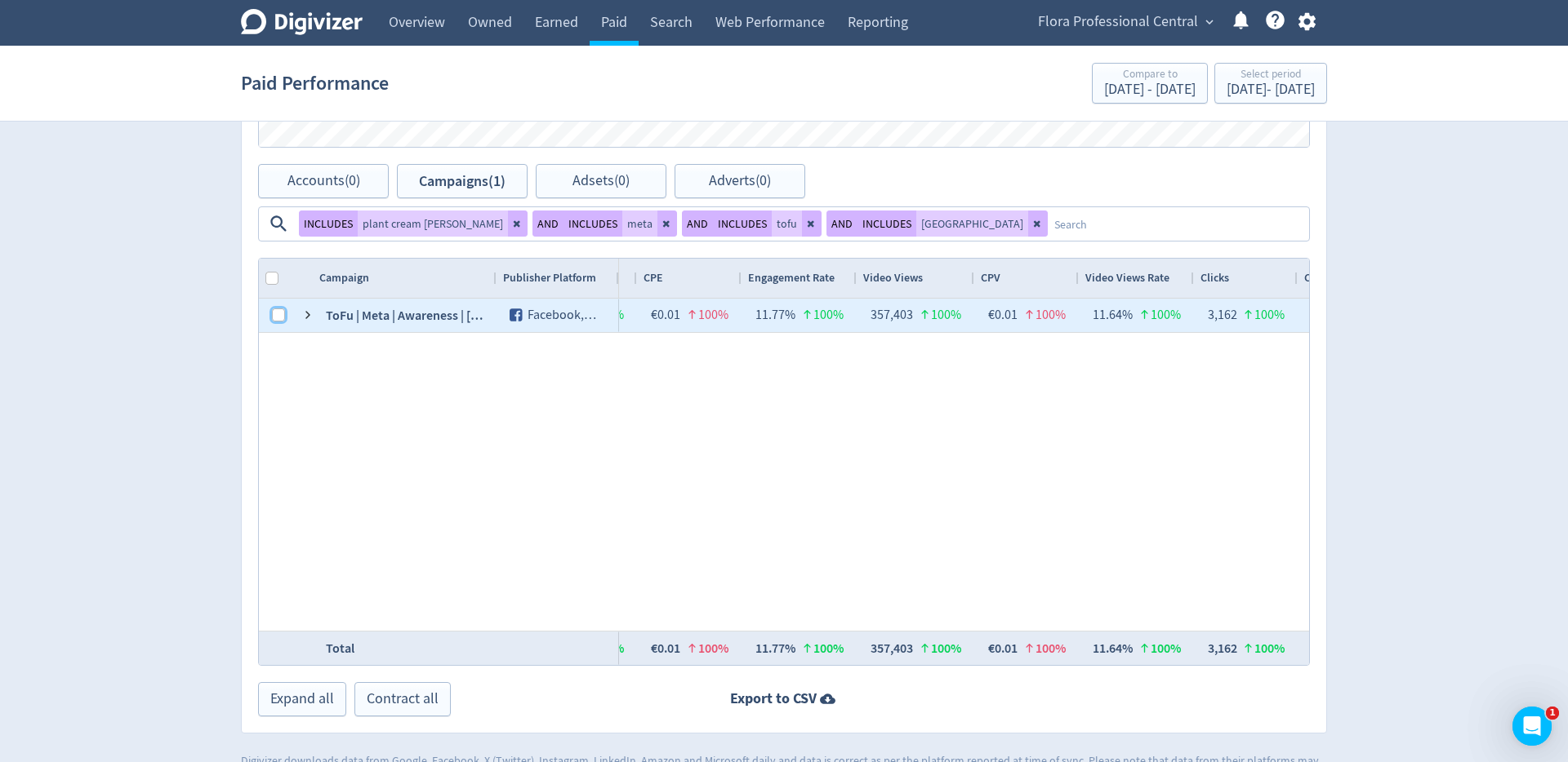
click at [284, 315] on input "Press Space to toggle row selection (unchecked)" at bounding box center [279, 316] width 13 height 13
checkbox input "true"
click at [735, 176] on span "Adverts (0)" at bounding box center [740, 182] width 62 height 15
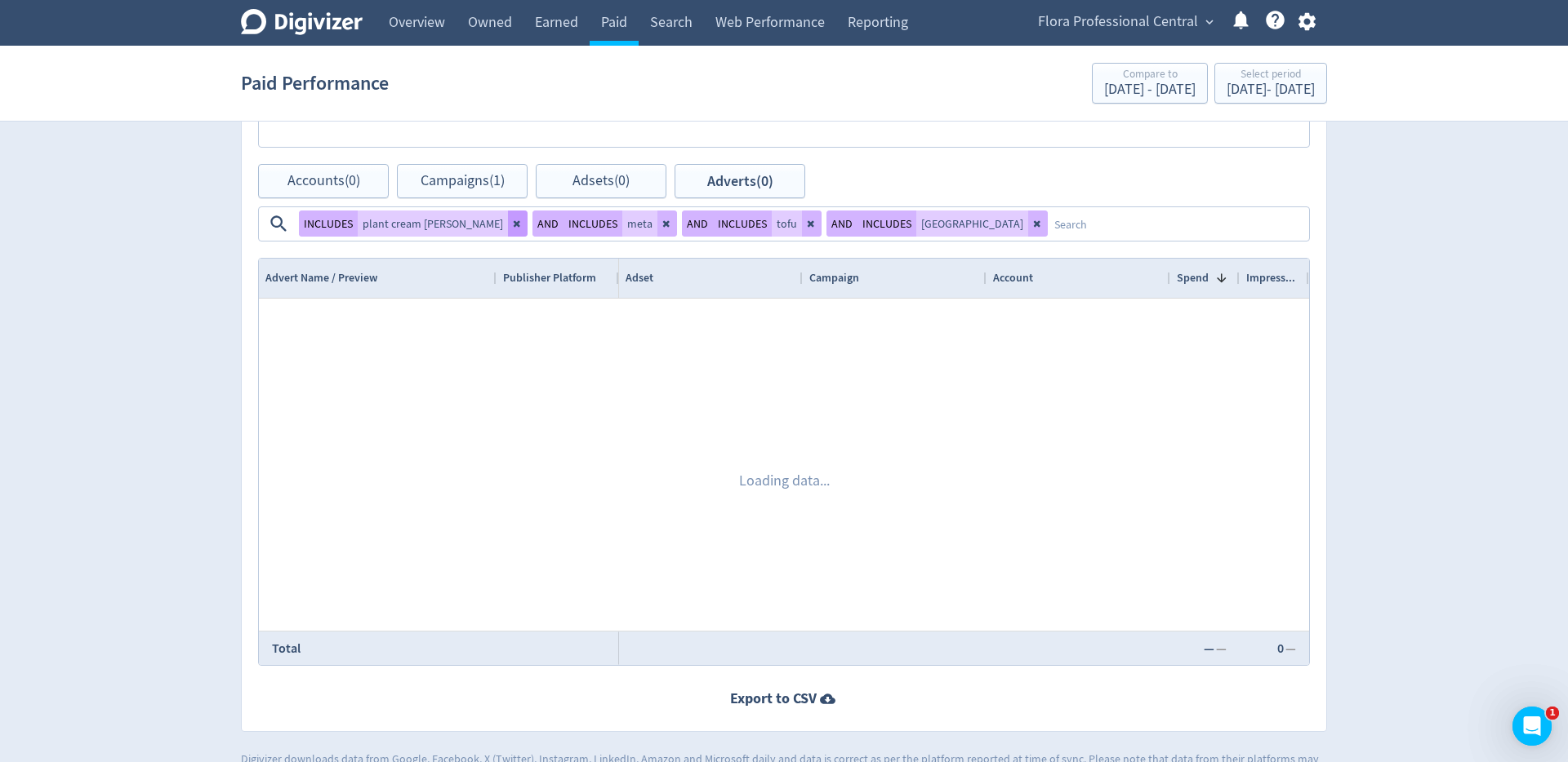
click at [513, 224] on icon at bounding box center [517, 223] width 9 height 9
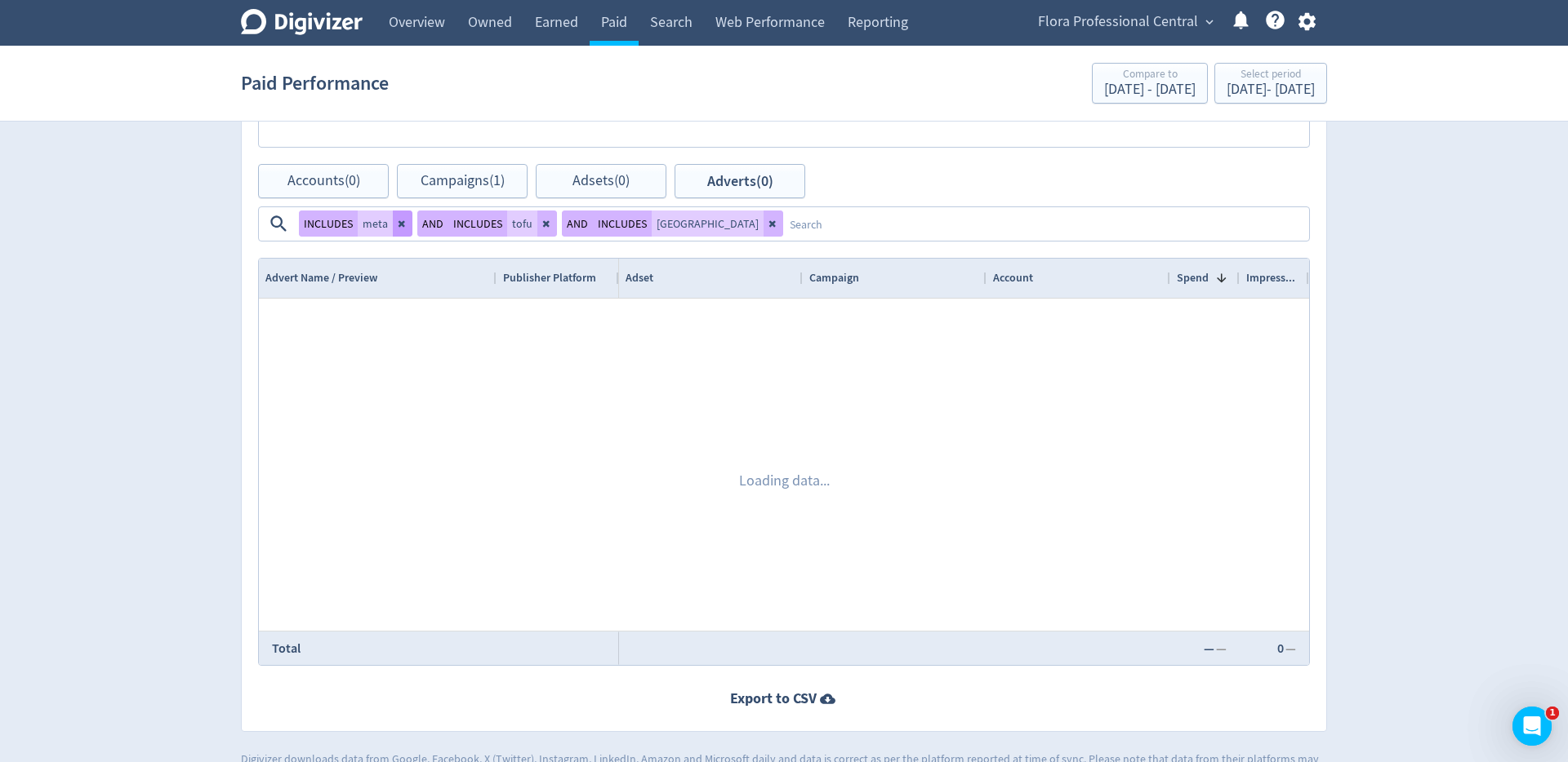
click at [466, 224] on button "INCLUDES" at bounding box center [478, 224] width 58 height 26
click at [399, 224] on icon at bounding box center [402, 223] width 9 height 9
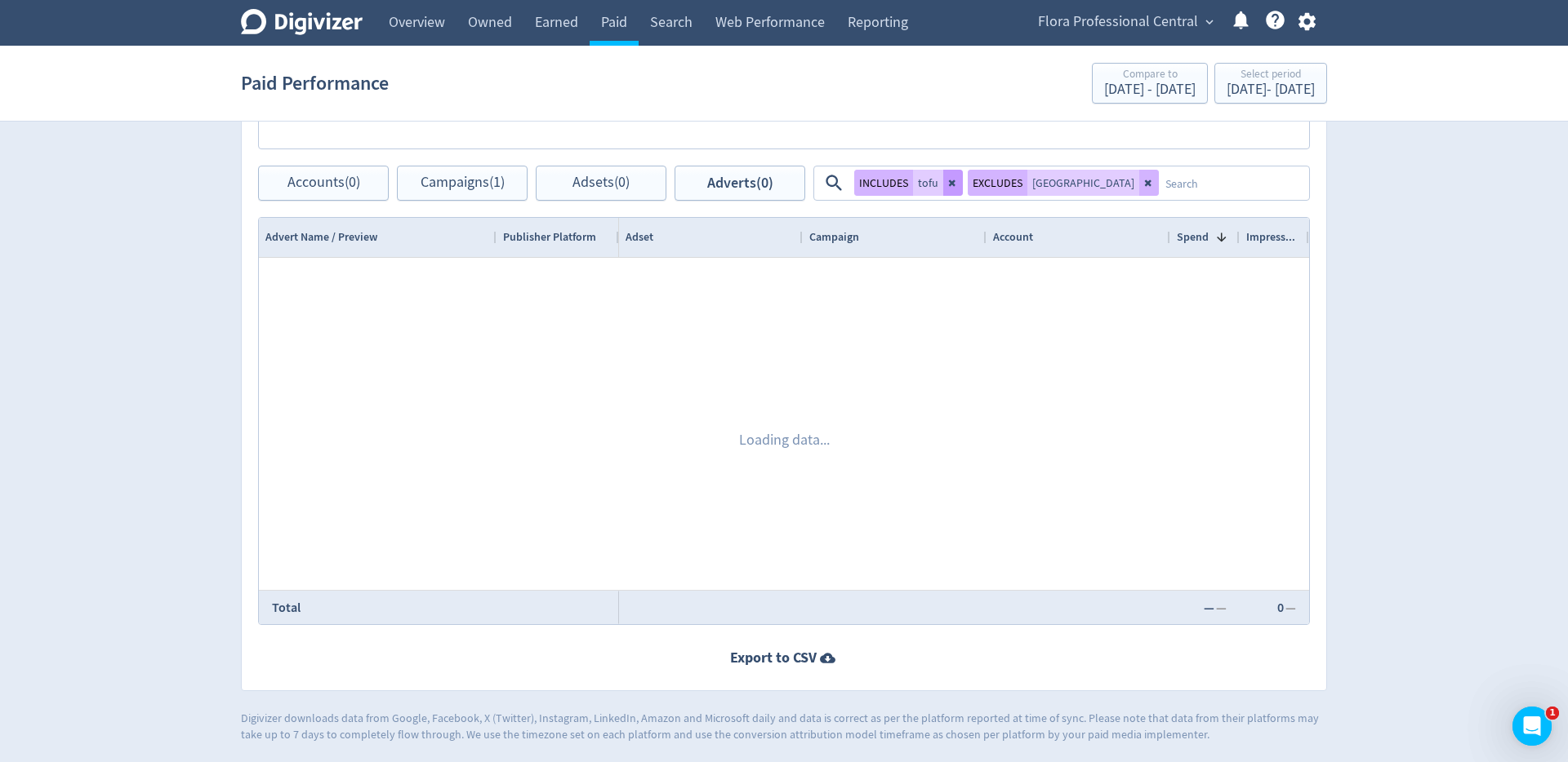
scroll to position [803, 0]
click at [950, 186] on icon at bounding box center [953, 183] width 9 height 9
click at [952, 177] on div "EXCLUDES poland" at bounding box center [949, 183] width 191 height 26
click at [1031, 184] on icon at bounding box center [1036, 183] width 9 height 9
click at [1045, 184] on textarea at bounding box center [1176, 183] width 262 height 30
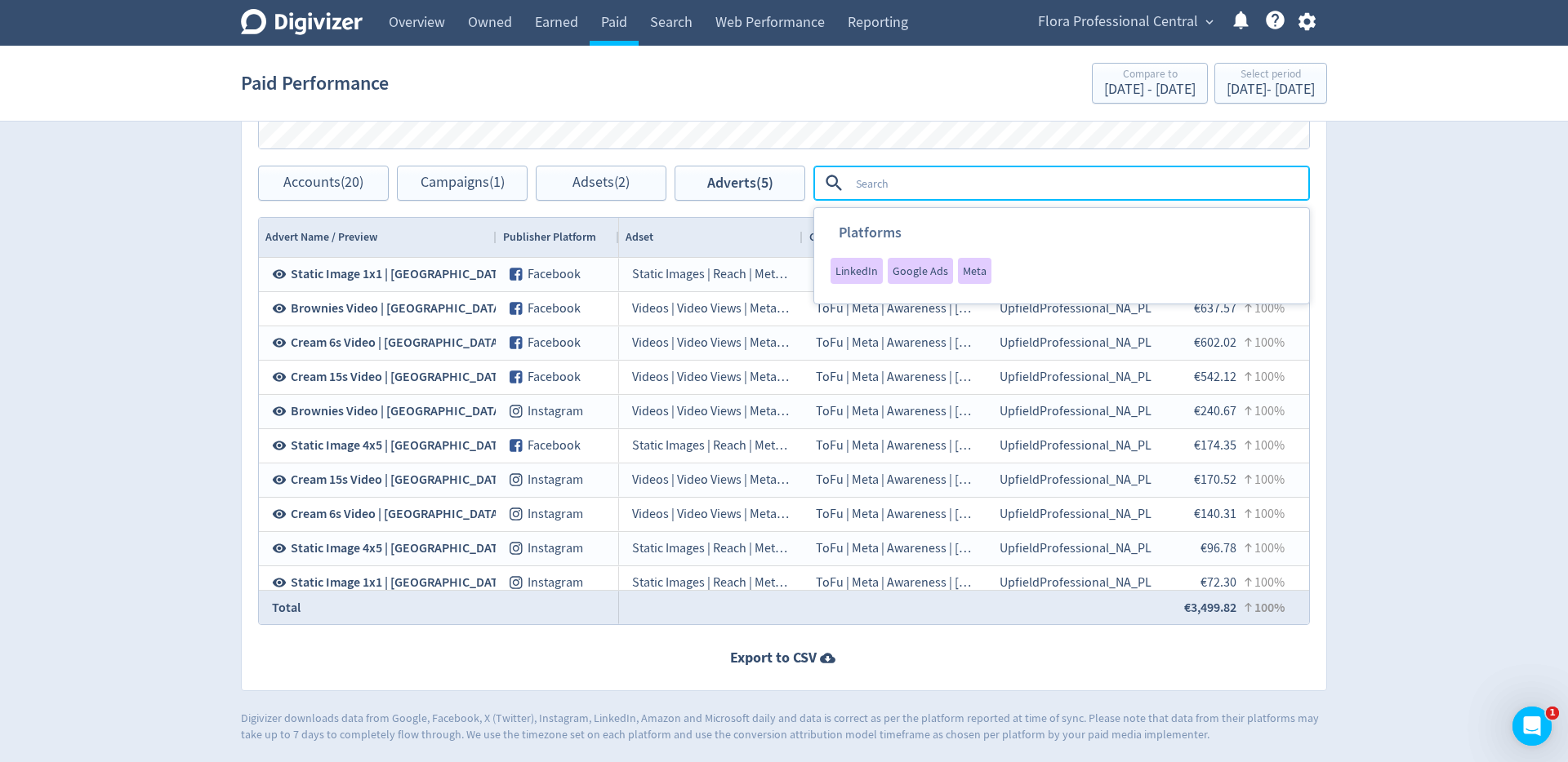
click at [937, 184] on textarea at bounding box center [1078, 183] width 458 height 30
type textarea "cream"
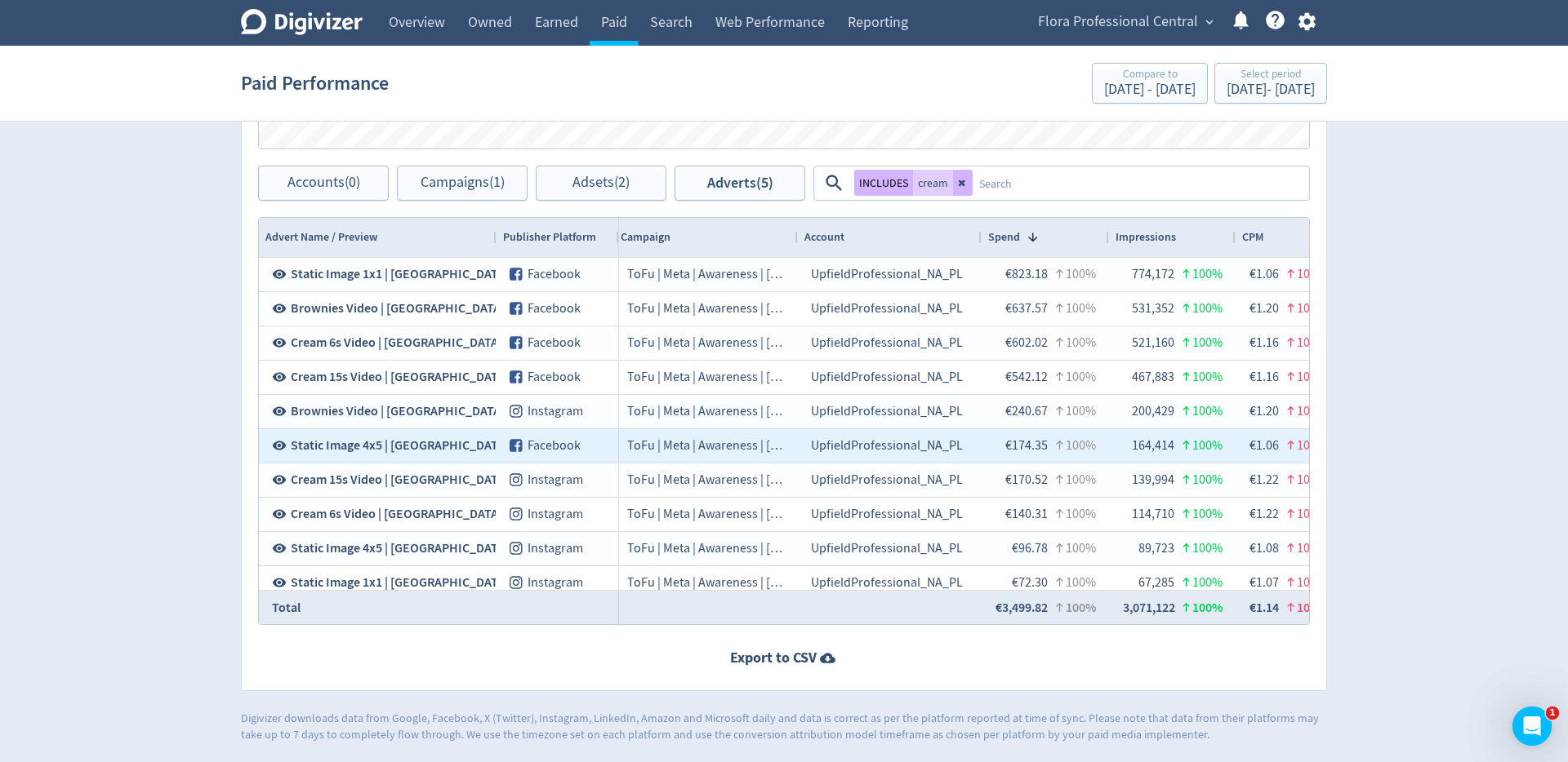
scroll to position [0, 225]
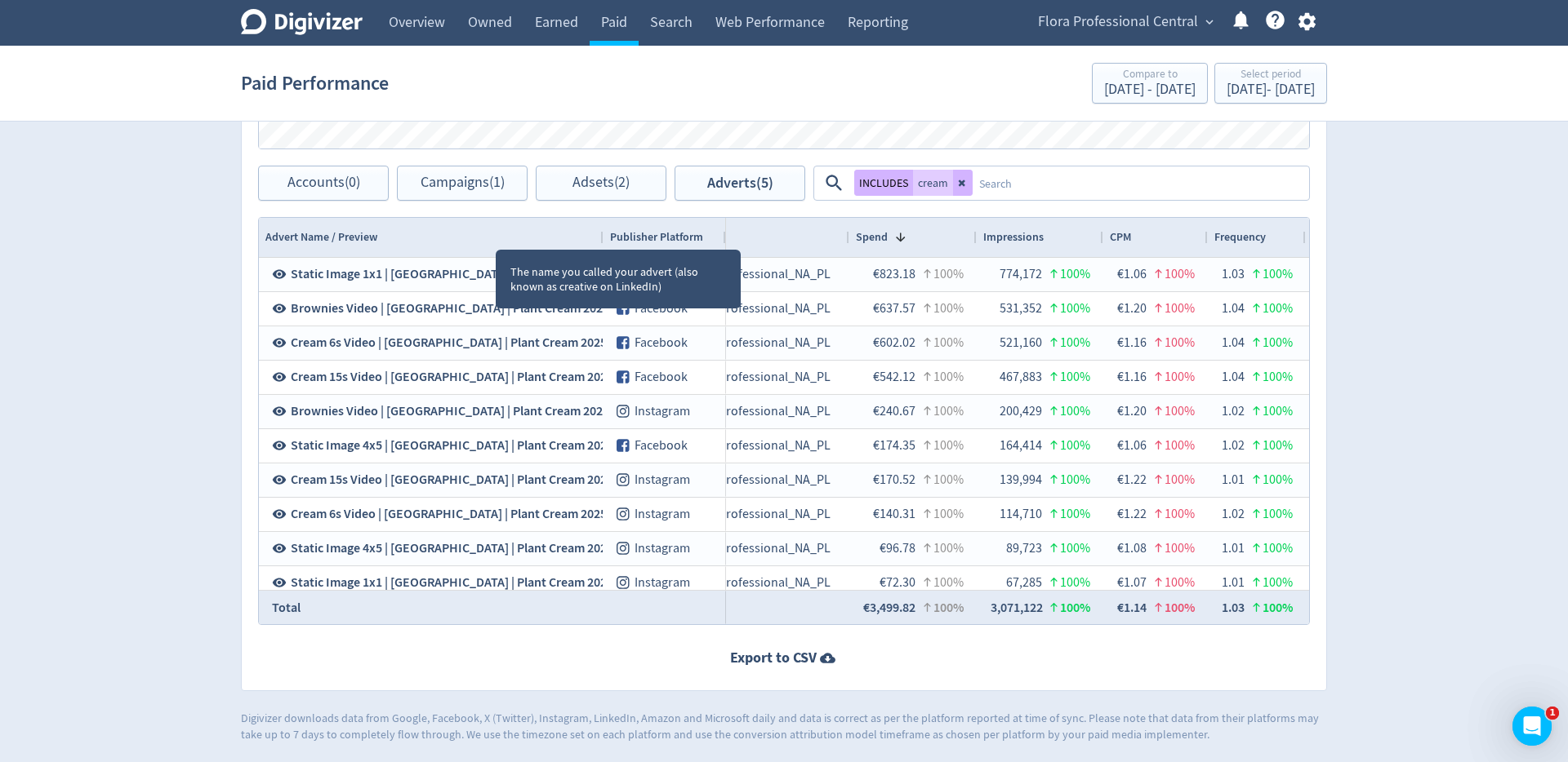
drag, startPoint x: 493, startPoint y: 235, endPoint x: 598, endPoint y: 230, distance: 105.1
click at [599, 230] on div at bounding box center [602, 237] width 7 height 40
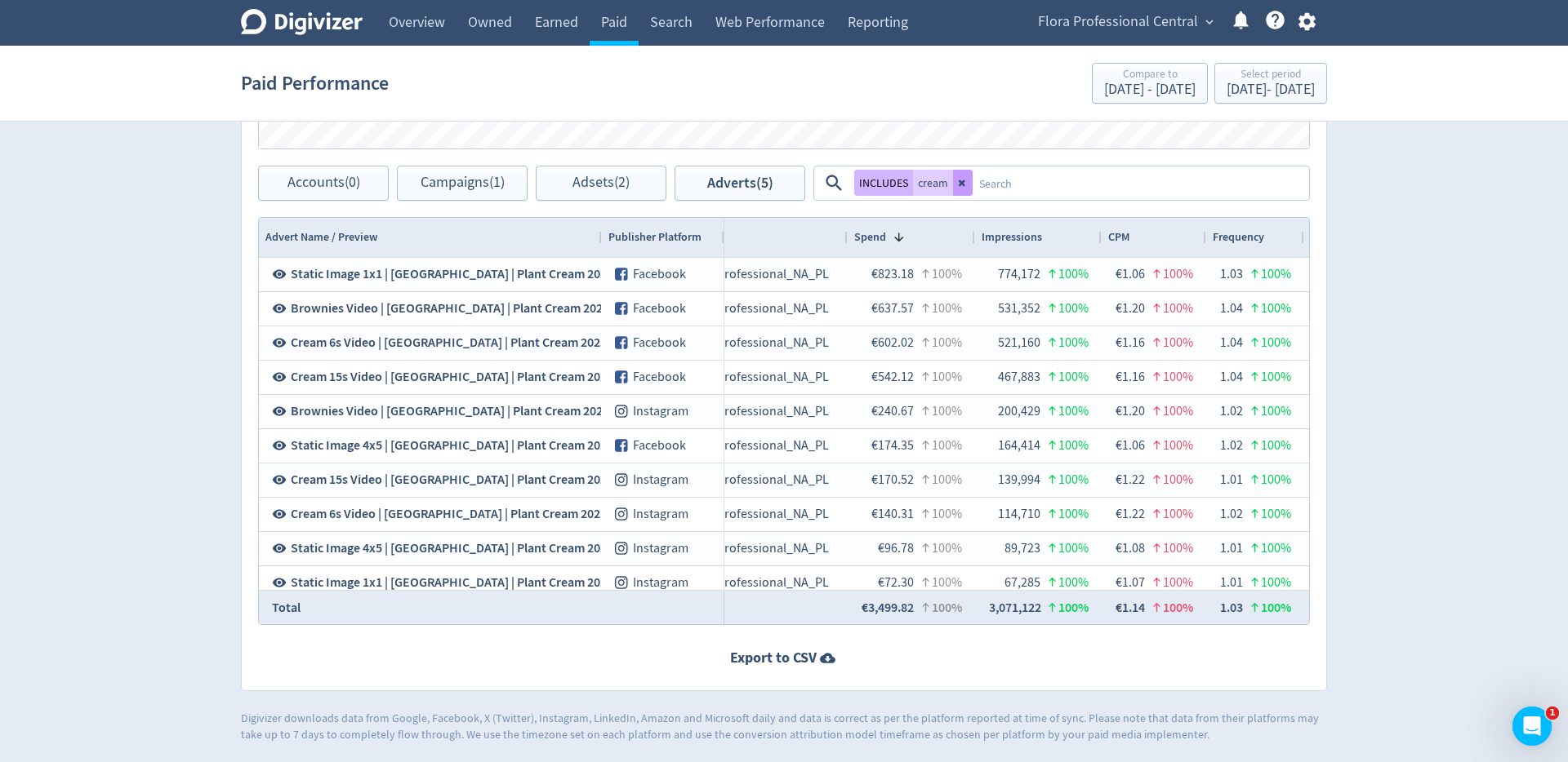
click at [968, 180] on button at bounding box center [962, 183] width 20 height 26
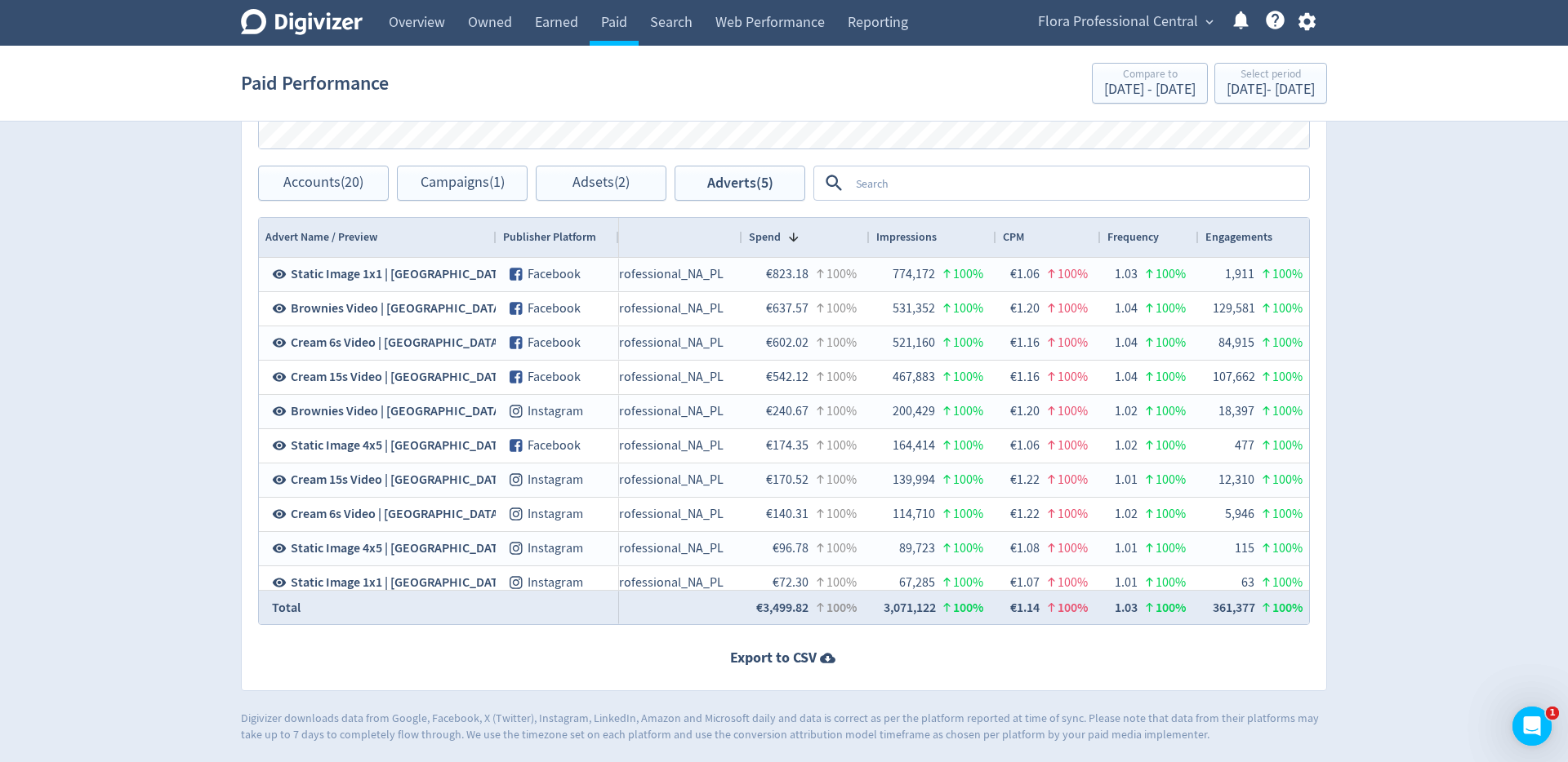
click at [954, 184] on textarea at bounding box center [1078, 183] width 458 height 30
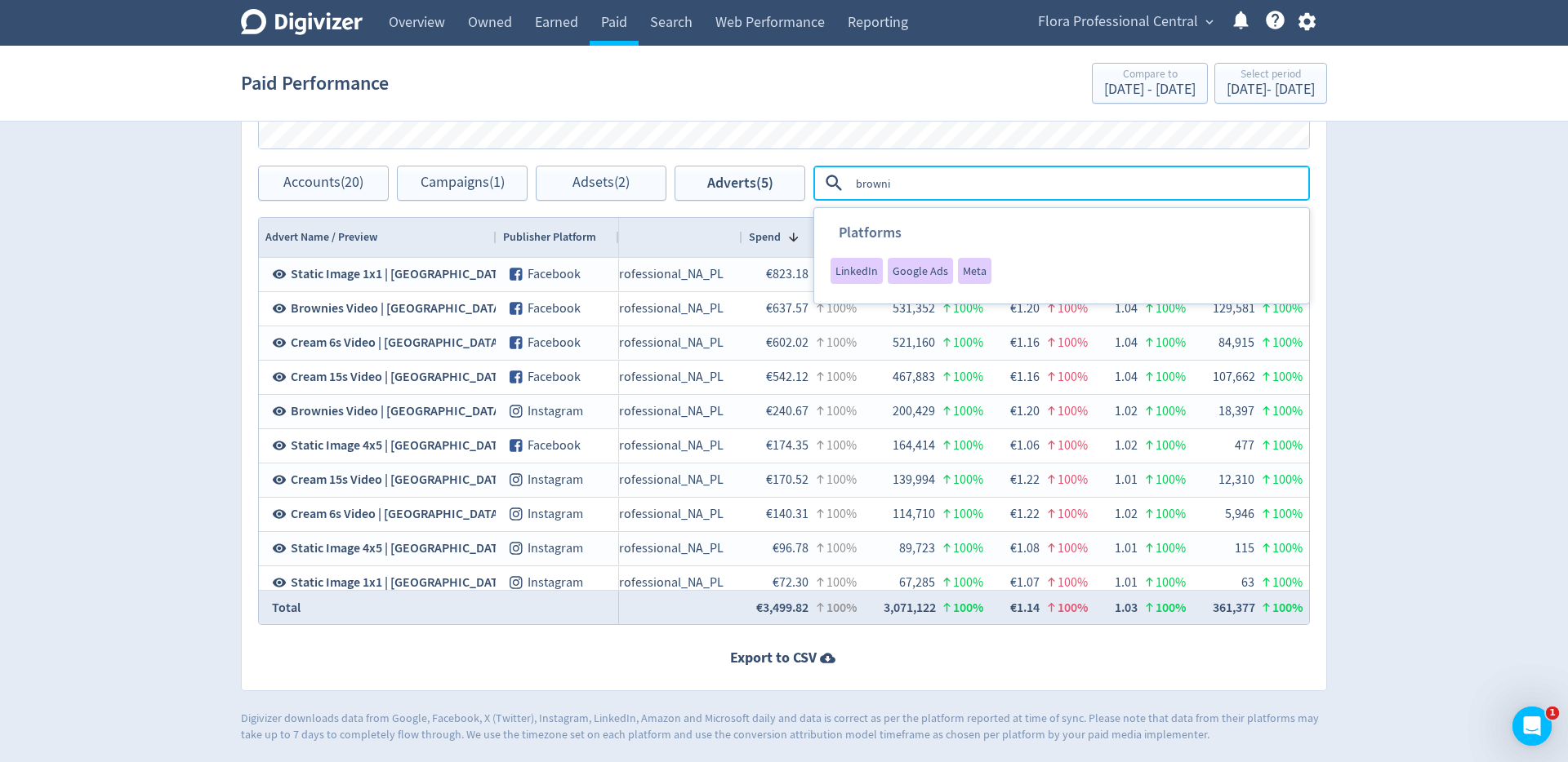
type textarea "brownie"
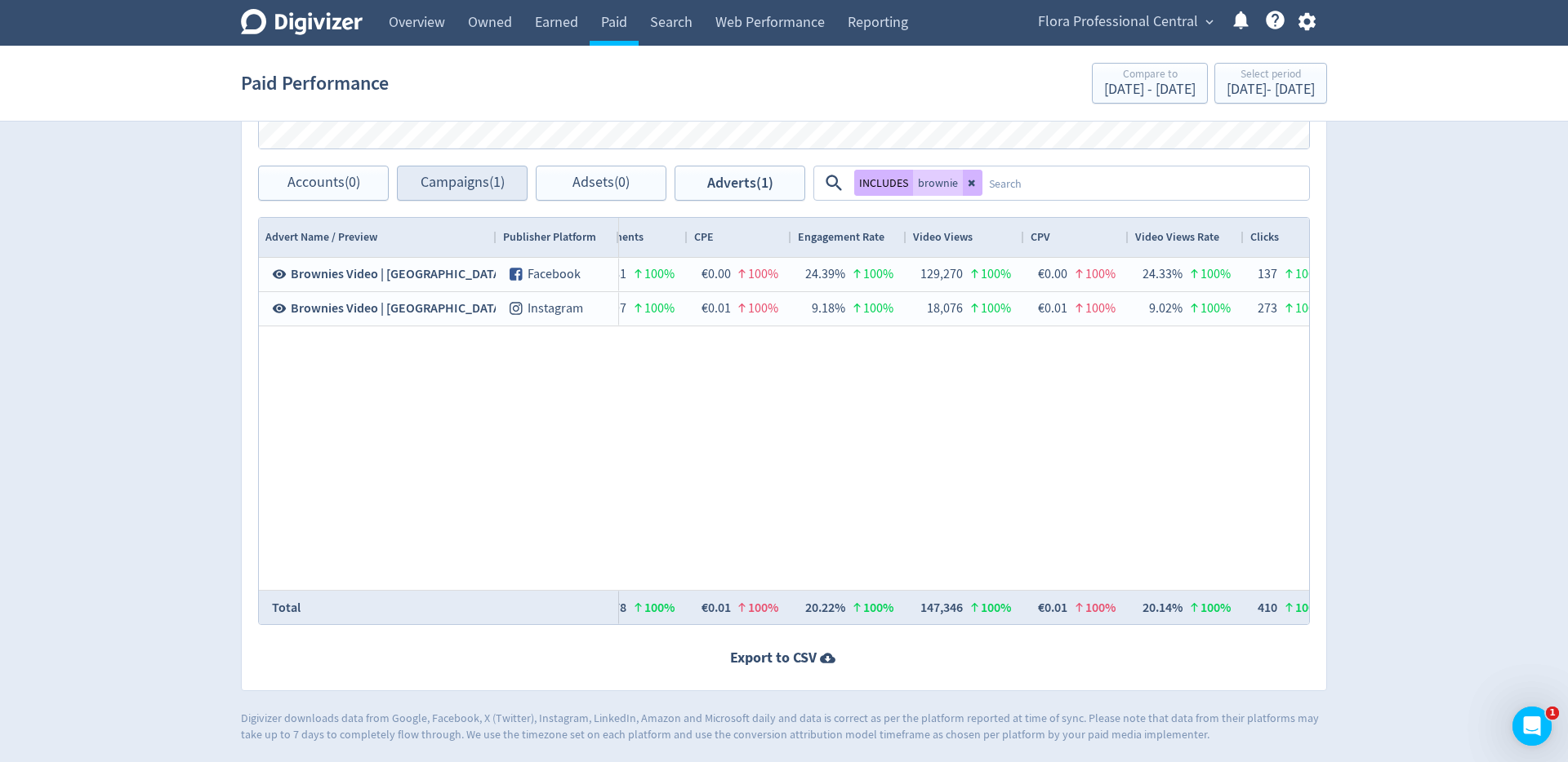
click at [975, 185] on icon at bounding box center [972, 183] width 9 height 9
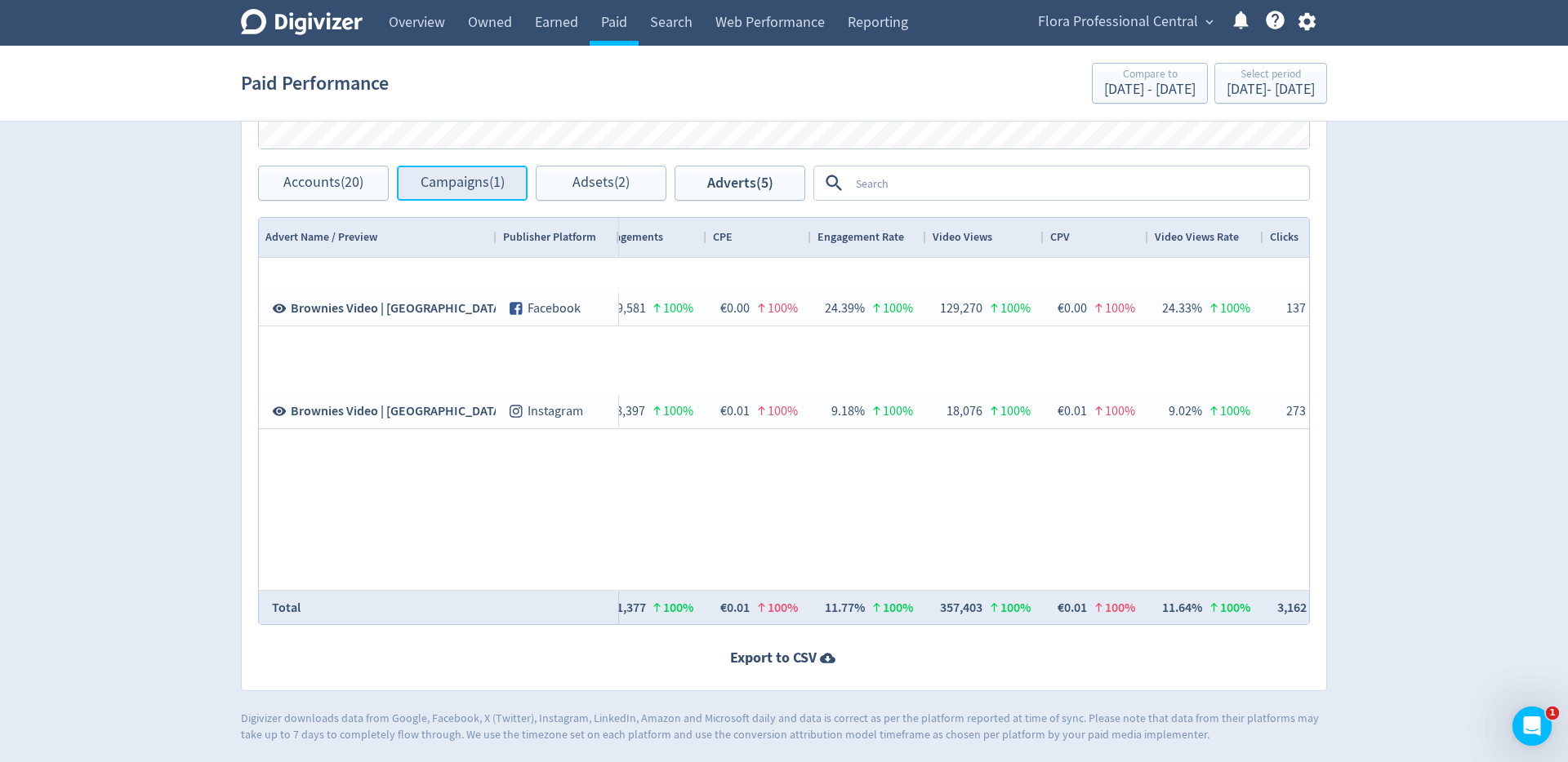
click at [440, 189] on span "Campaigns (1)" at bounding box center [462, 183] width 84 height 15
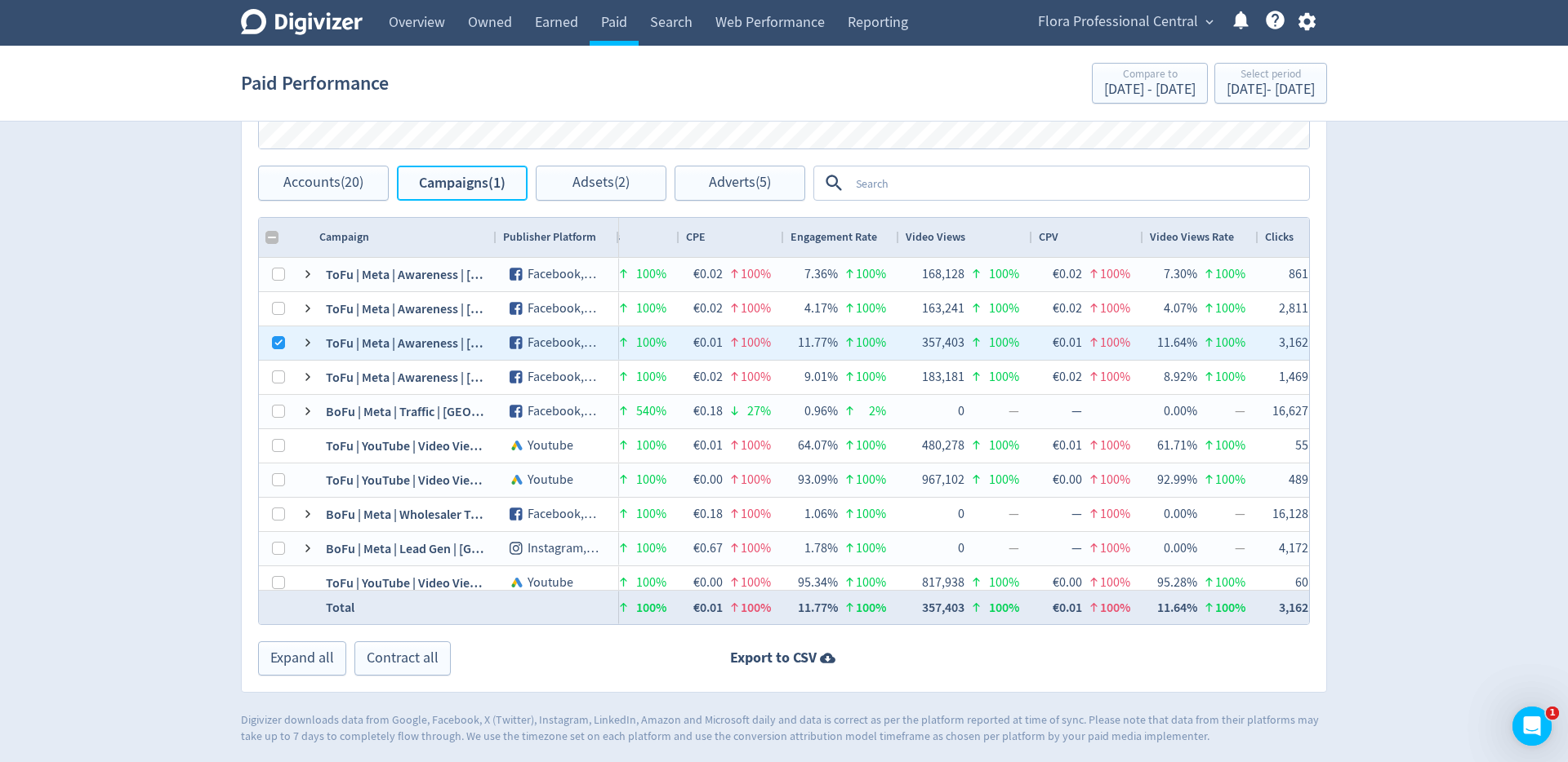
checkbox input "false"
click at [962, 183] on textarea at bounding box center [1078, 183] width 458 height 30
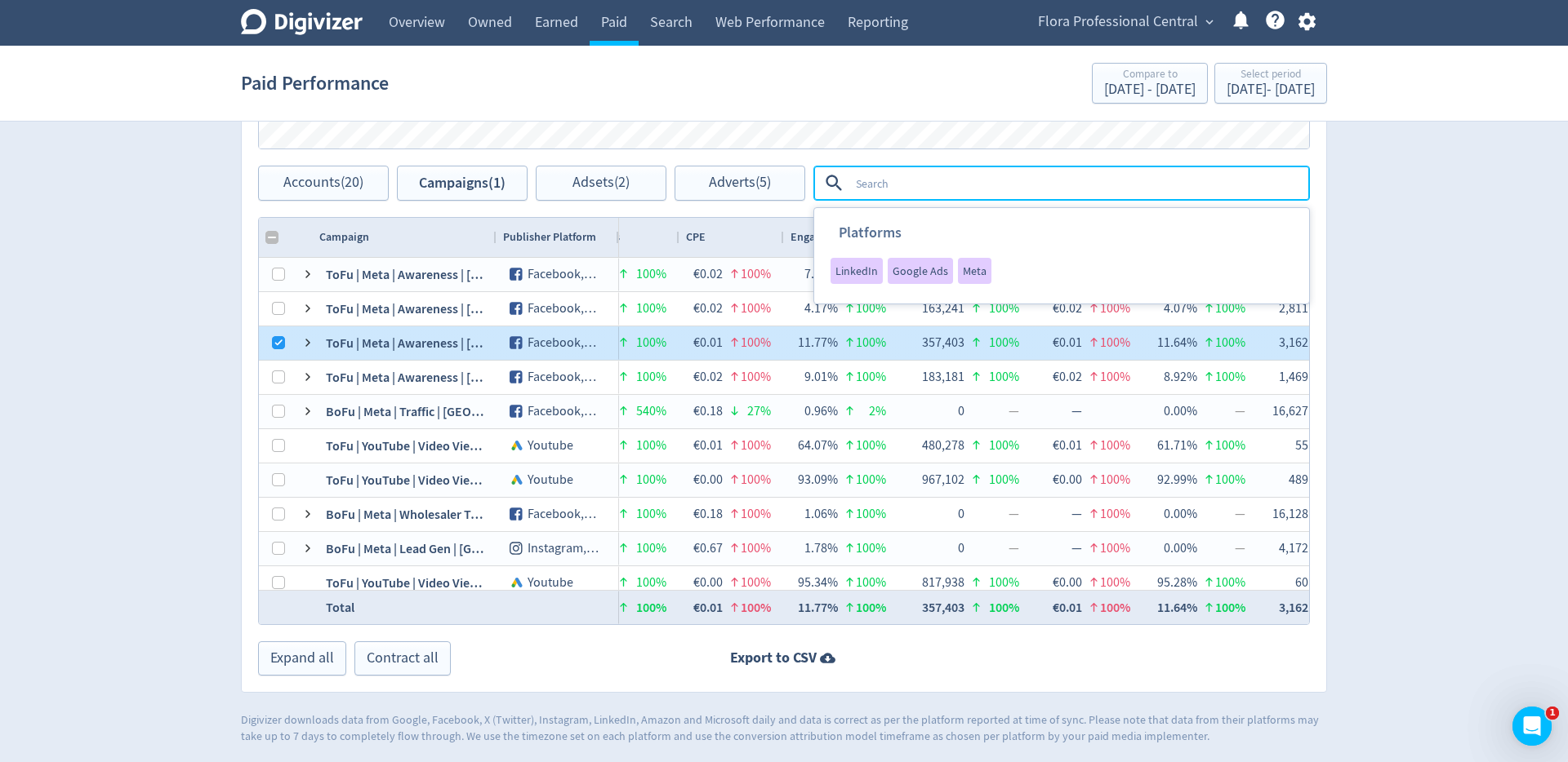
click at [279, 350] on div at bounding box center [279, 343] width 13 height 32
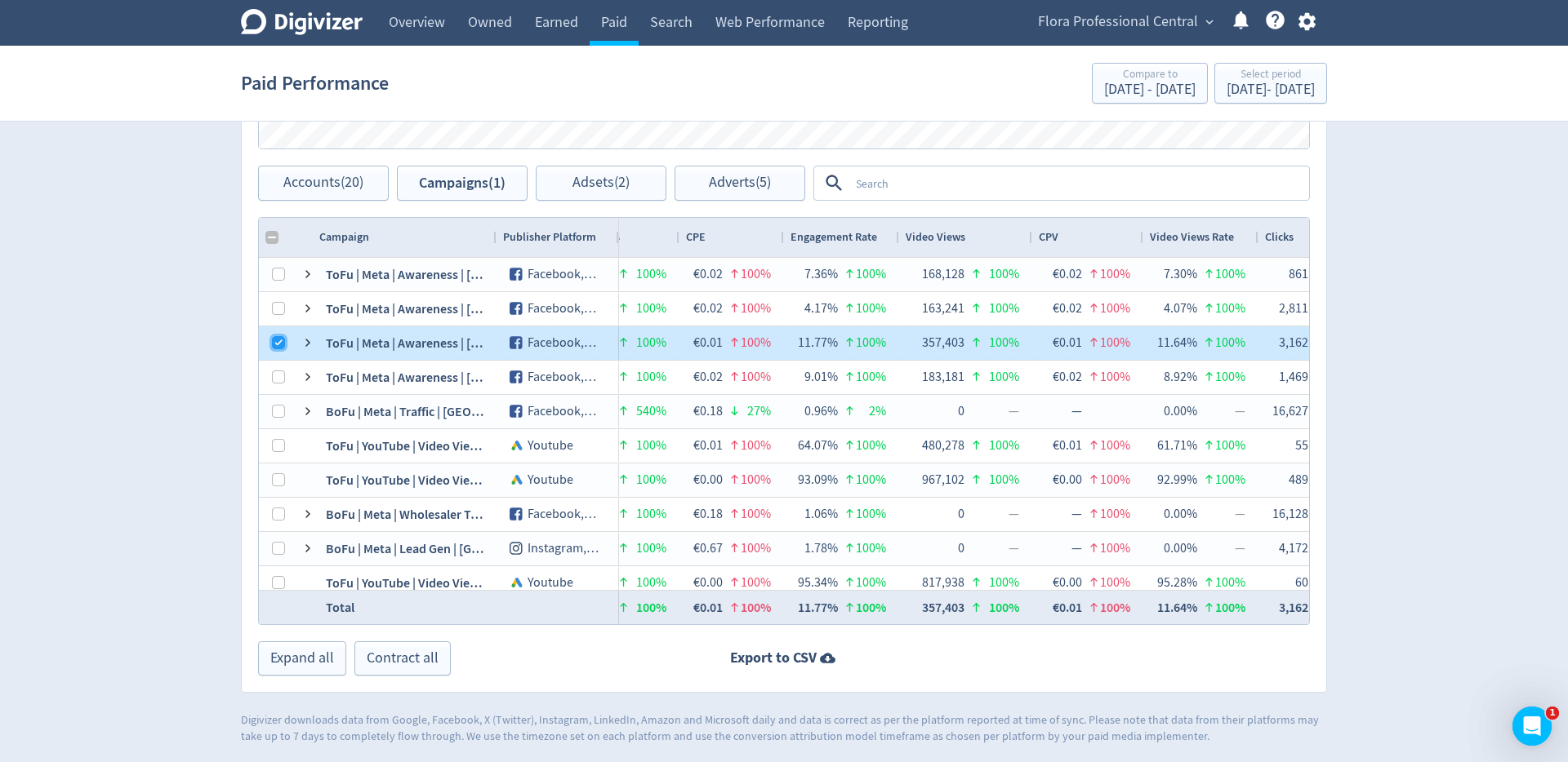
click at [279, 345] on input "Press Space to toggle row selection (checked)" at bounding box center [279, 343] width 13 height 13
checkbox input "false"
click at [897, 181] on textarea at bounding box center [1078, 183] width 458 height 30
click at [923, 181] on textarea at bounding box center [1078, 183] width 458 height 30
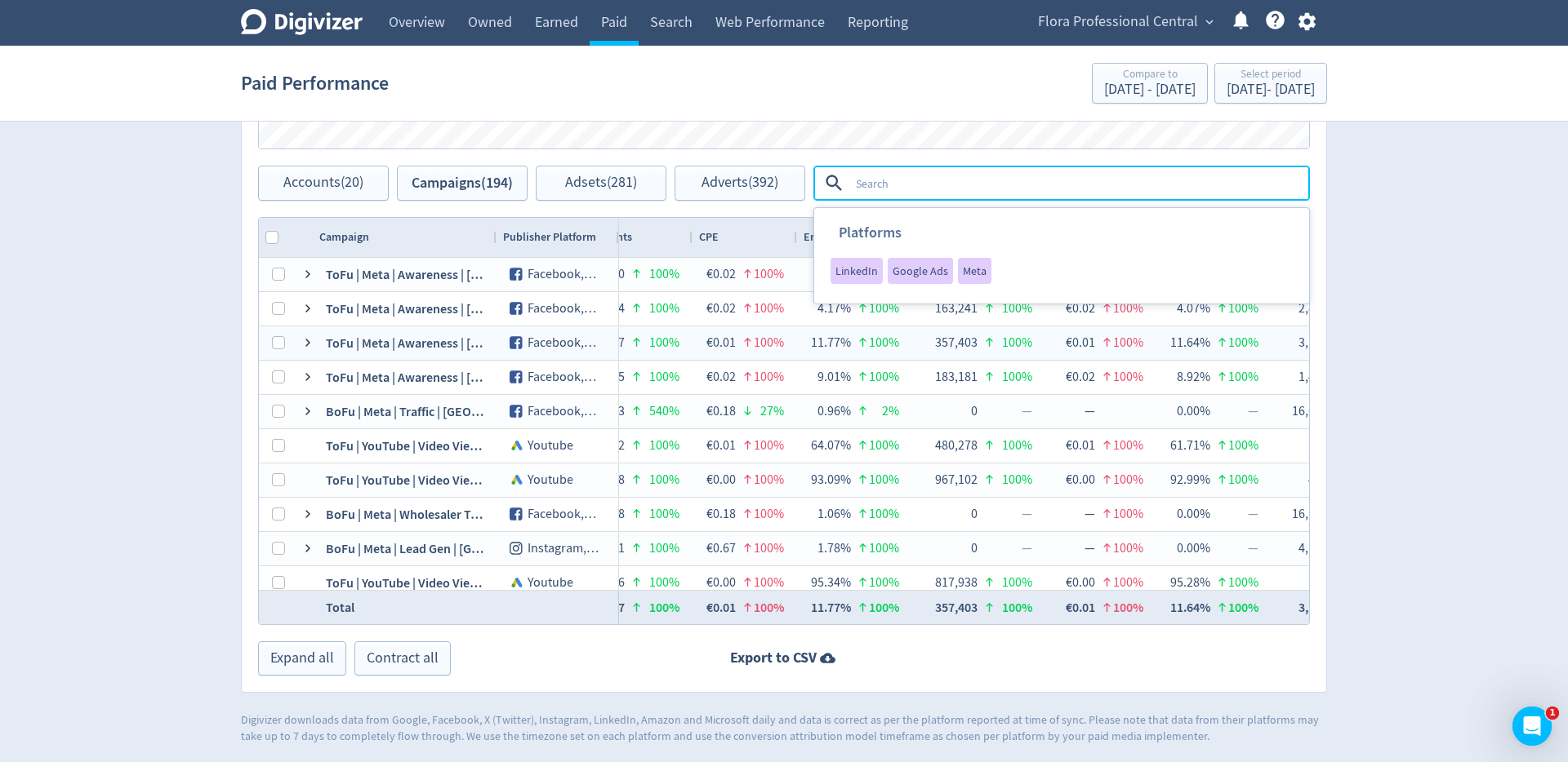
click at [889, 178] on textarea at bounding box center [1078, 183] width 458 height 30
type textarea "youtube"
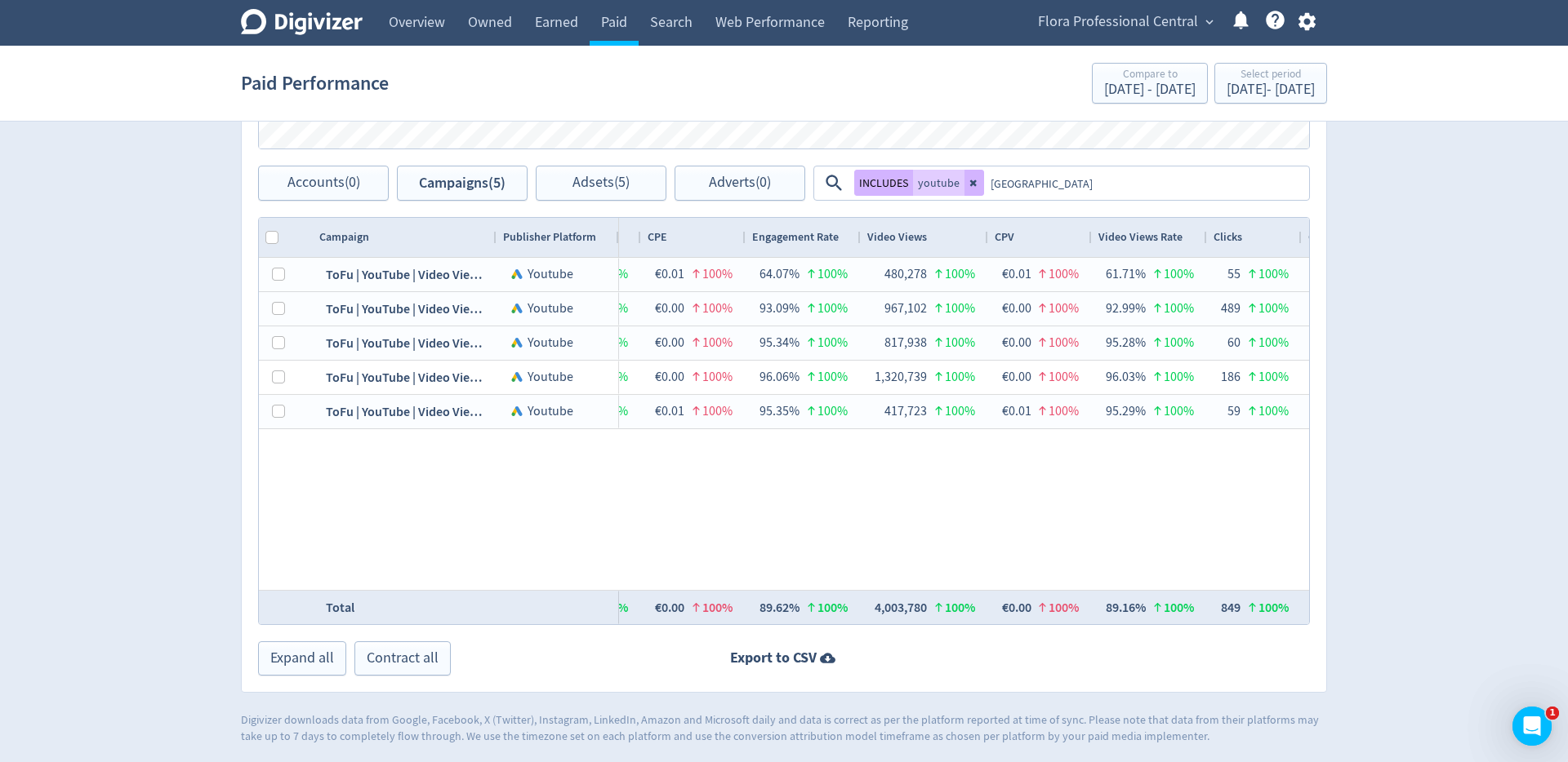
type textarea "[GEOGRAPHIC_DATA]"
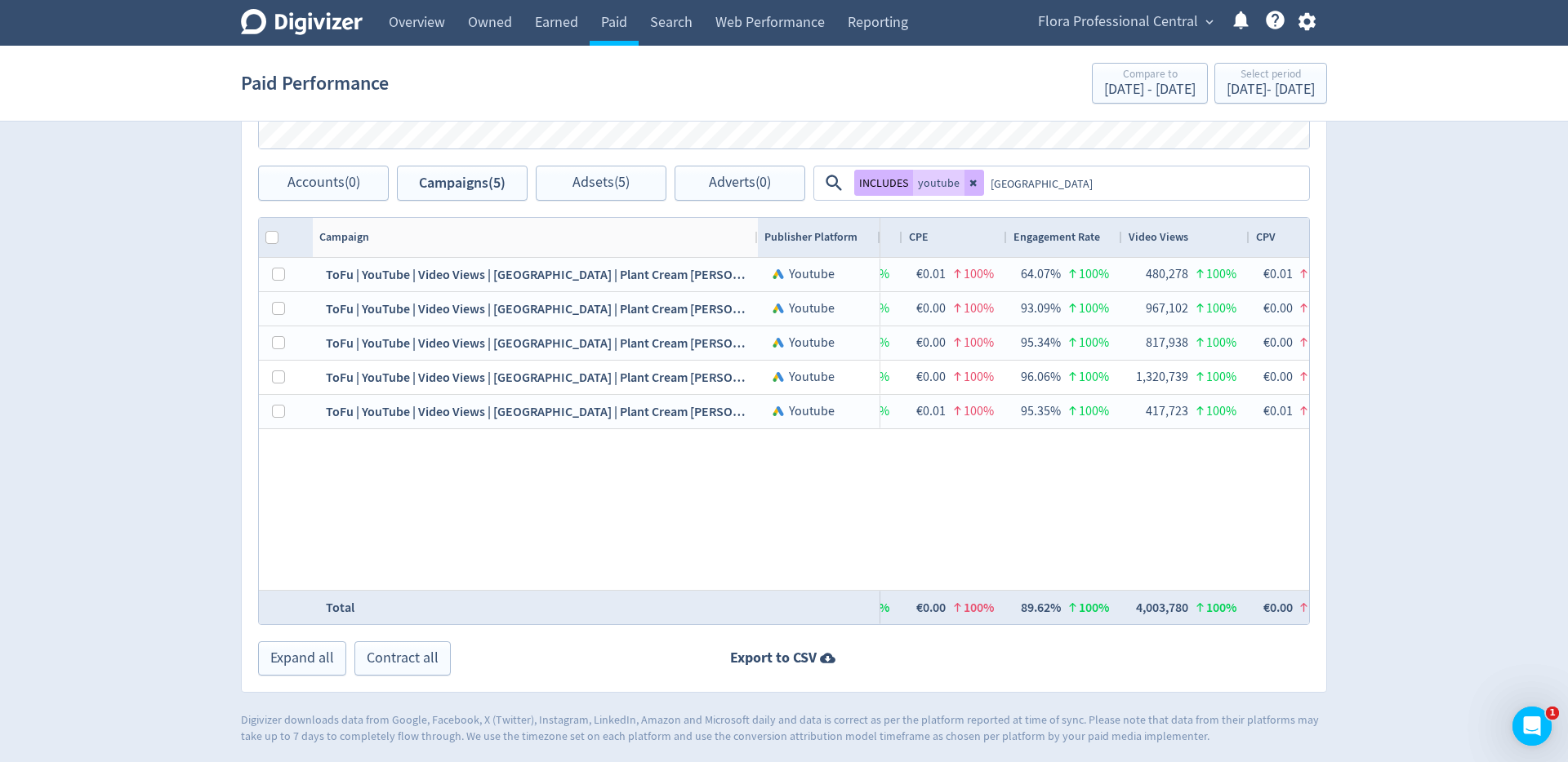
drag, startPoint x: 493, startPoint y: 231, endPoint x: 724, endPoint y: 264, distance: 233.3
click at [724, 264] on div "Campaign Publisher Platform 1" at bounding box center [784, 421] width 1050 height 407
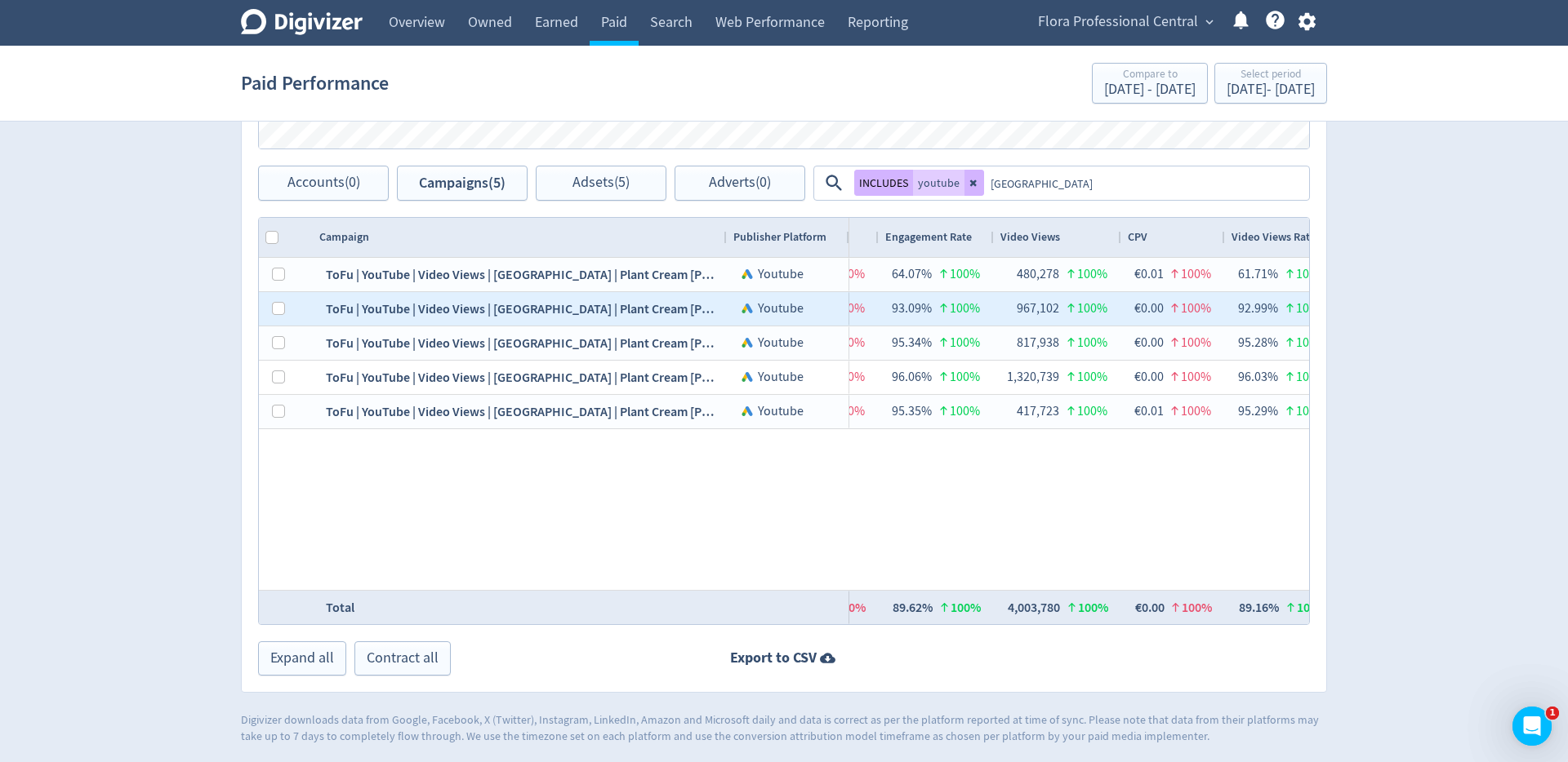
scroll to position [0, 935]
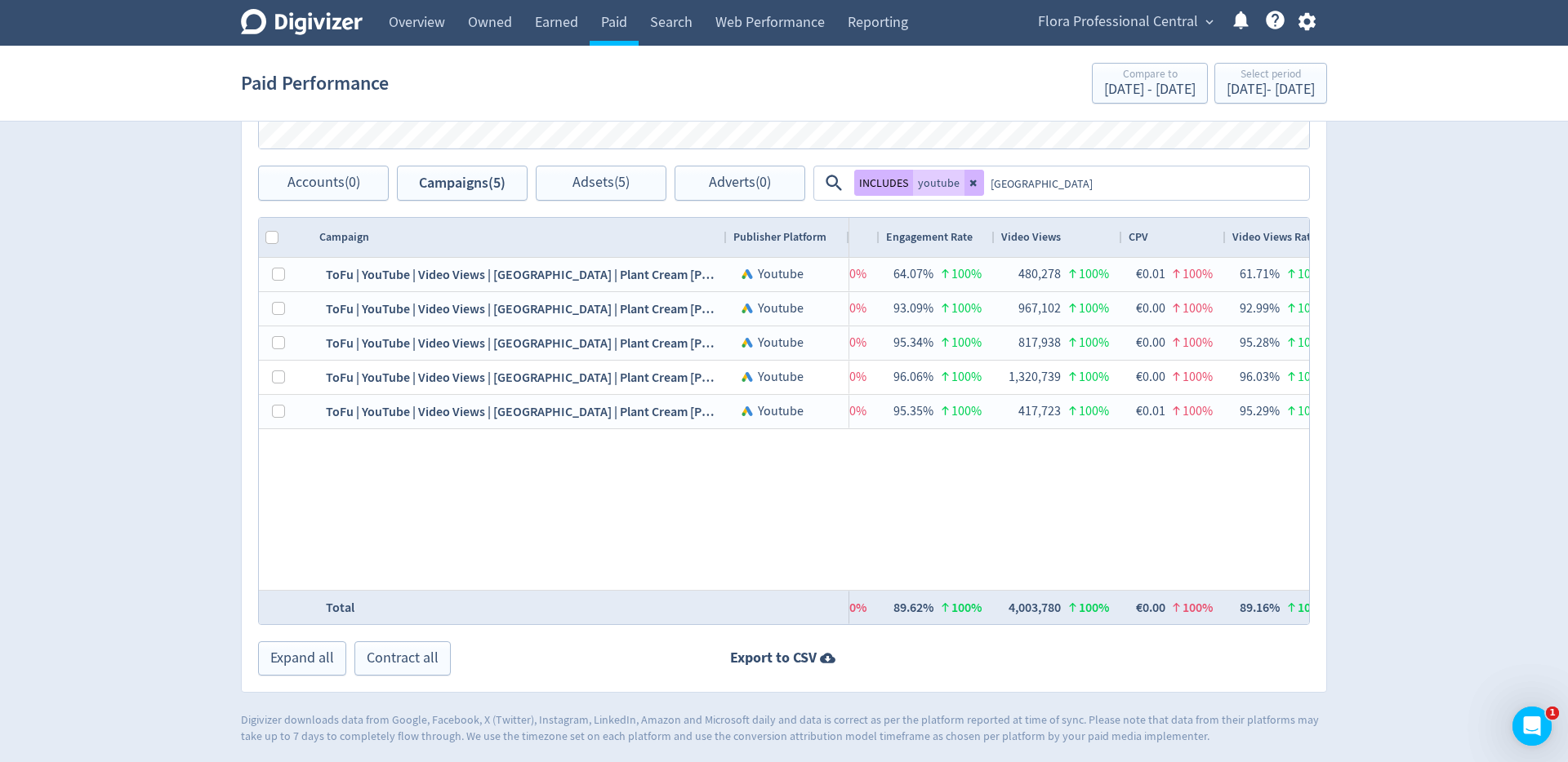
click at [1039, 176] on textarea "[GEOGRAPHIC_DATA]" at bounding box center [1145, 183] width 323 height 30
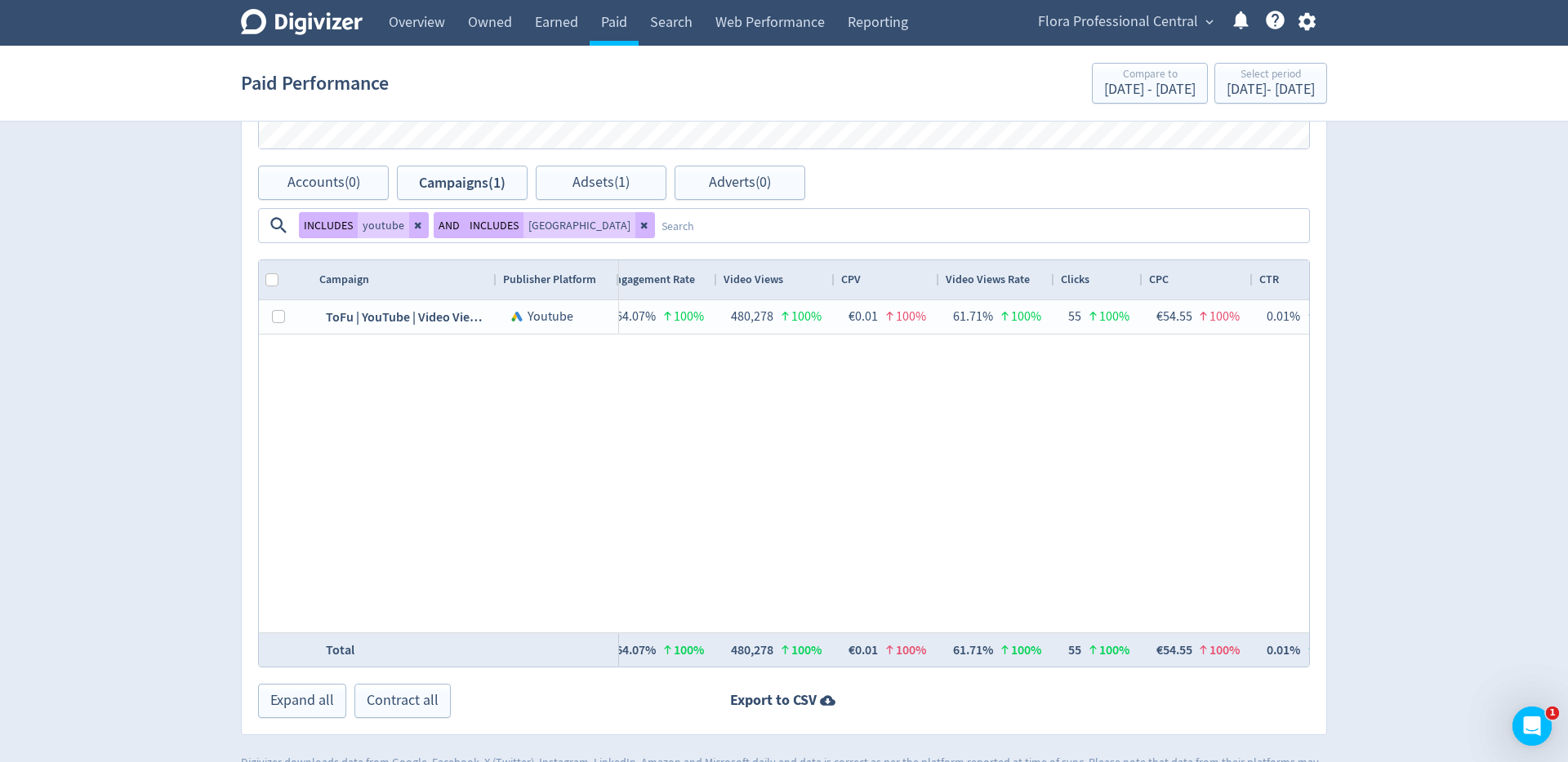
scroll to position [0, 963]
